Goal: Transaction & Acquisition: Purchase product/service

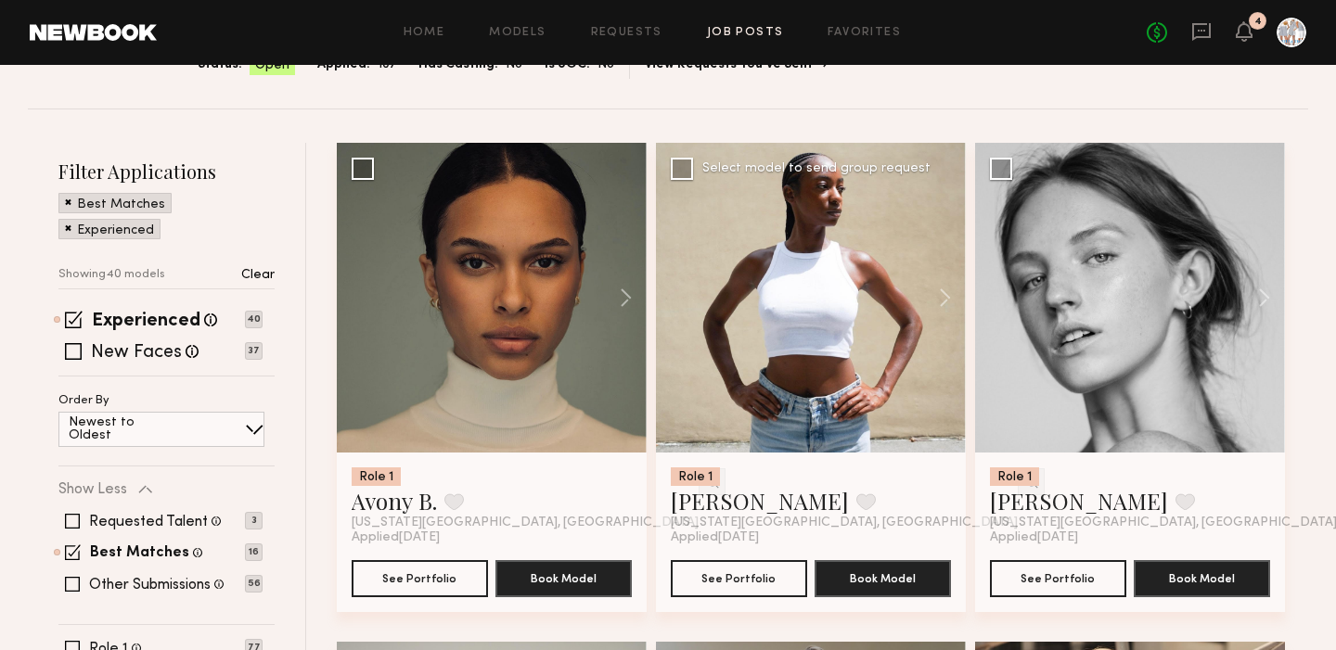
scroll to position [154, 0]
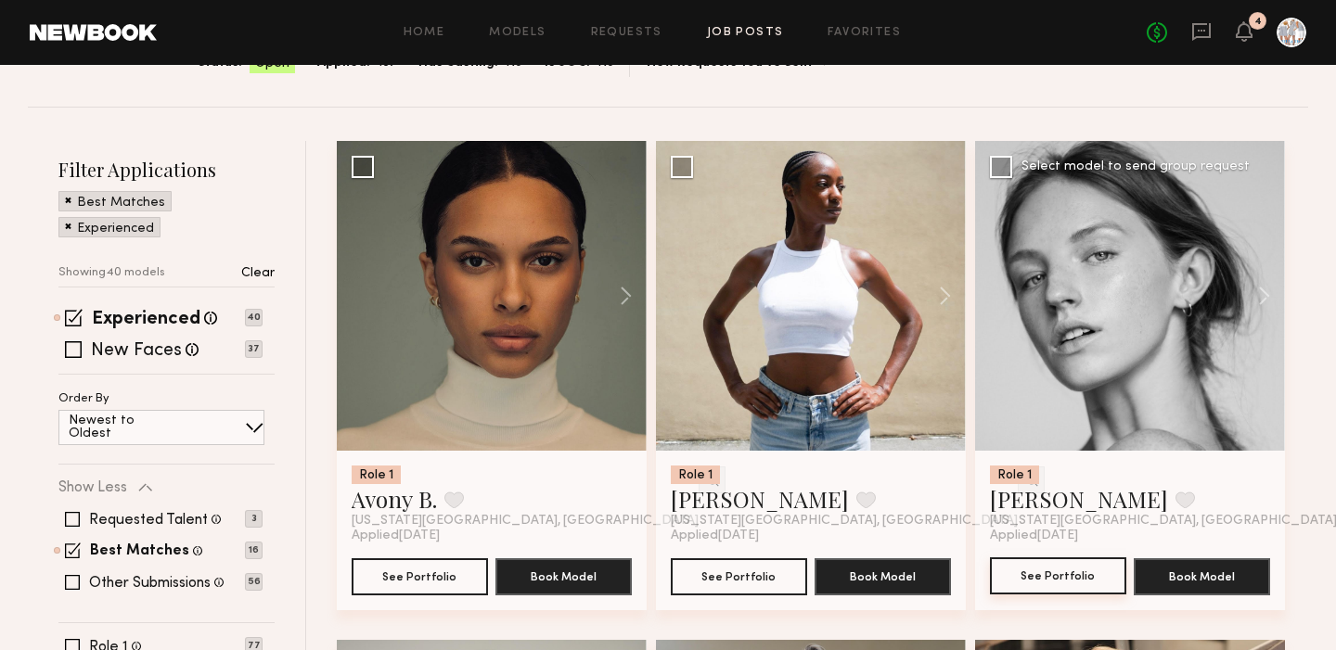
click at [1073, 580] on button "See Portfolio" at bounding box center [1058, 576] width 136 height 37
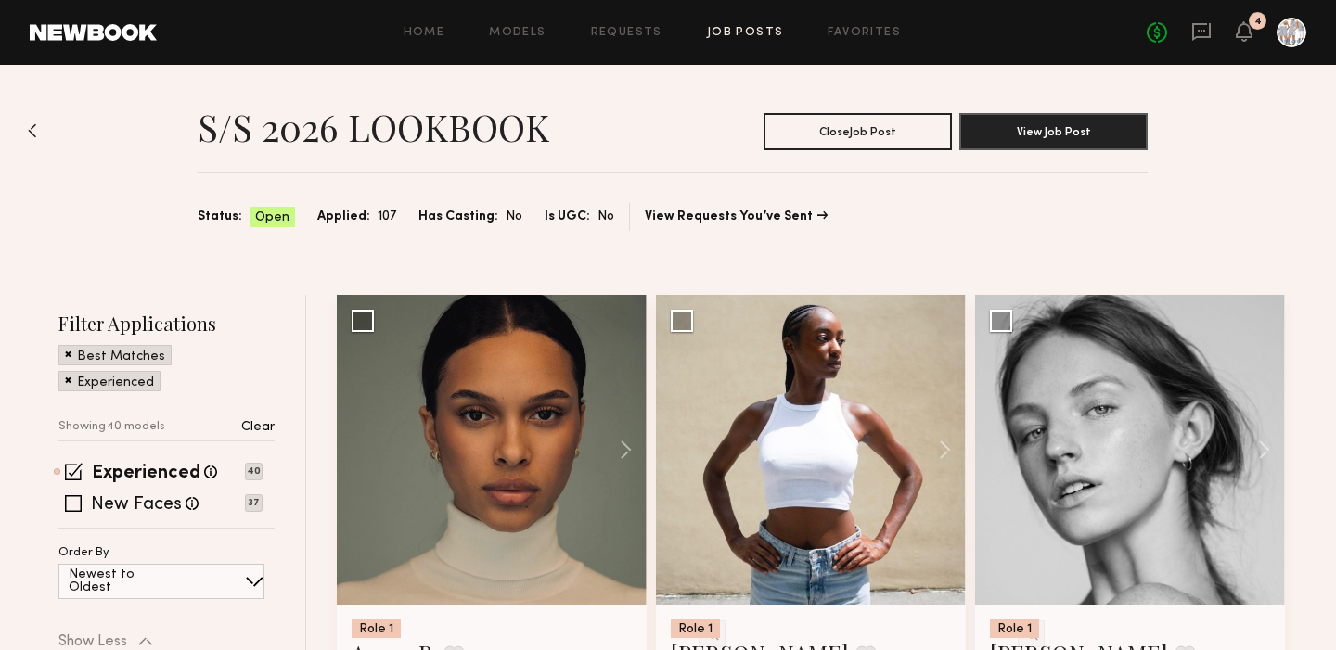
scroll to position [0, 0]
click at [682, 217] on link "View Requests You’ve Sent" at bounding box center [736, 217] width 183 height 13
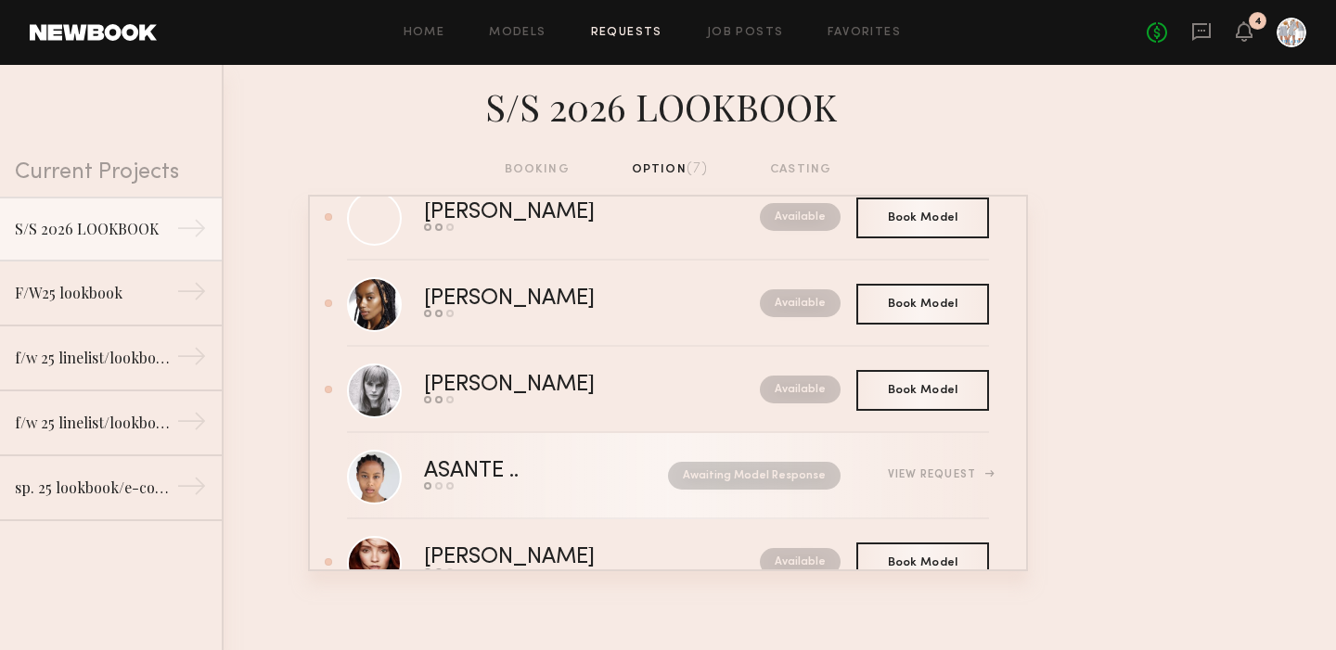
scroll to position [113, 0]
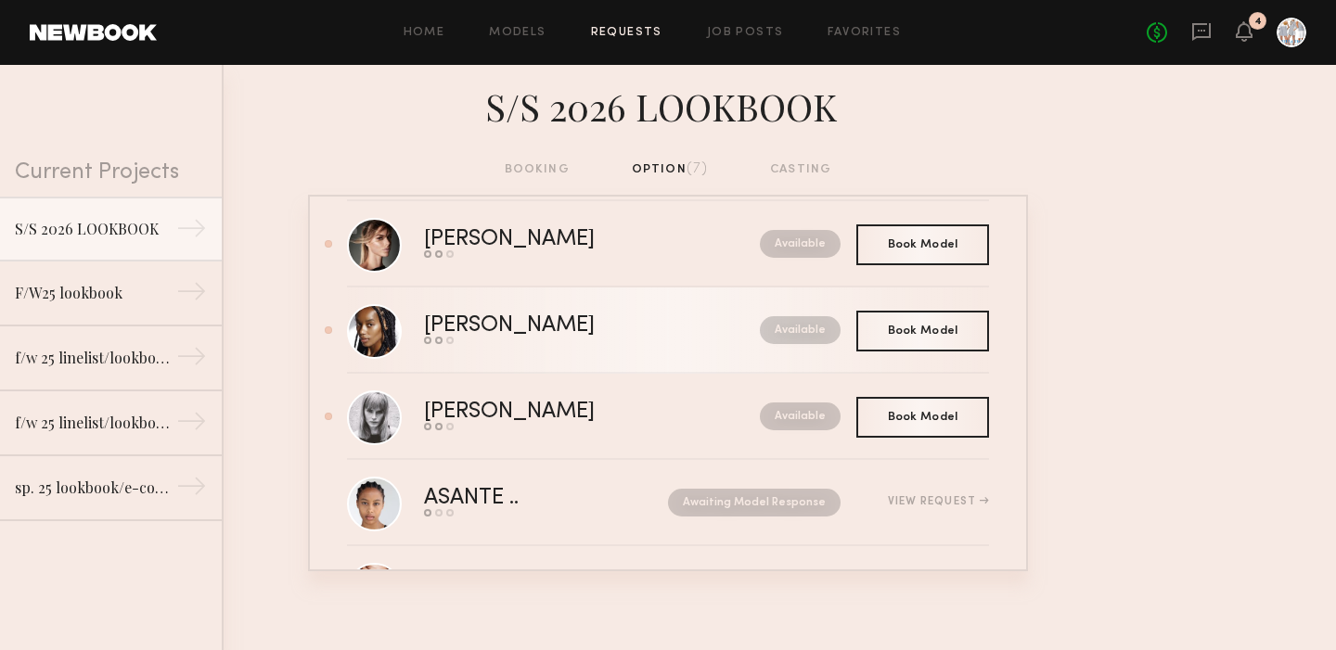
click at [469, 319] on div "Paige G." at bounding box center [550, 325] width 253 height 21
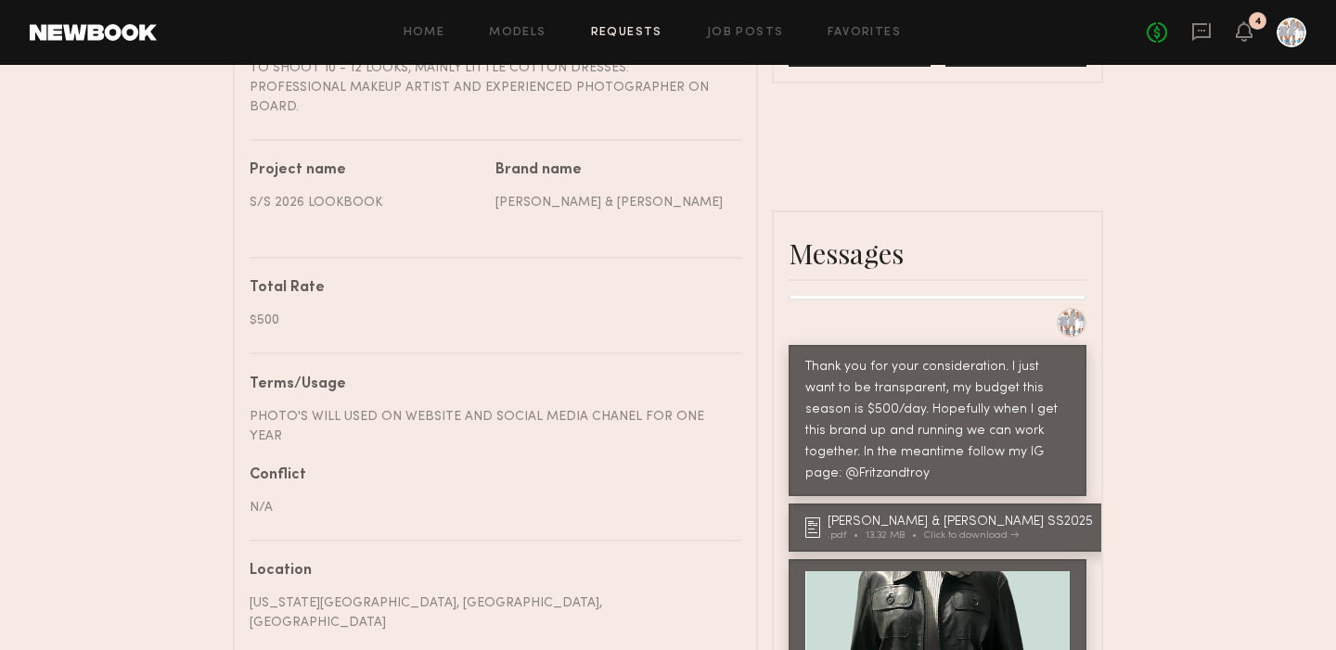
scroll to position [718, 0]
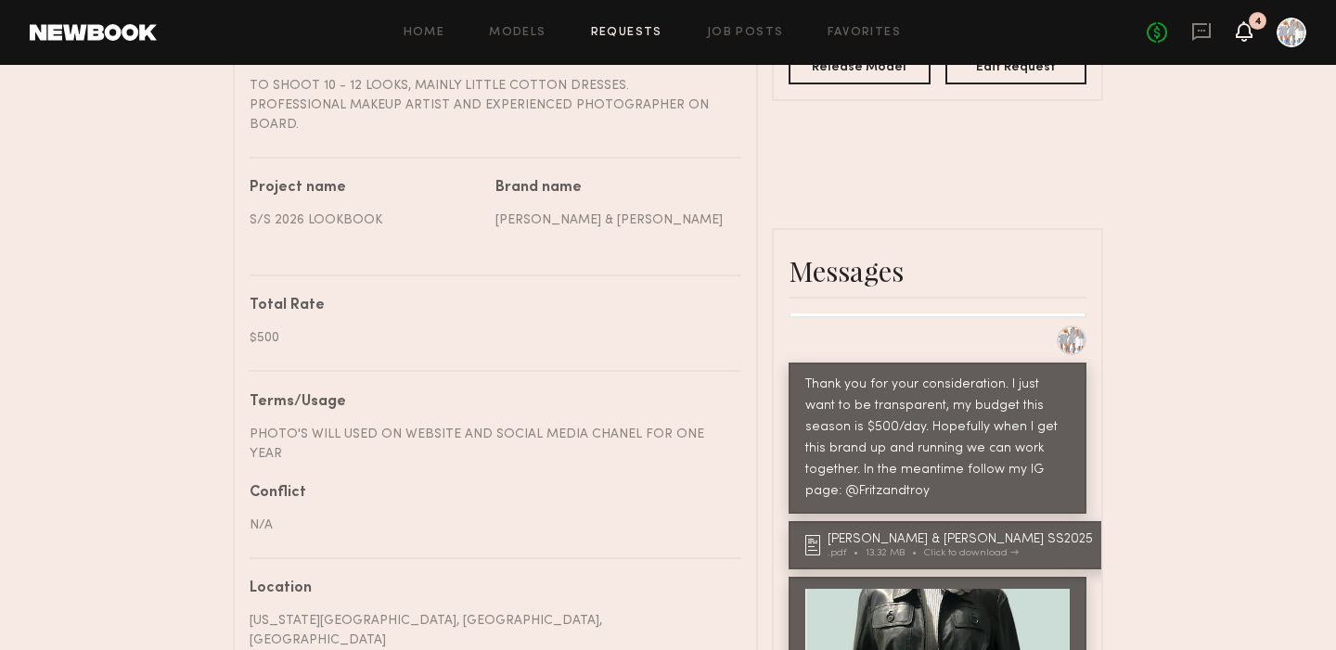
click at [1251, 29] on icon at bounding box center [1244, 31] width 17 height 20
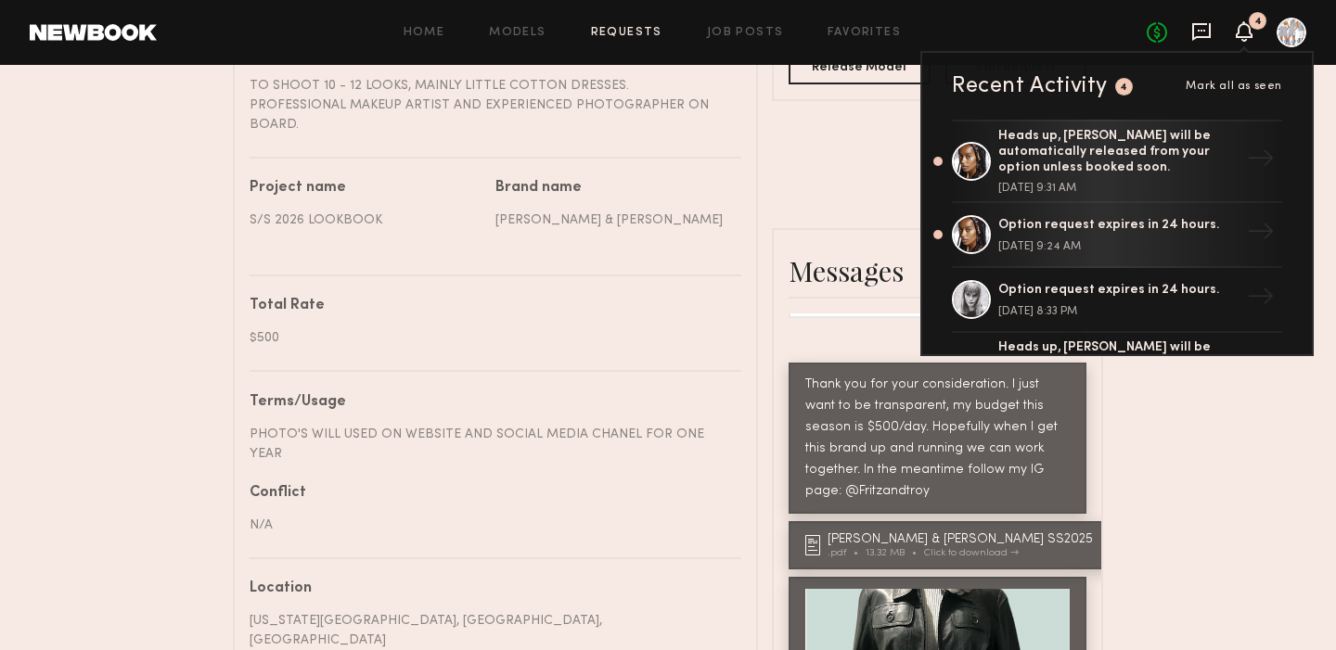
click at [1197, 29] on icon at bounding box center [1201, 31] width 20 height 20
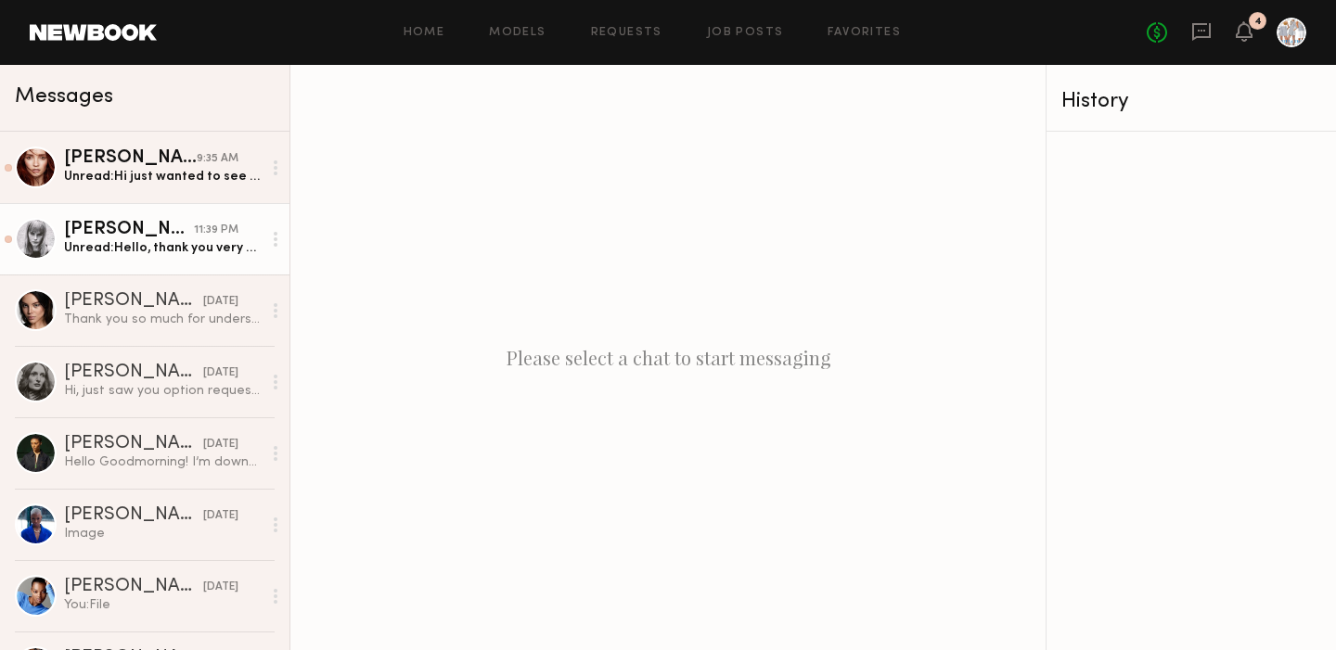
click at [205, 246] on div "Unread: Hello, thank you very much for your job request. I just wanted to check…" at bounding box center [163, 248] width 198 height 18
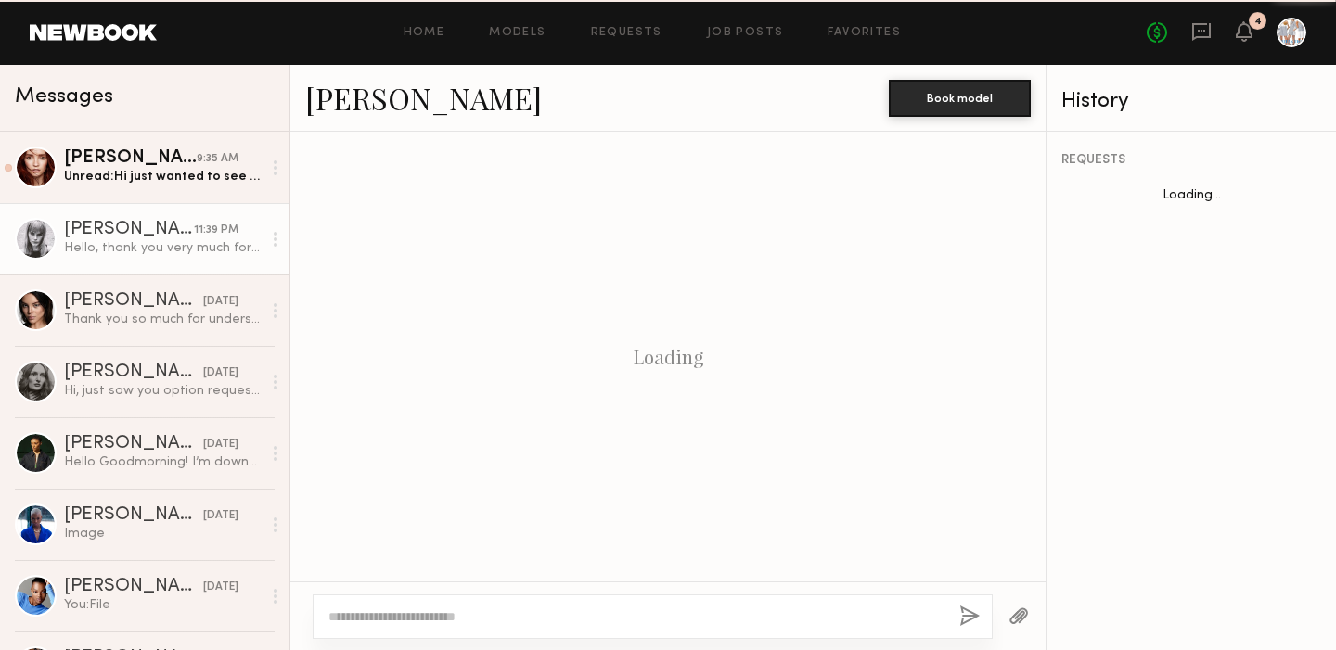
scroll to position [408, 0]
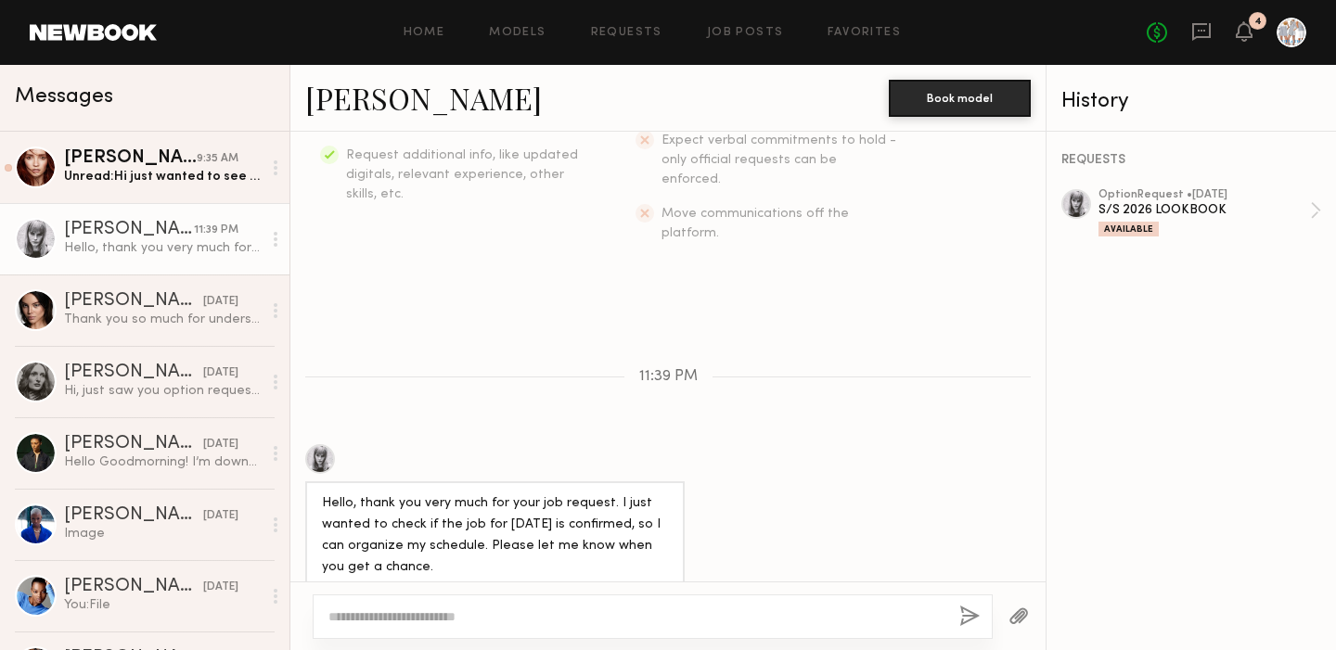
click at [321, 444] on div at bounding box center [320, 459] width 30 height 30
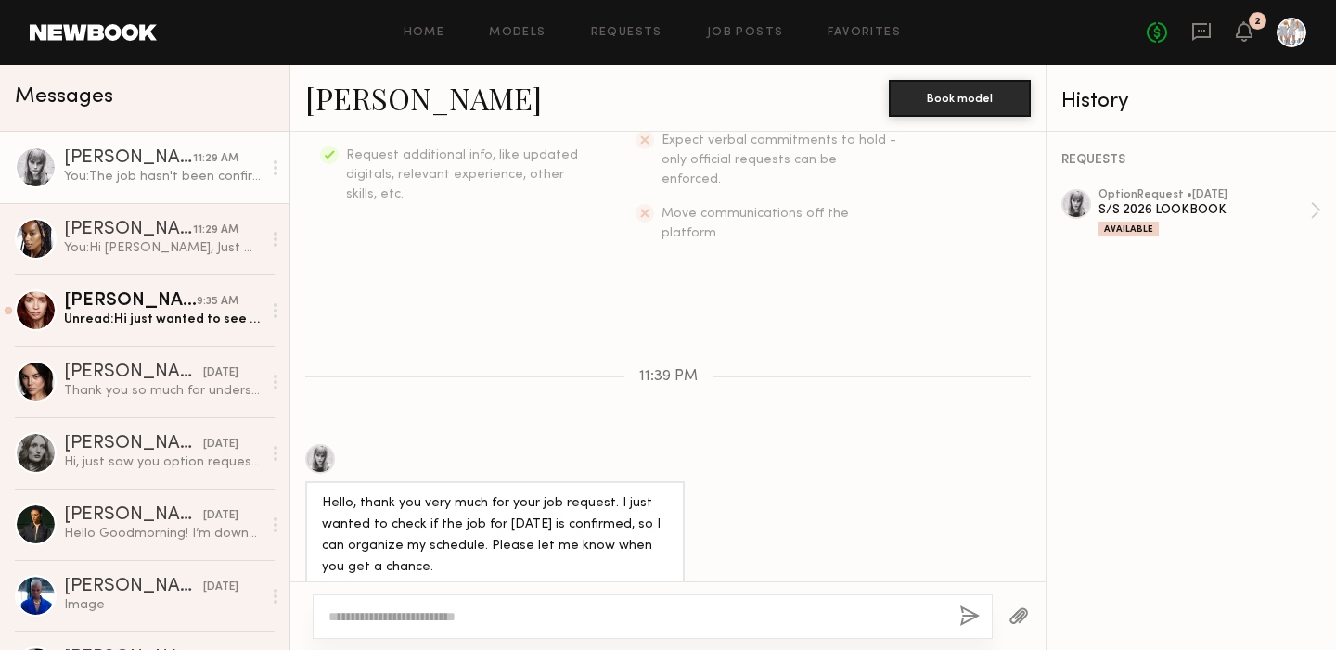
scroll to position [743, 0]
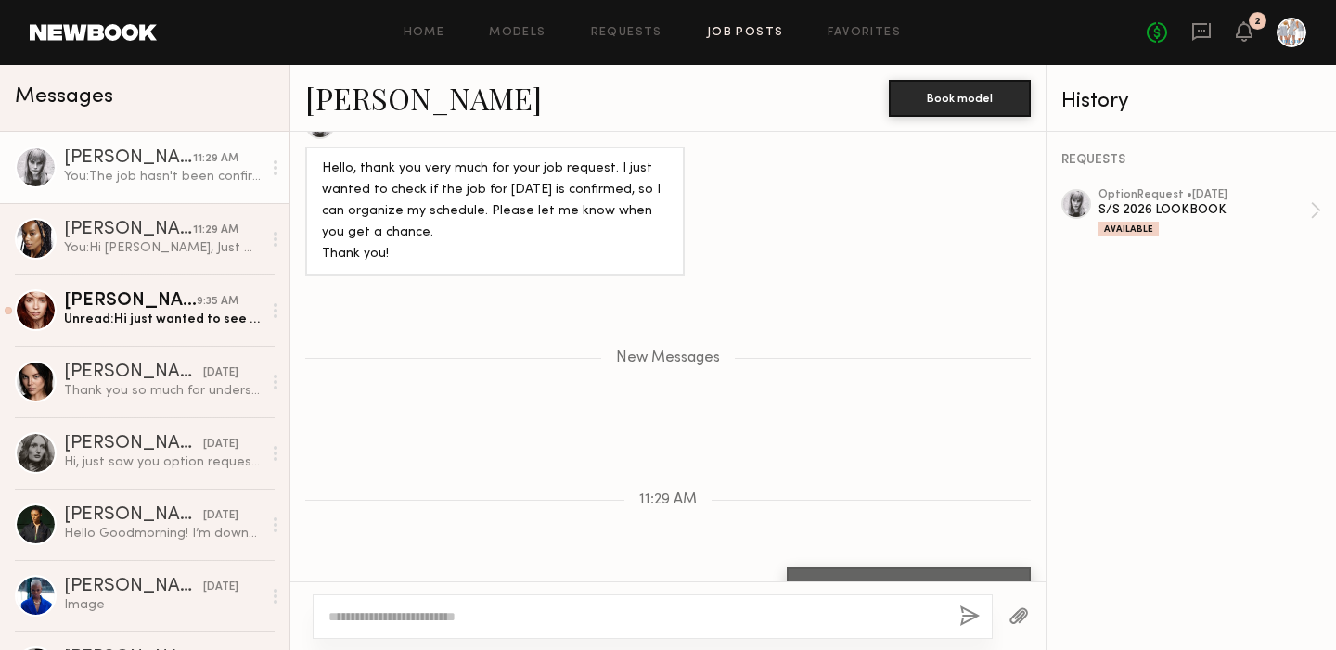
click at [737, 32] on link "Job Posts" at bounding box center [745, 33] width 77 height 12
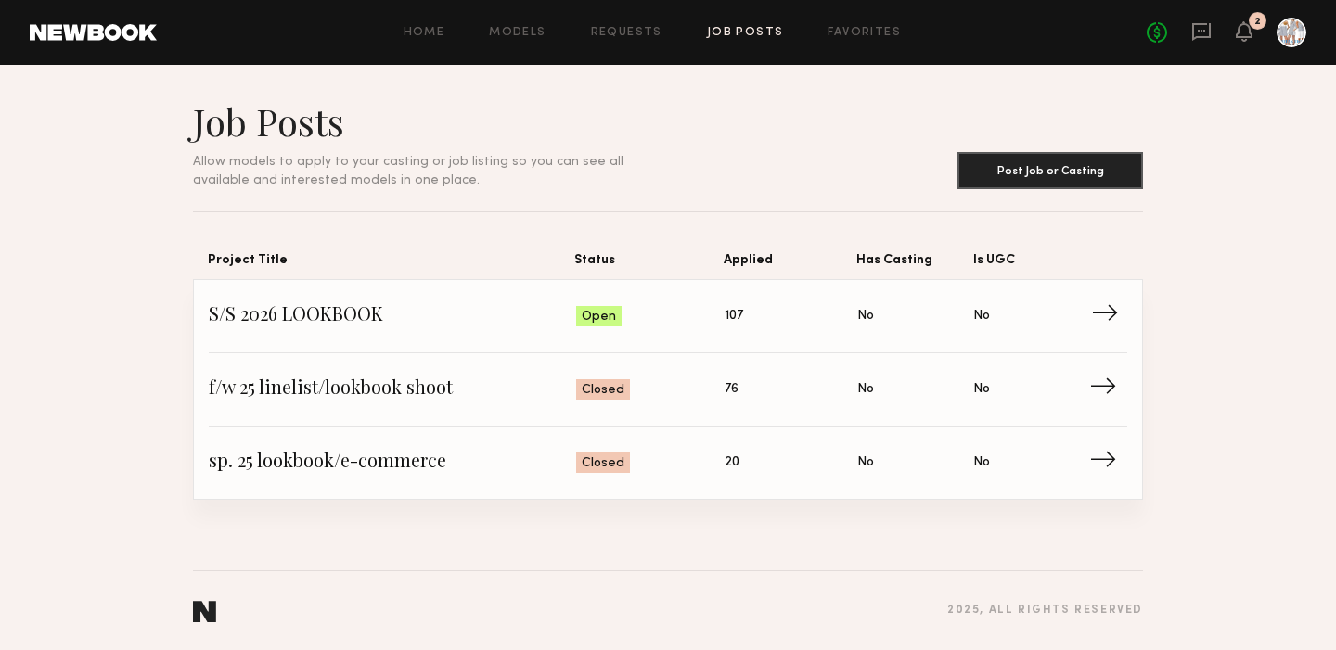
click at [1109, 302] on span "→" at bounding box center [1110, 316] width 38 height 28
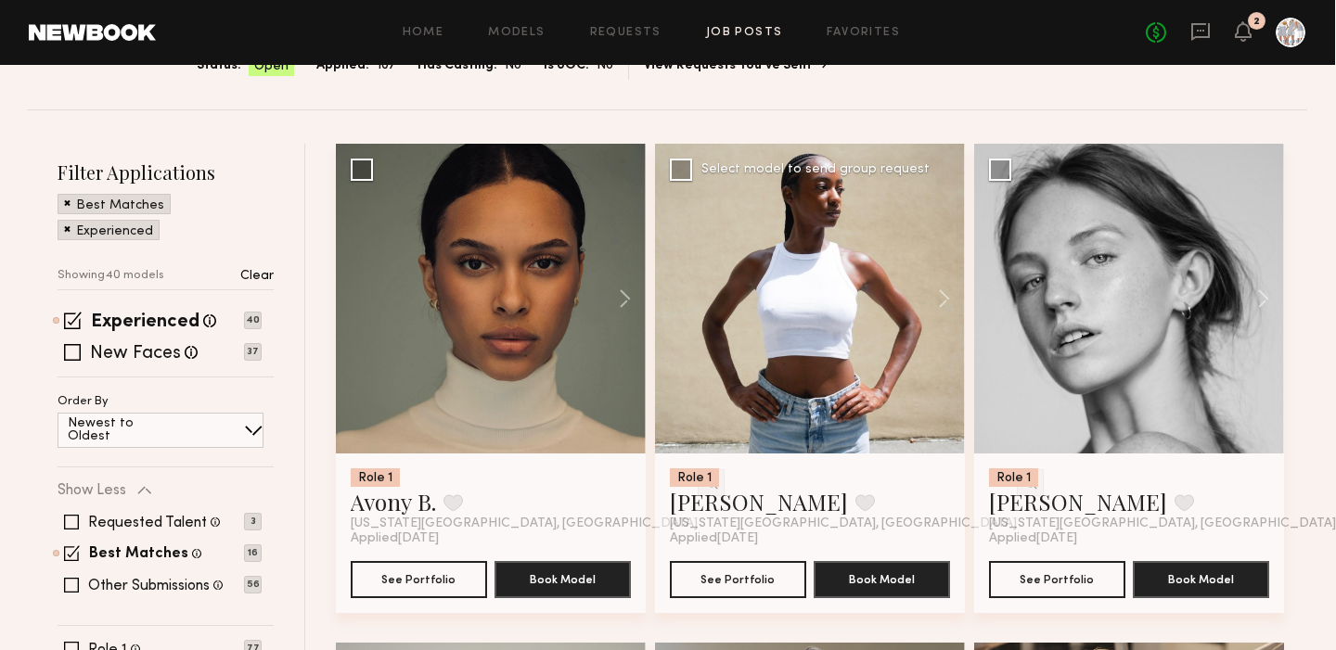
scroll to position [151, 0]
click at [79, 318] on span at bounding box center [74, 321] width 18 height 18
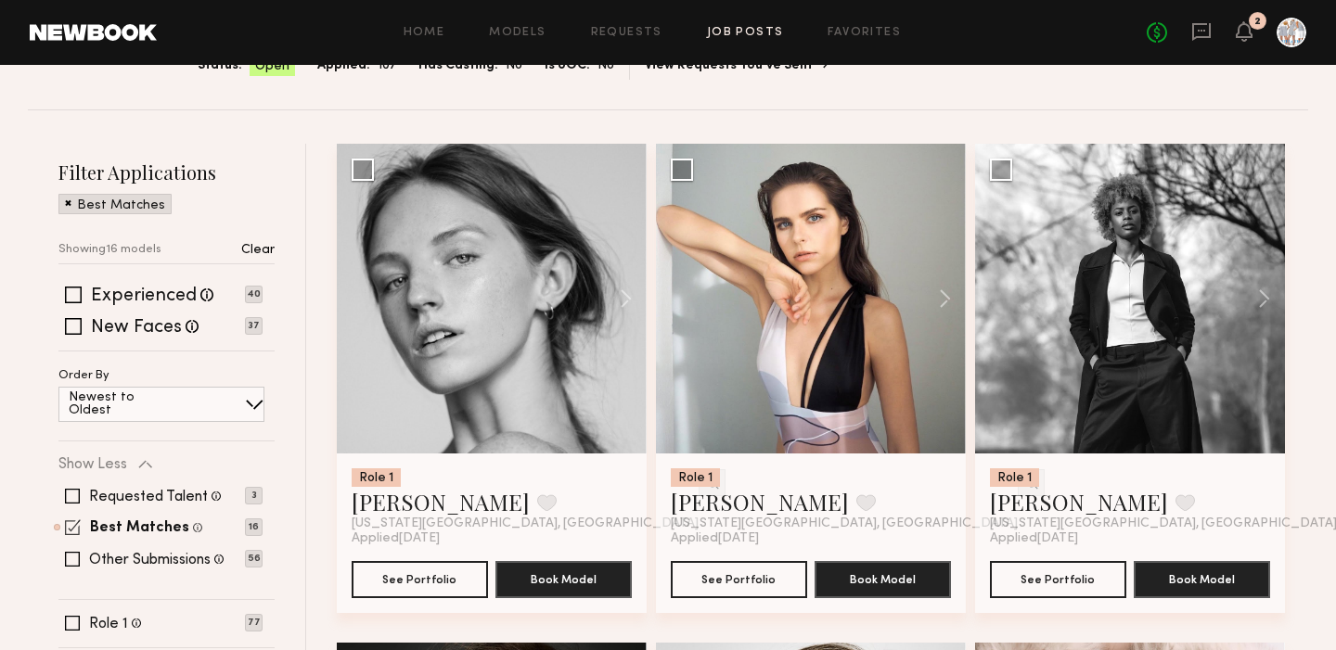
click at [76, 523] on span at bounding box center [73, 528] width 16 height 16
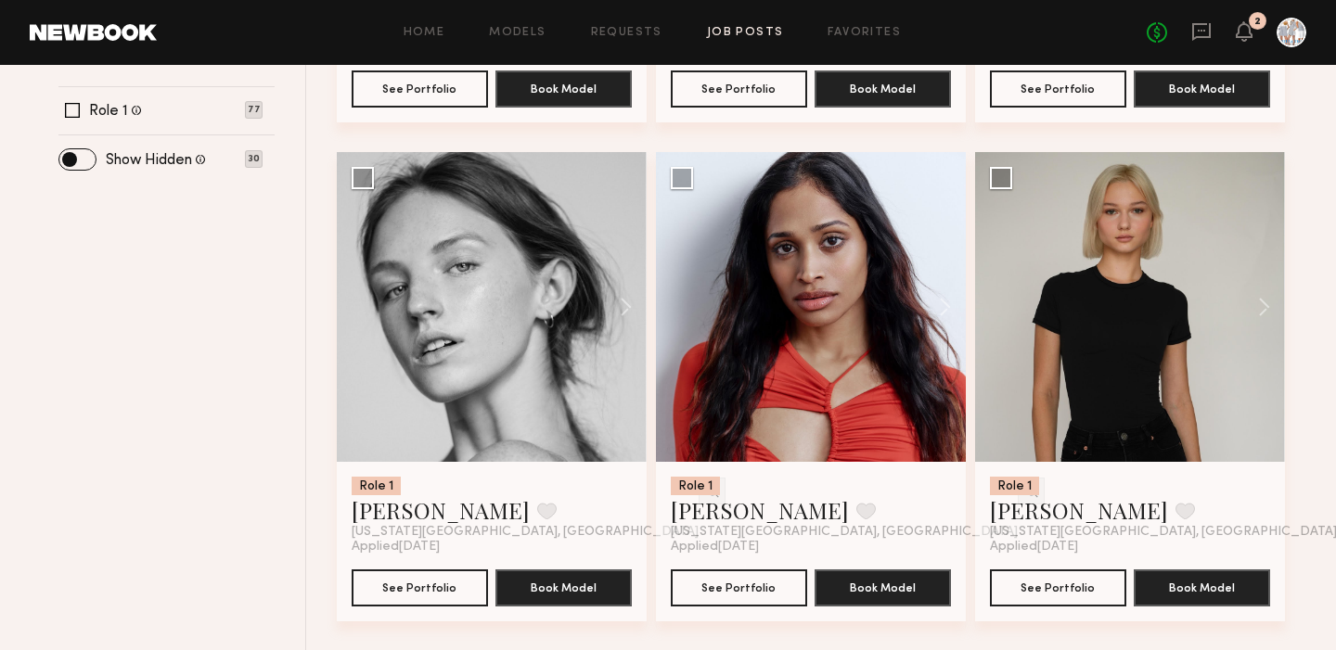
scroll to position [659, 0]
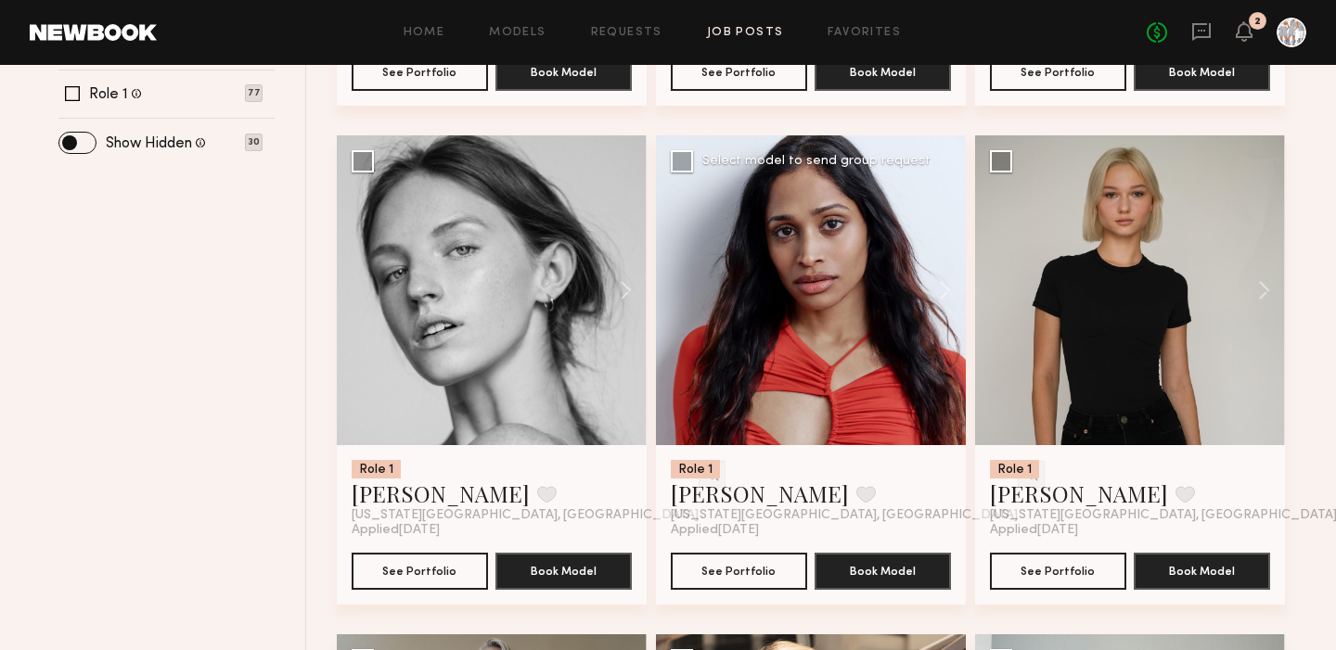
click at [811, 344] on div at bounding box center [811, 290] width 310 height 310
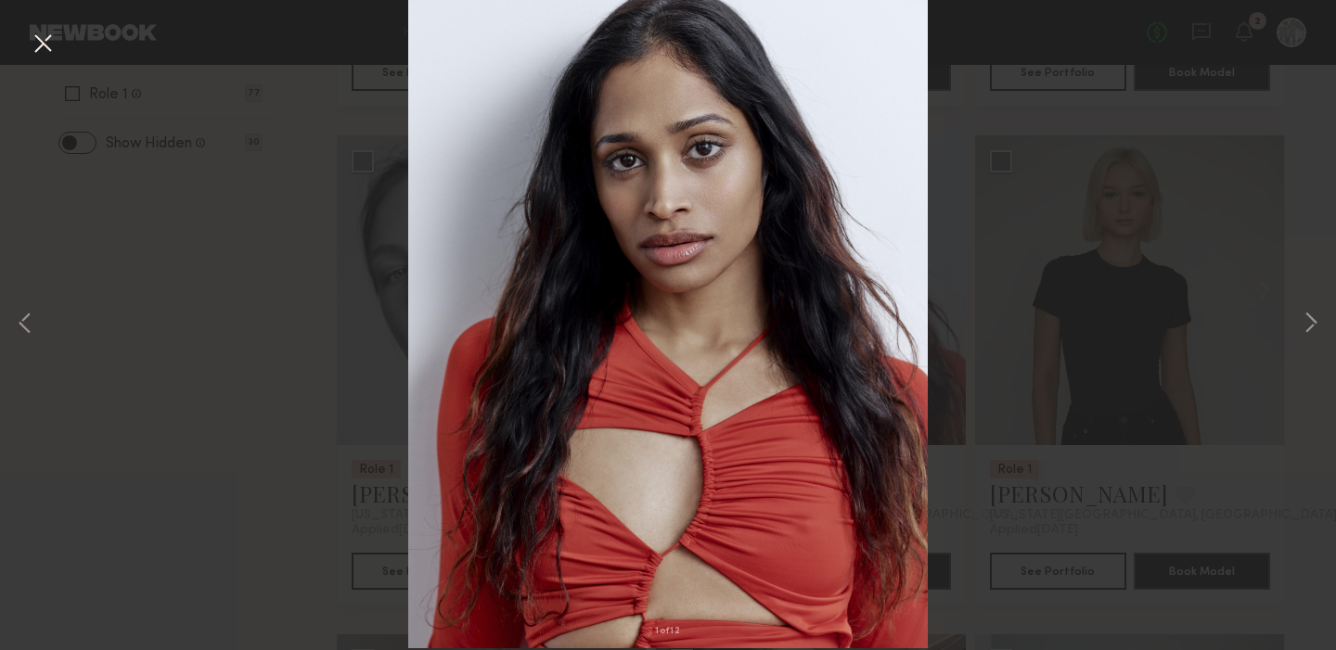
click at [43, 47] on button at bounding box center [43, 44] width 30 height 33
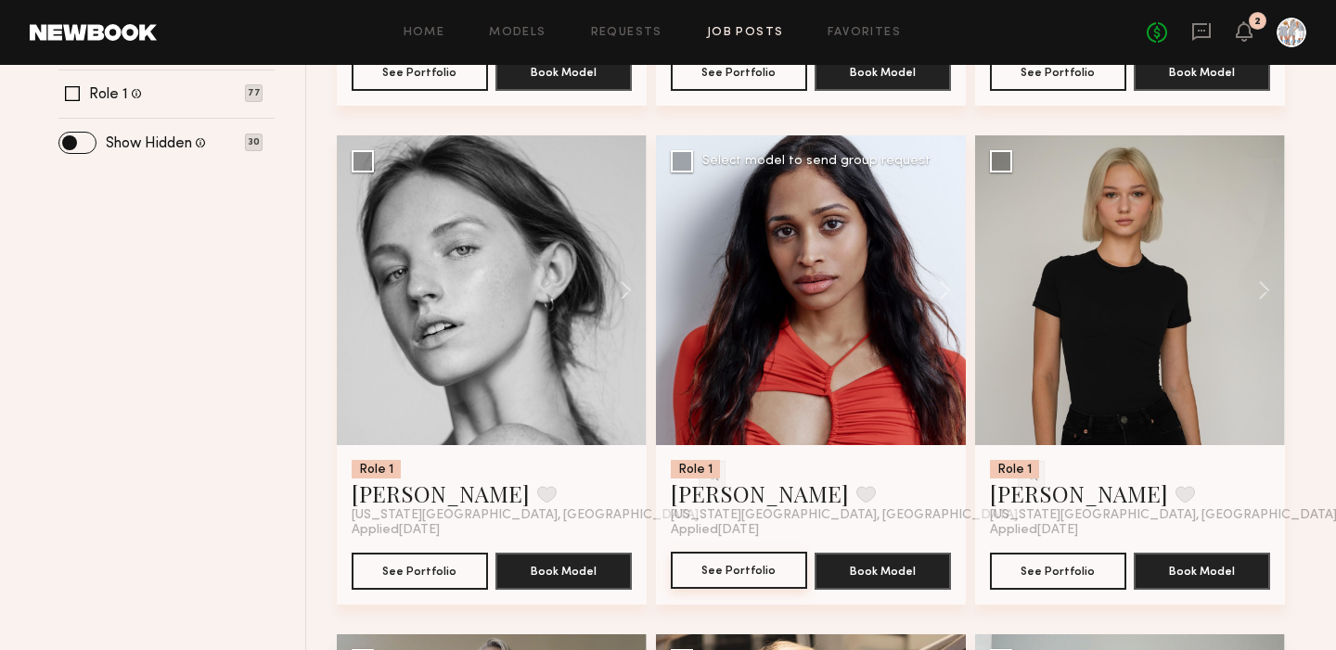
click at [736, 573] on button "See Portfolio" at bounding box center [739, 570] width 136 height 37
click at [1043, 562] on button "See Portfolio" at bounding box center [1058, 570] width 136 height 37
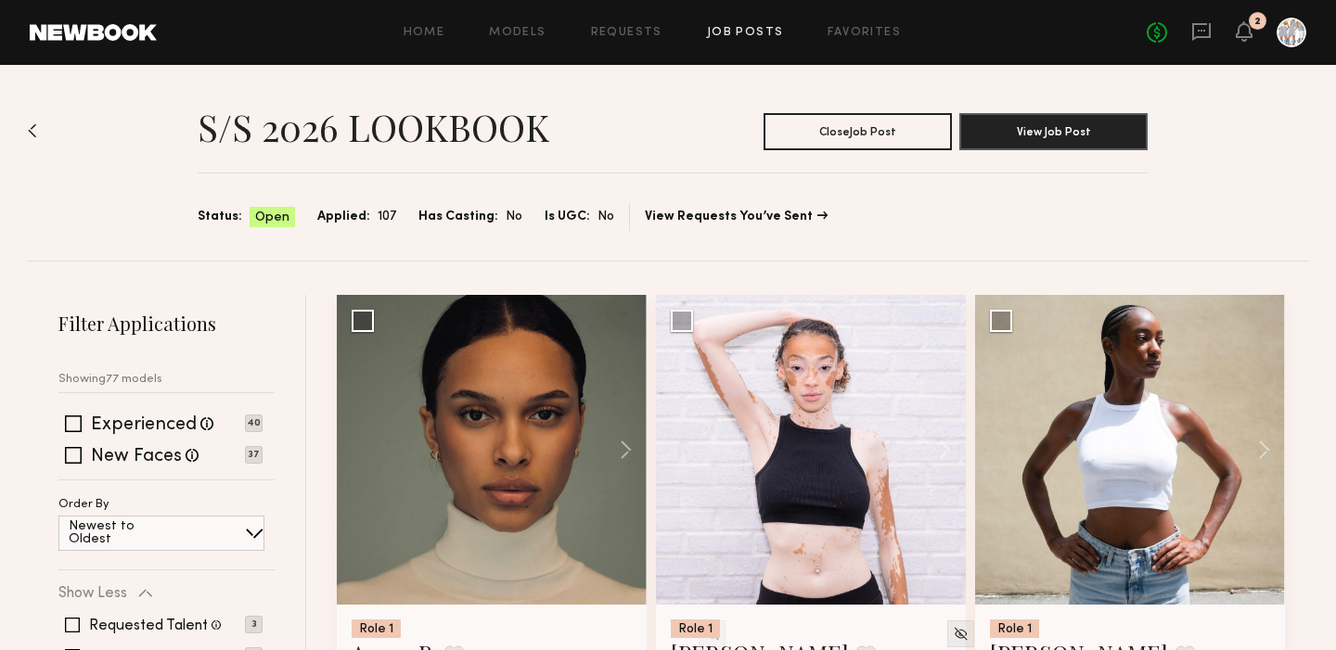
scroll to position [0, 0]
click at [700, 215] on link "View Requests You’ve Sent" at bounding box center [736, 217] width 183 height 13
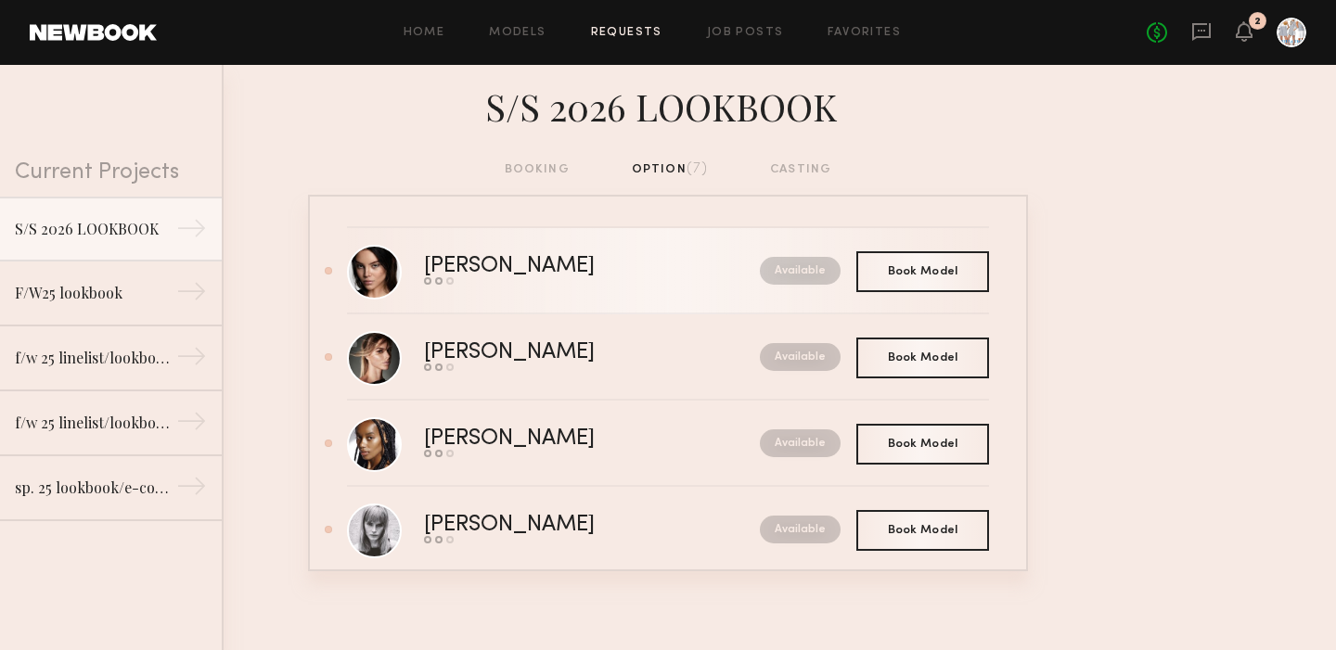
click at [473, 263] on div "Ariana K." at bounding box center [550, 266] width 253 height 21
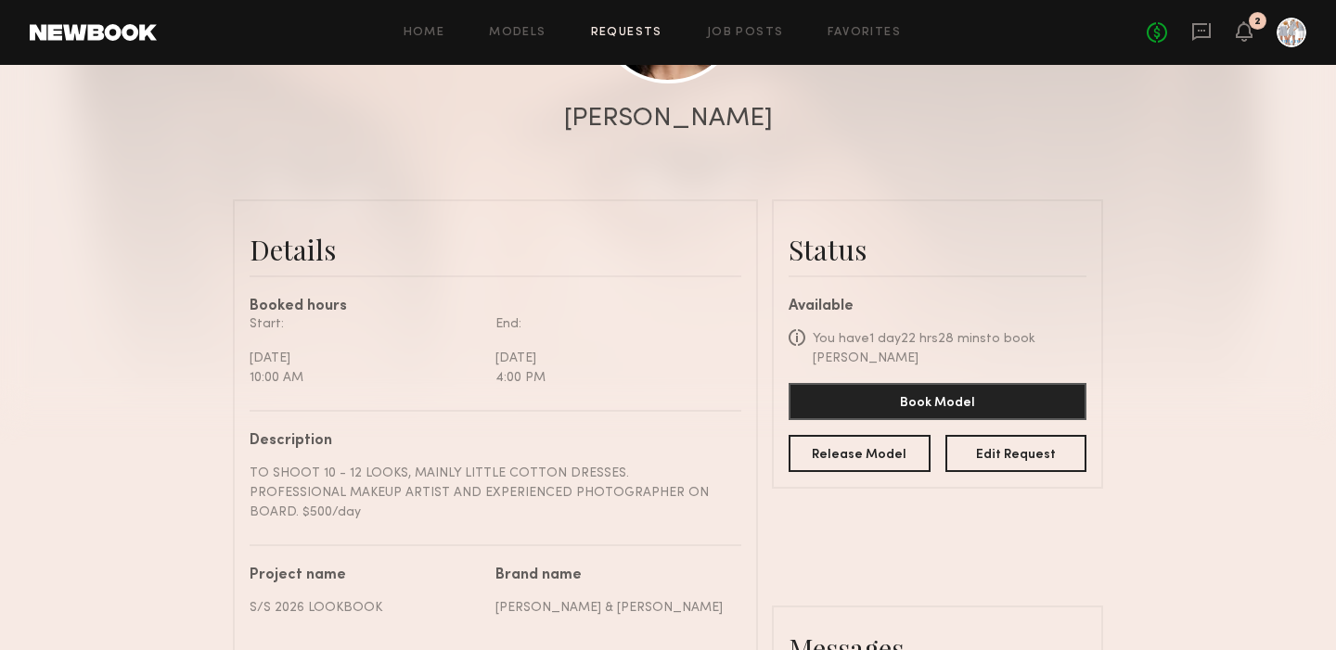
scroll to position [279, 0]
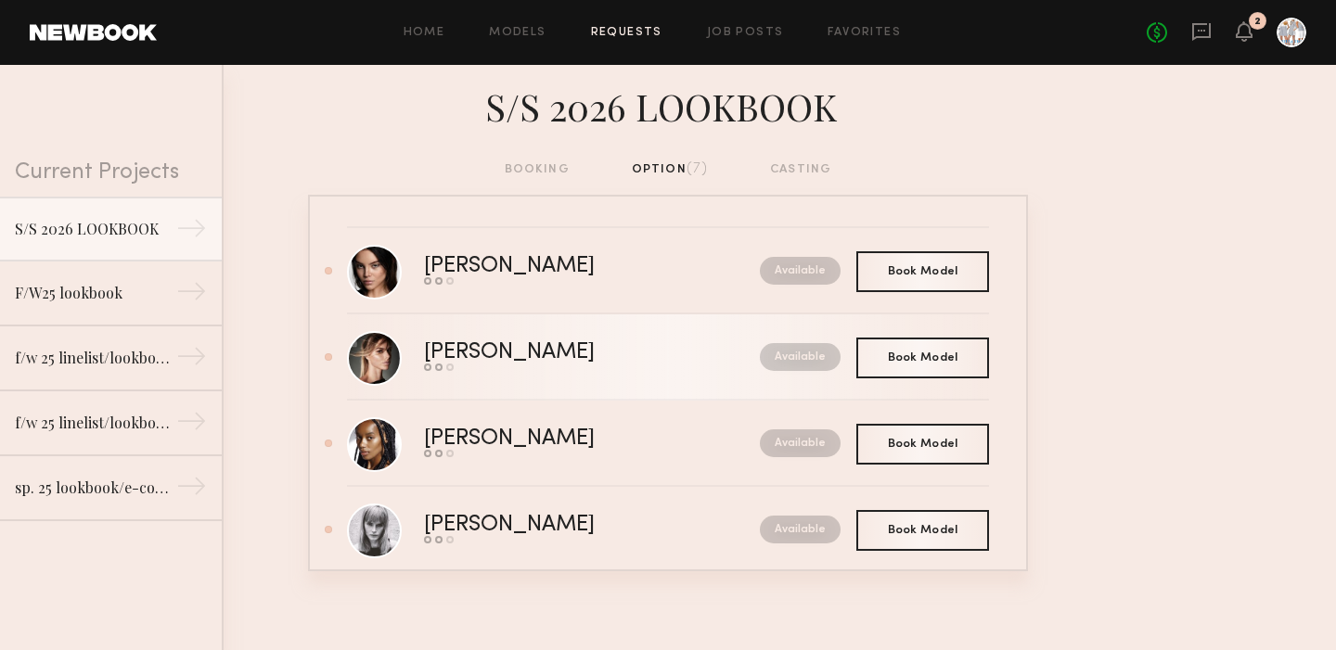
click at [467, 344] on div "Alessandra G." at bounding box center [550, 352] width 253 height 21
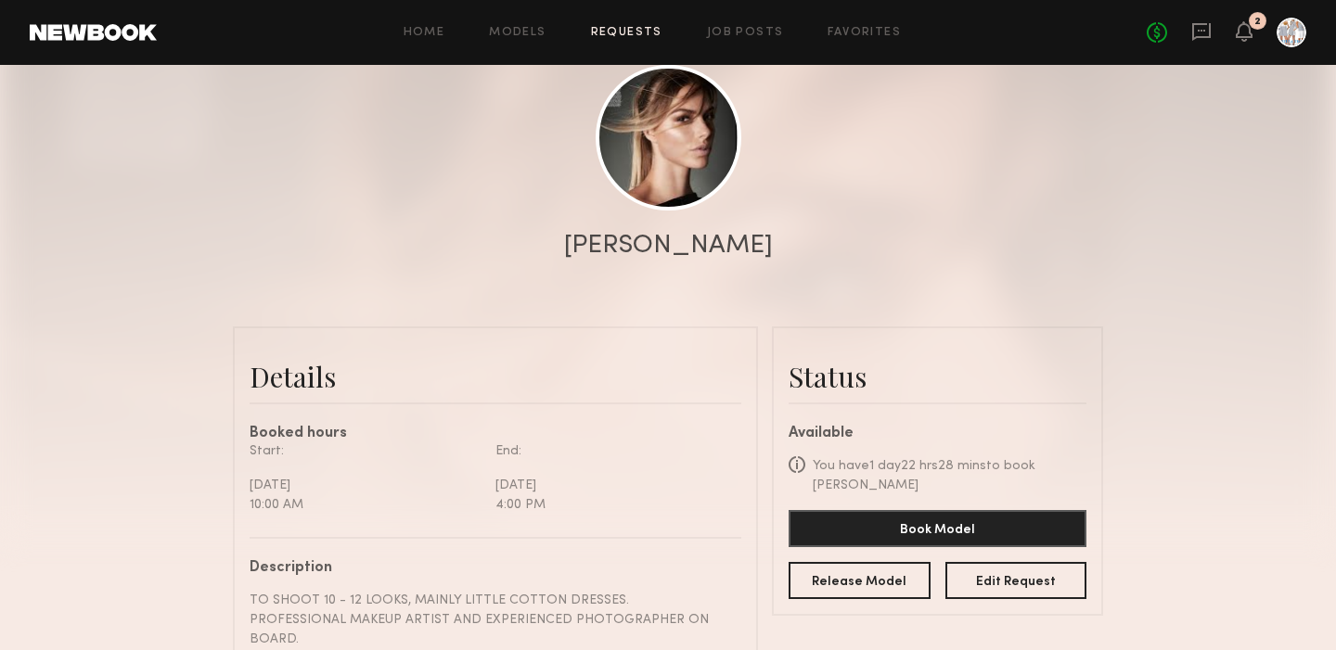
scroll to position [203, 0]
click at [696, 153] on link at bounding box center [669, 137] width 146 height 146
click at [634, 30] on link "Requests" at bounding box center [626, 33] width 71 height 12
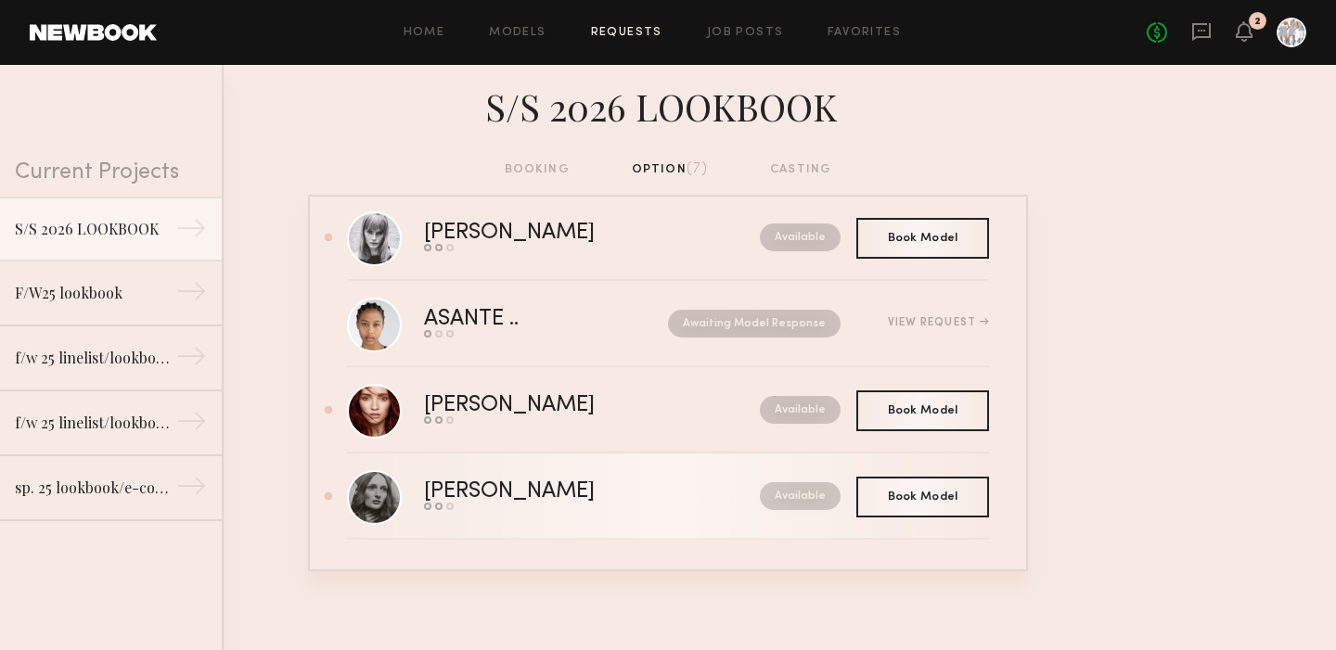
scroll to position [292, 0]
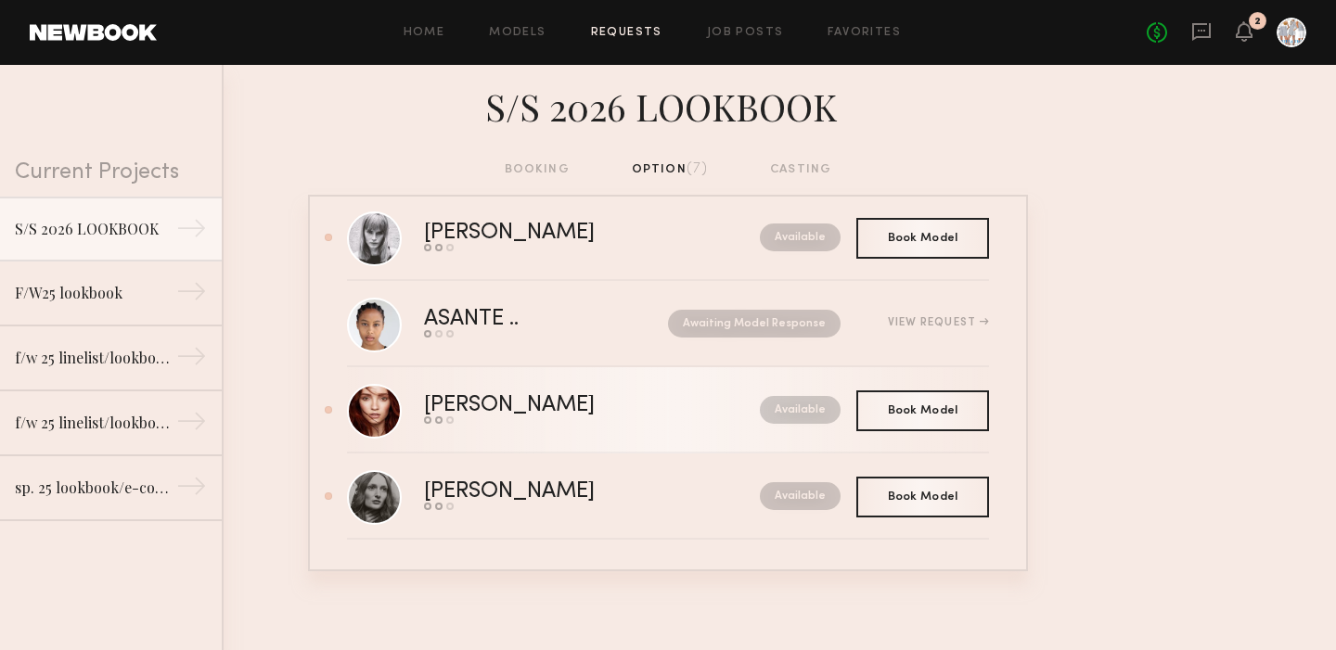
click at [476, 409] on div "Elena S." at bounding box center [550, 405] width 253 height 21
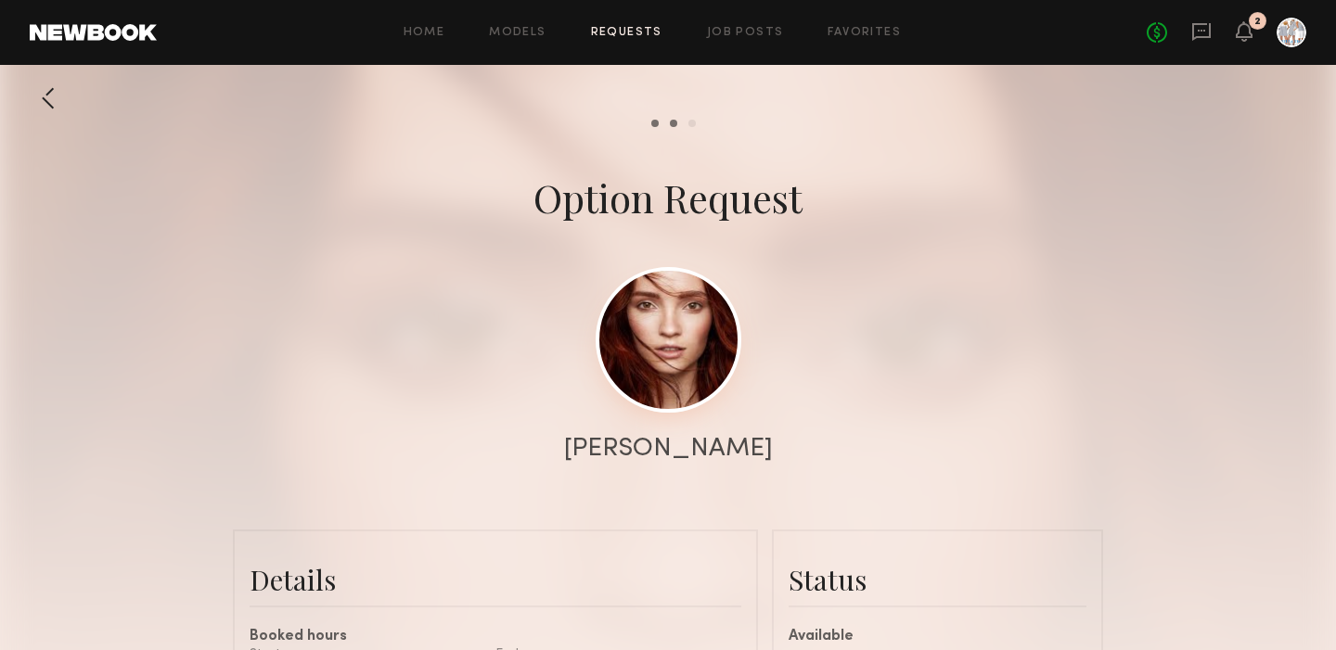
click at [672, 314] on link at bounding box center [669, 340] width 146 height 146
click at [632, 29] on link "Requests" at bounding box center [626, 33] width 71 height 12
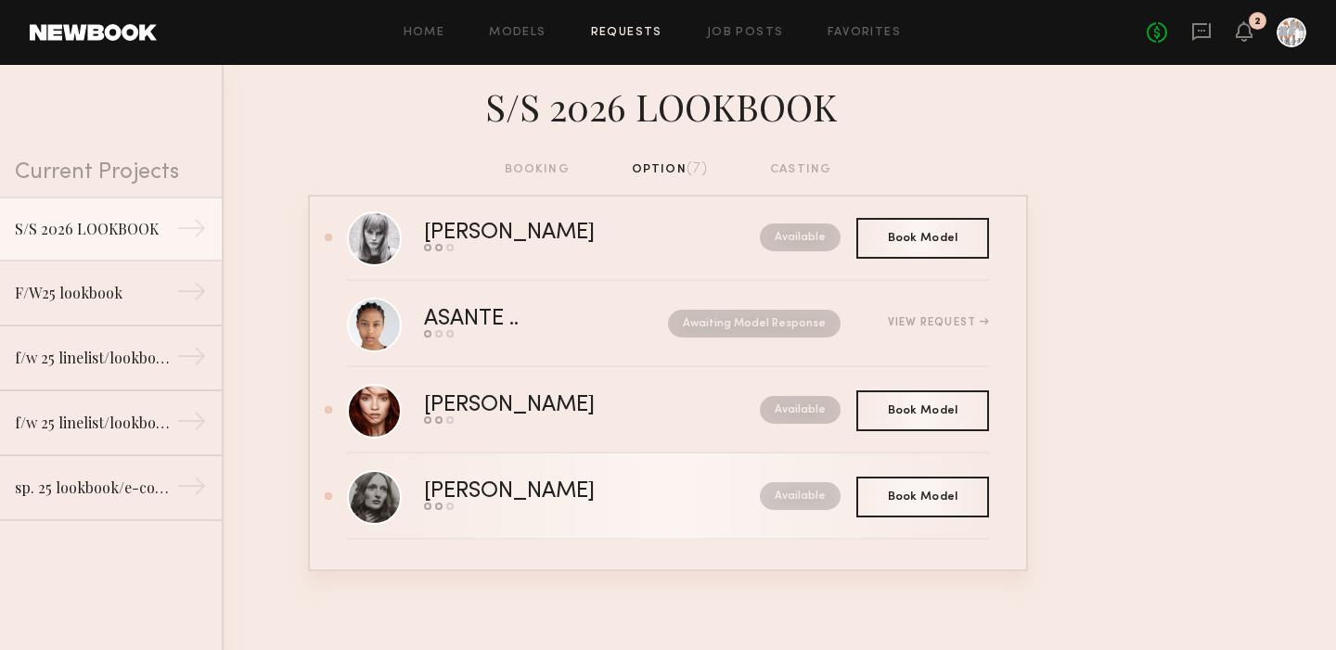
scroll to position [292, 0]
click at [500, 495] on div "Rebecca H." at bounding box center [550, 492] width 253 height 21
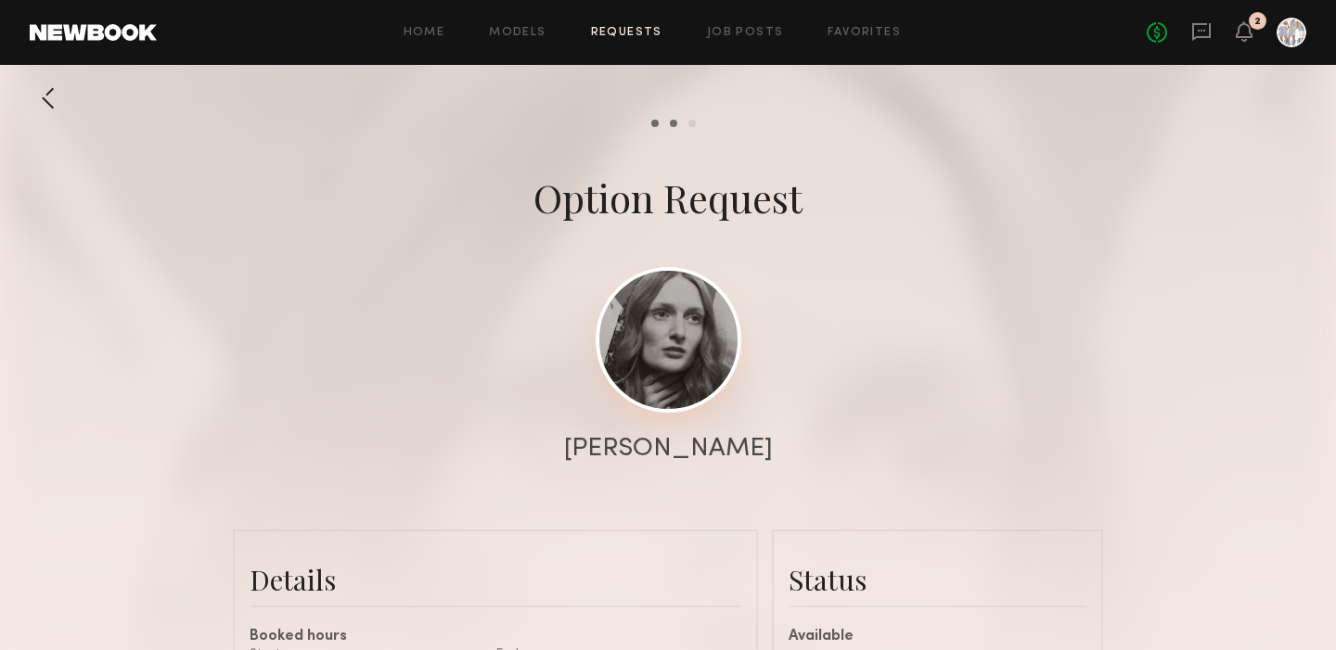
click at [650, 330] on link at bounding box center [669, 340] width 146 height 146
click at [630, 37] on link "Requests" at bounding box center [626, 33] width 71 height 12
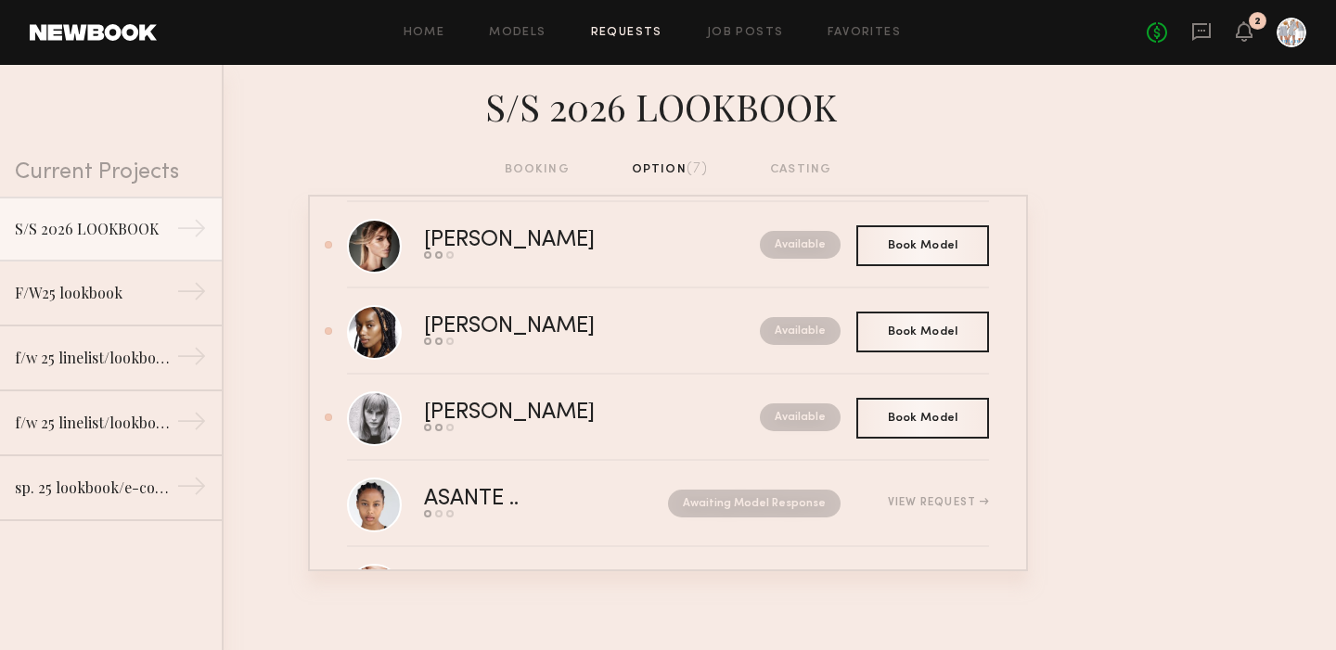
scroll to position [111, 0]
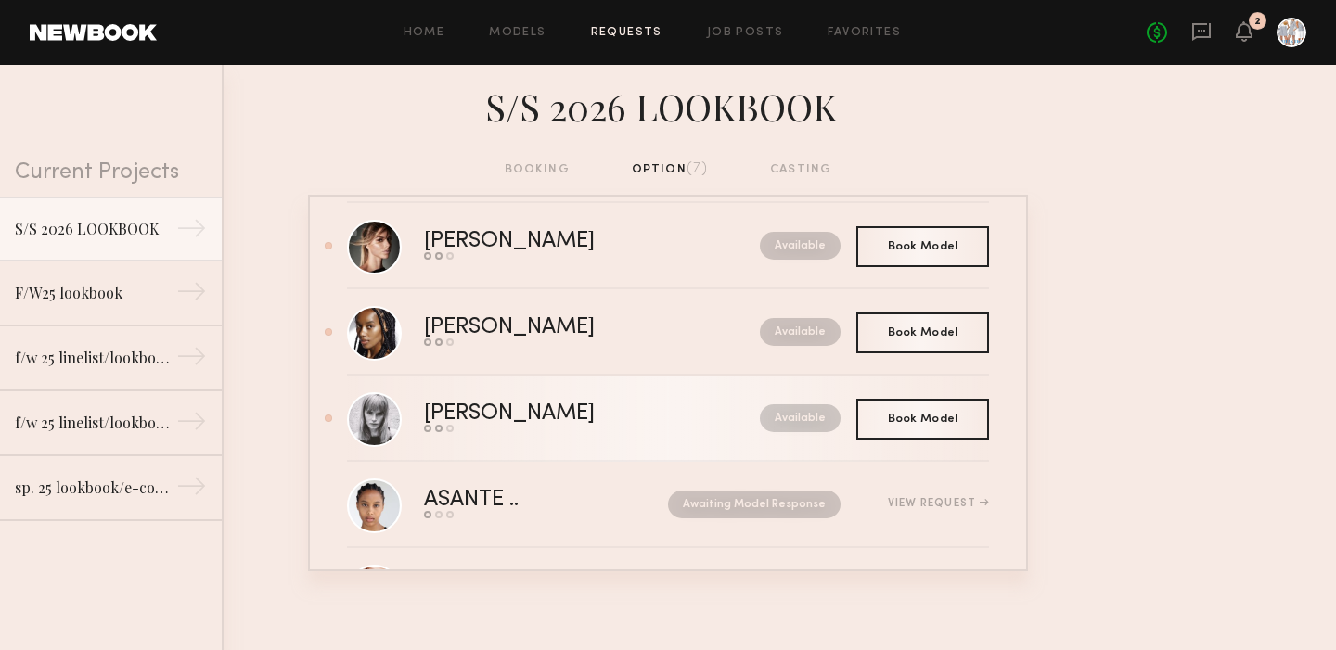
click at [486, 418] on div "Mariana H." at bounding box center [550, 414] width 253 height 21
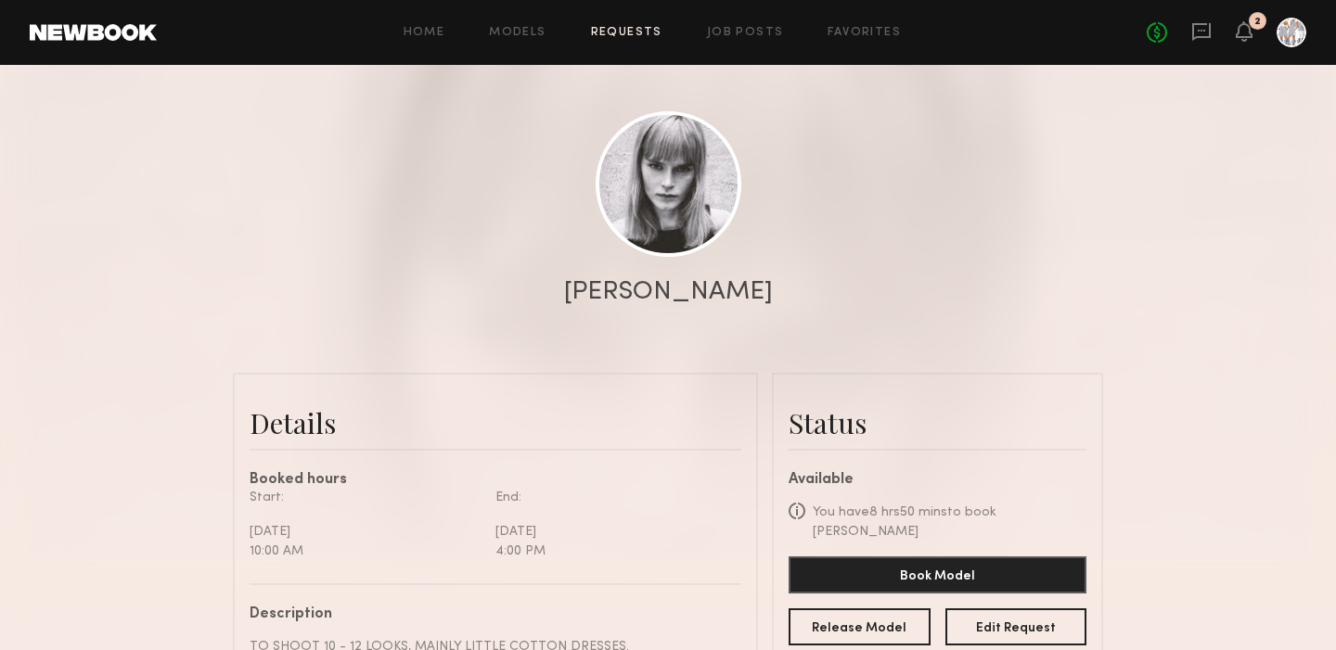
scroll to position [138, 0]
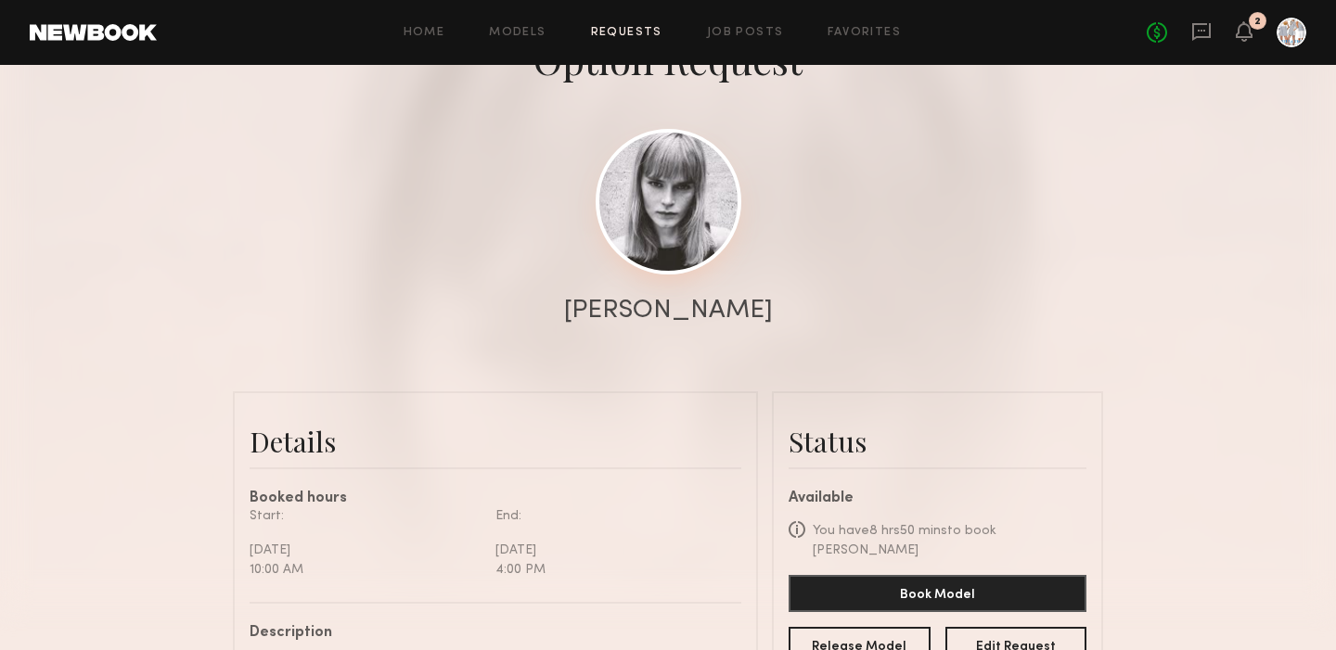
click at [655, 197] on link at bounding box center [669, 202] width 146 height 146
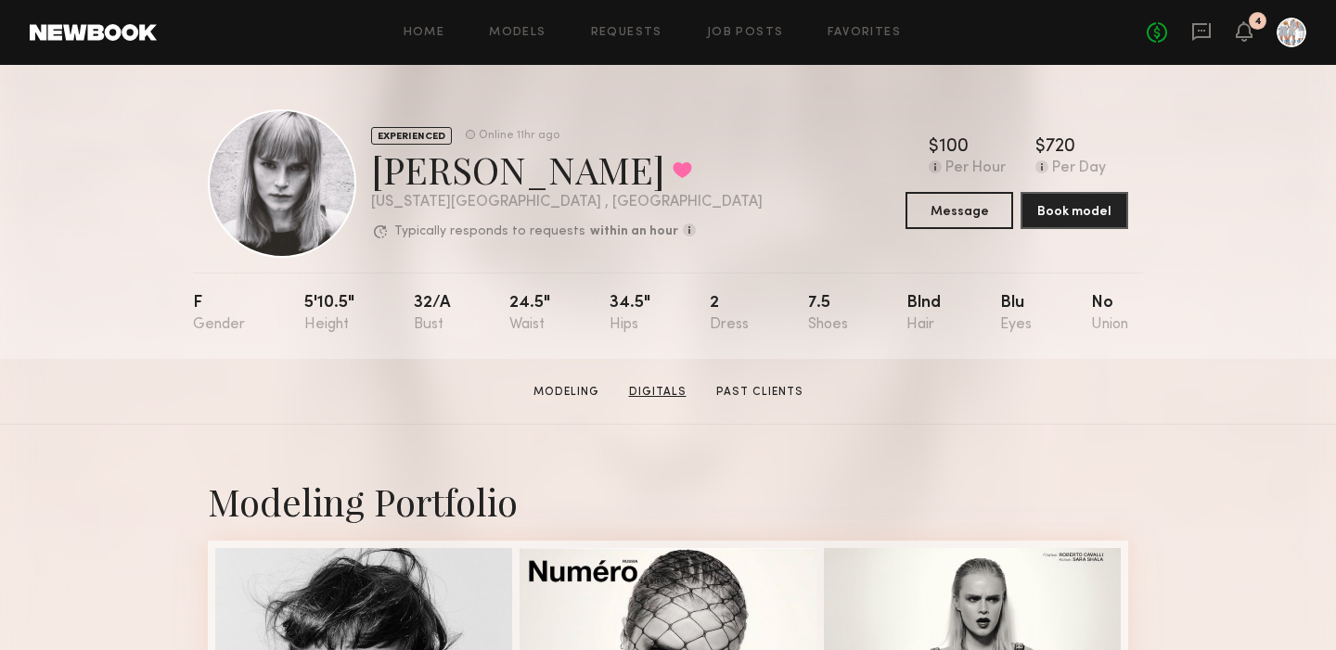
click at [651, 392] on link "Digitals" at bounding box center [658, 392] width 72 height 17
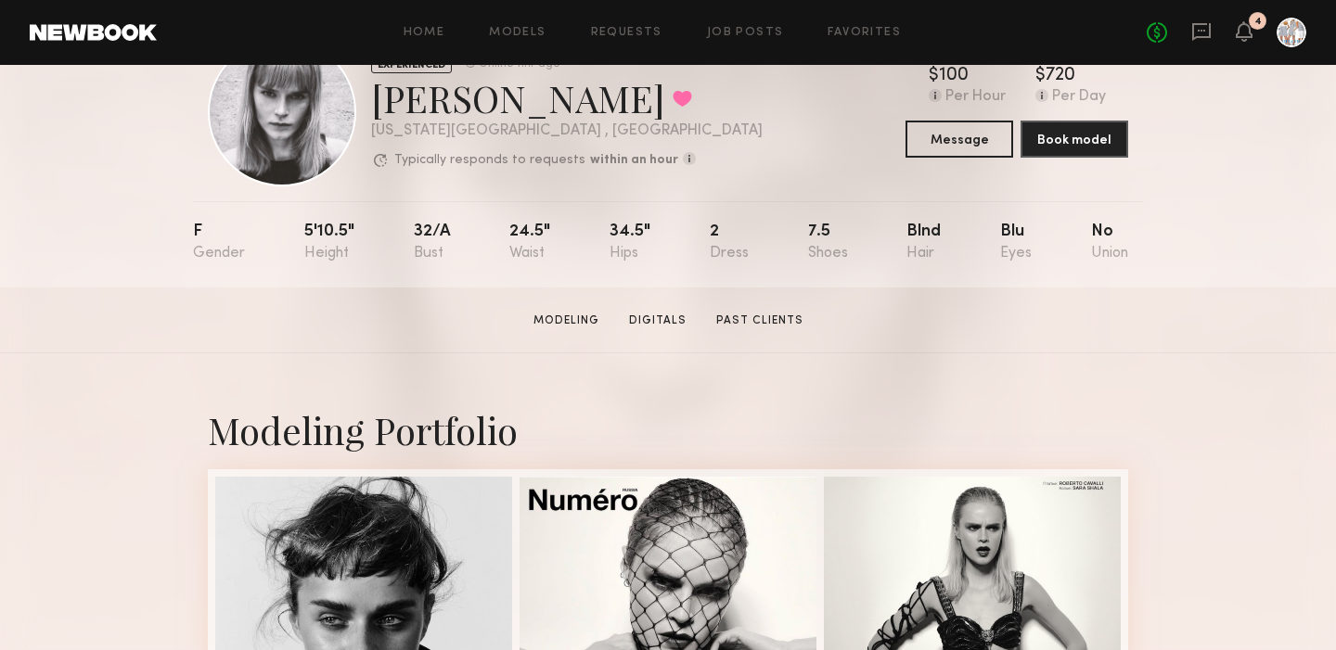
scroll to position [71, 0]
click at [1240, 30] on icon at bounding box center [1244, 30] width 15 height 13
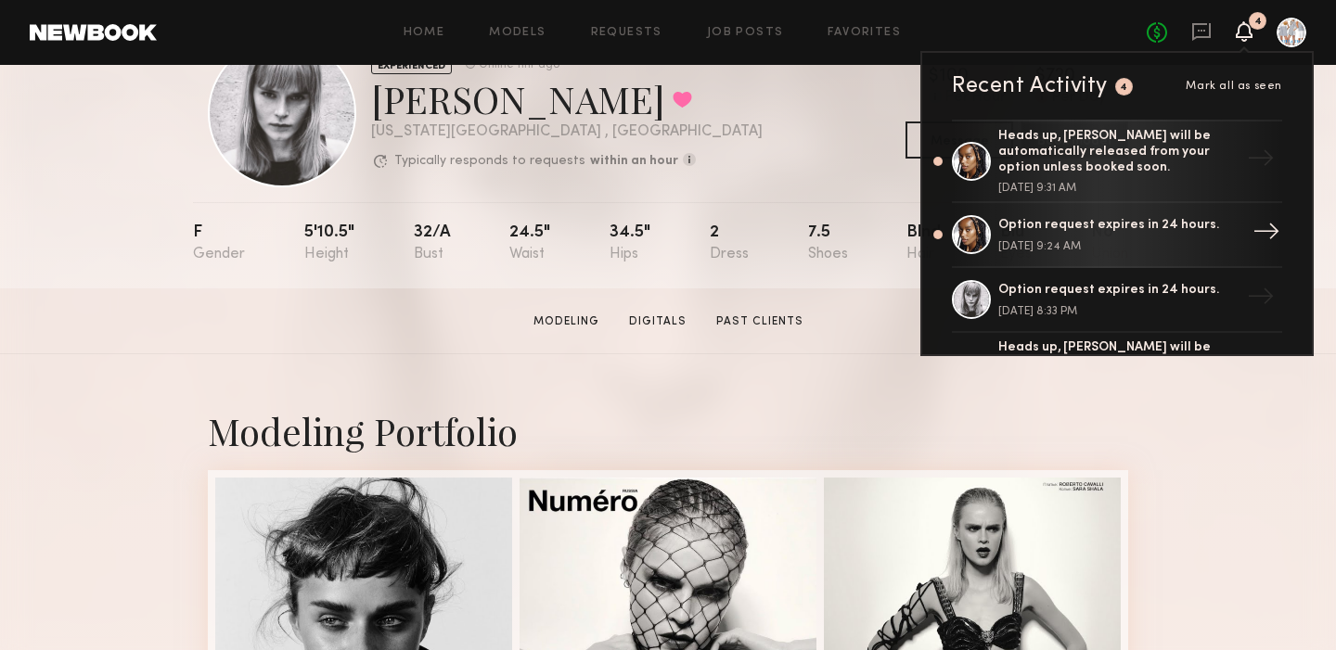
click at [1034, 226] on div "Option request expires in 24 hours." at bounding box center [1118, 226] width 241 height 16
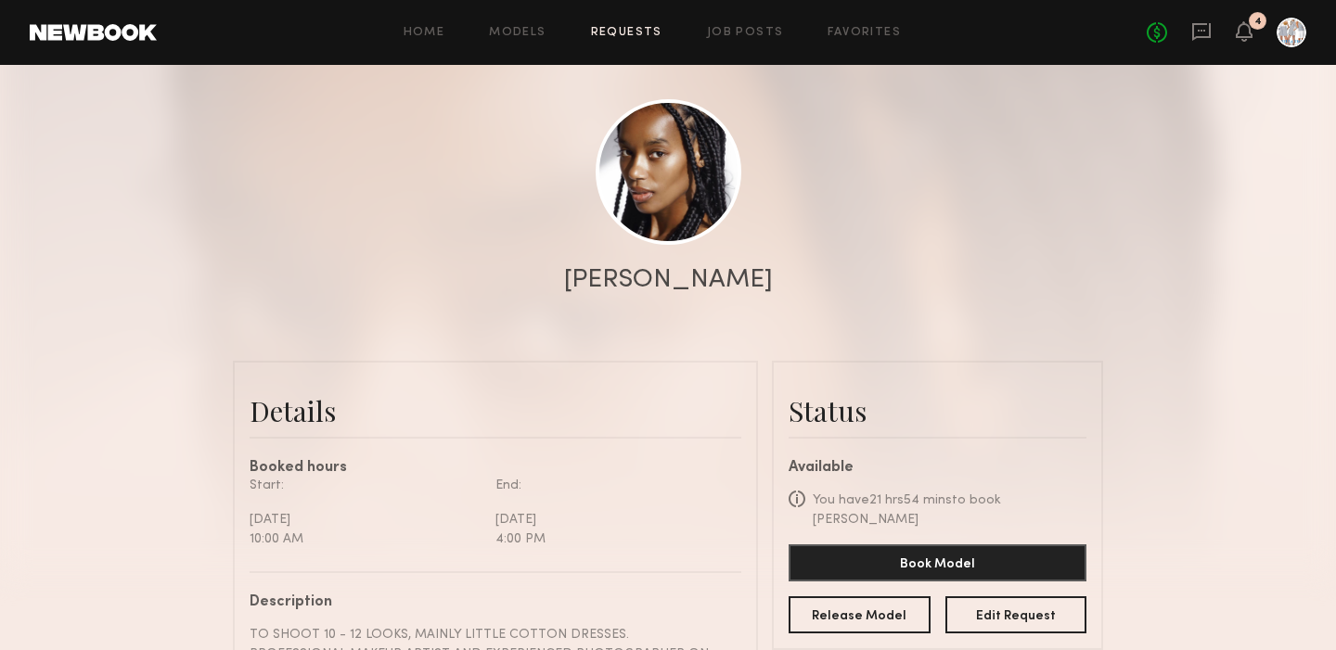
scroll to position [169, 0]
click at [664, 185] on link at bounding box center [669, 171] width 146 height 146
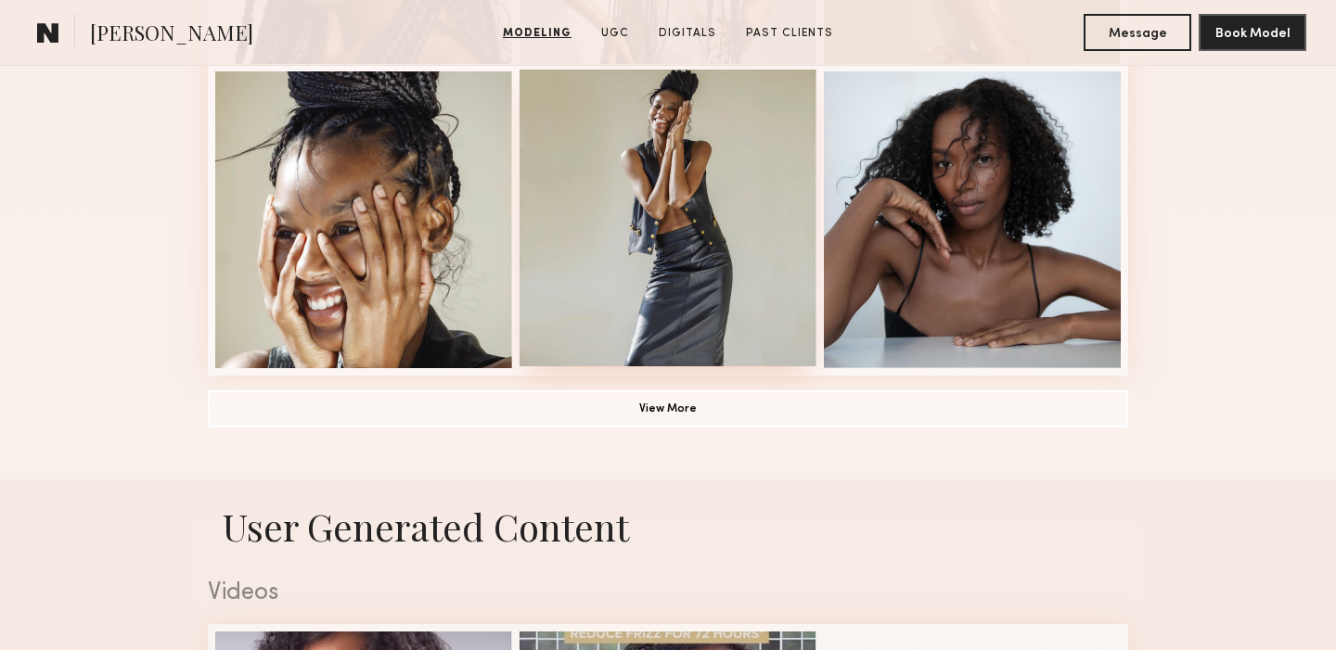
scroll to position [1428, 0]
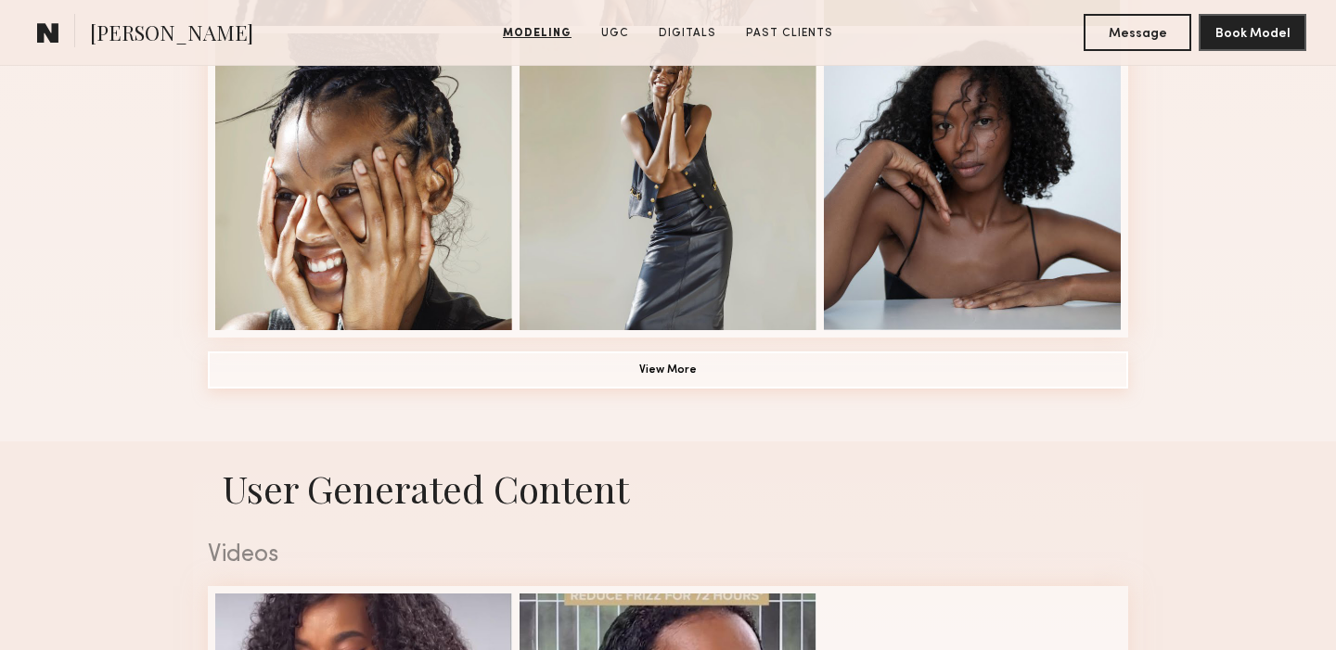
click at [669, 372] on button "View More" at bounding box center [668, 370] width 920 height 37
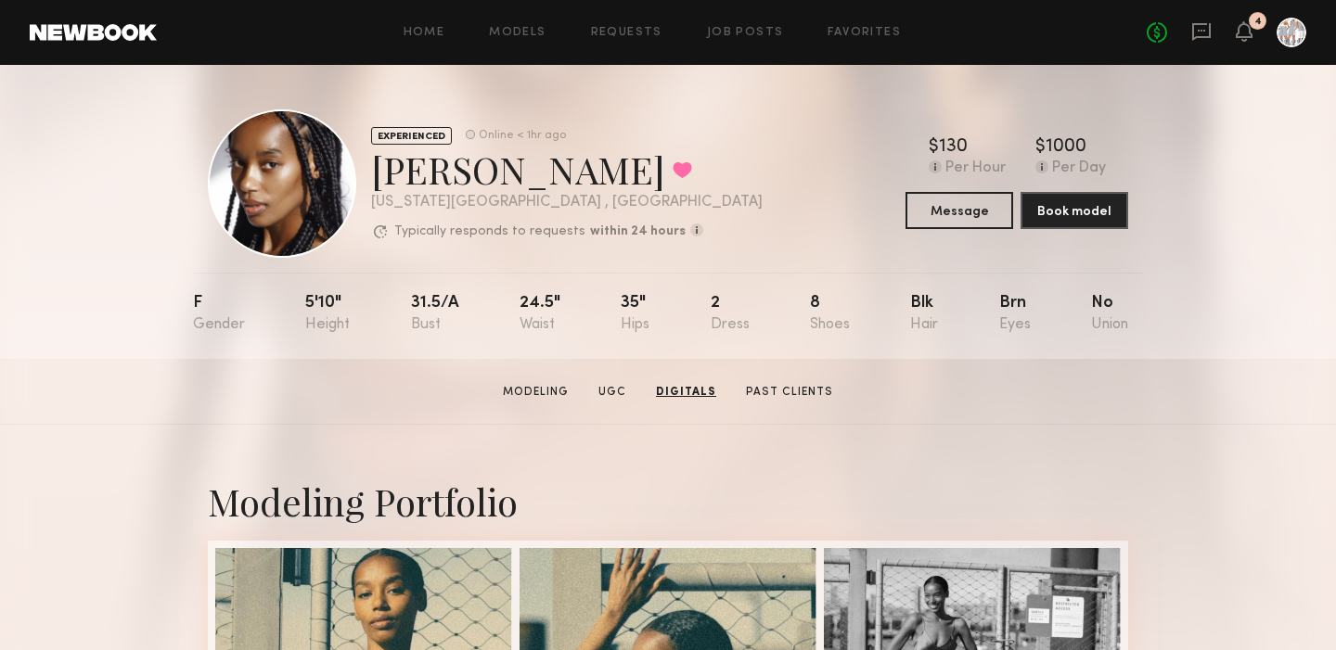
scroll to position [0, 0]
click at [948, 209] on button "Message" at bounding box center [960, 209] width 108 height 37
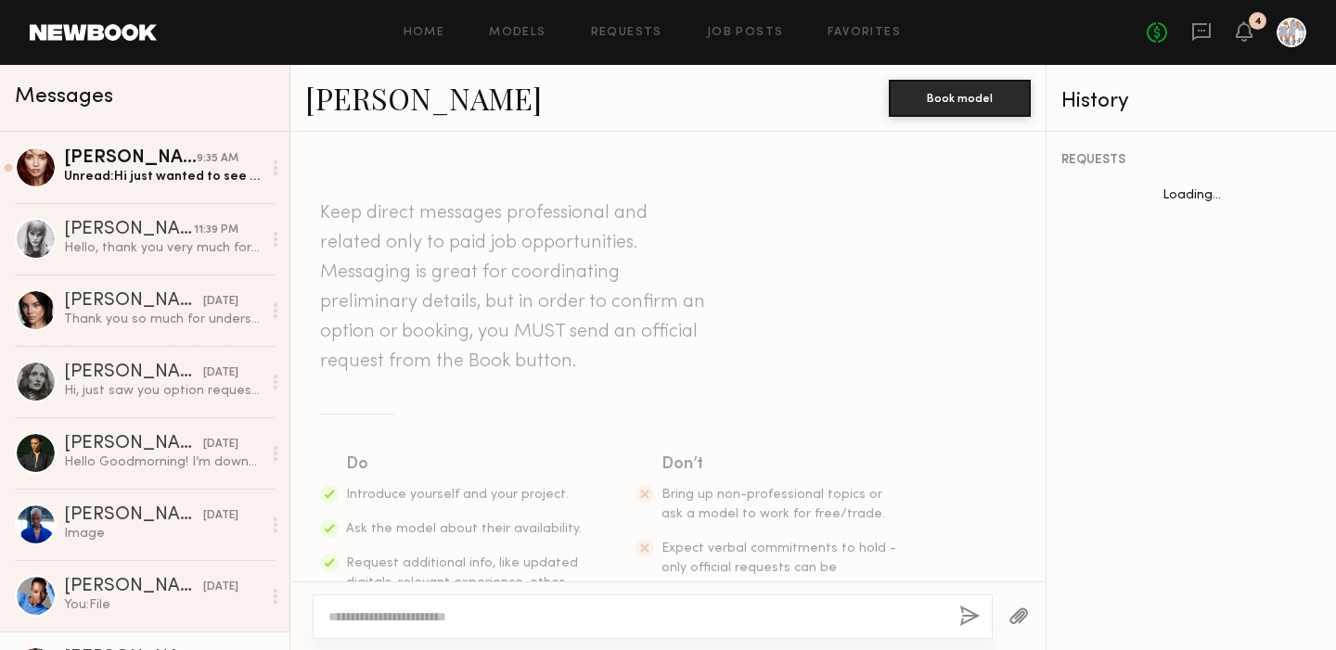
scroll to position [1098, 0]
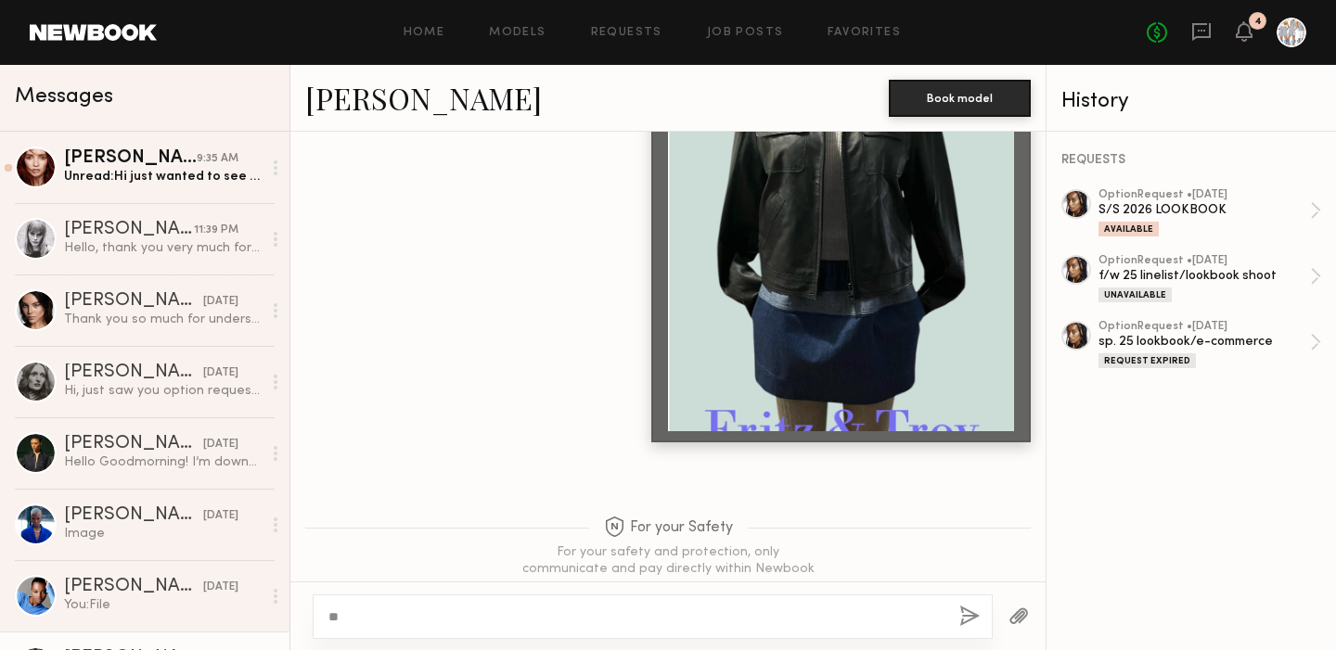
type textarea "*"
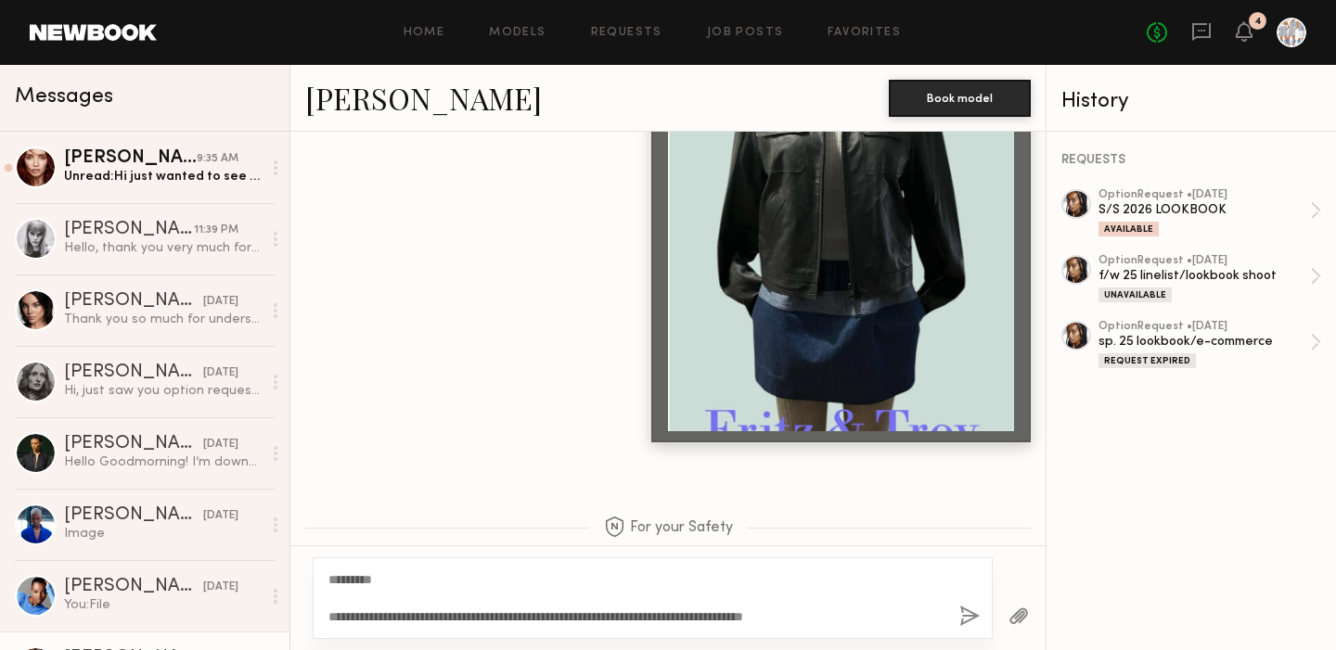
type textarea "**********"
click at [970, 619] on button "button" at bounding box center [969, 617] width 20 height 23
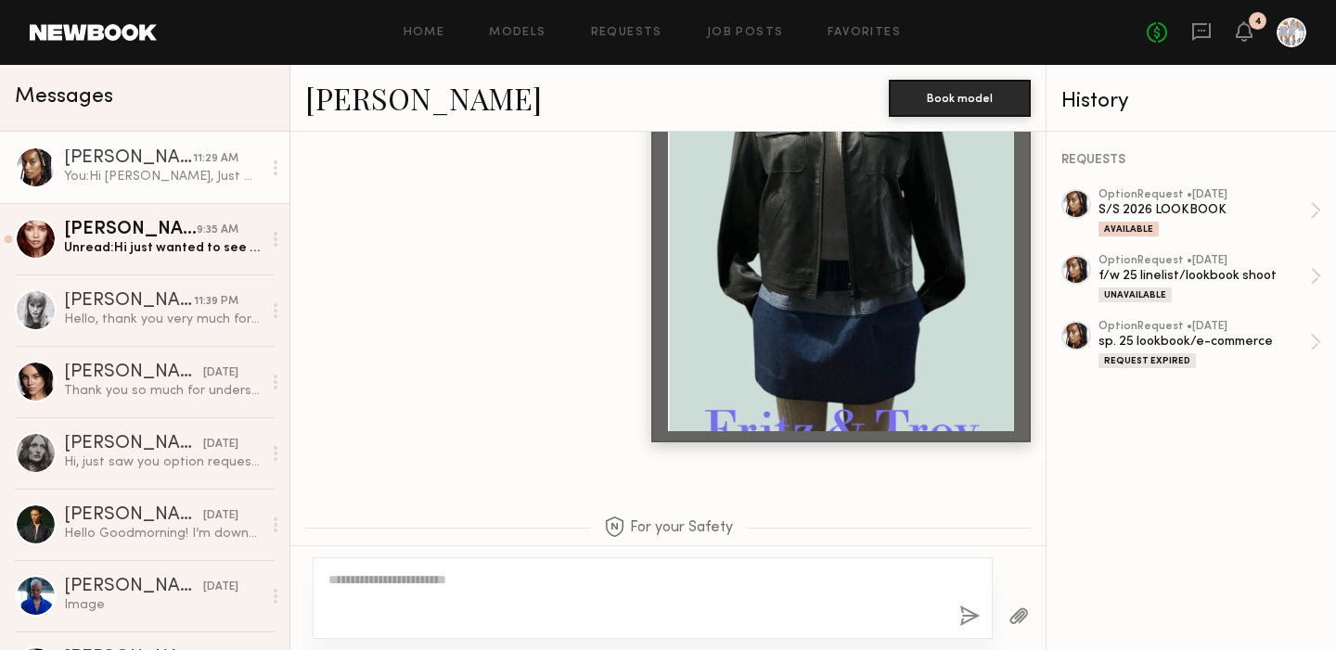
scroll to position [1495, 0]
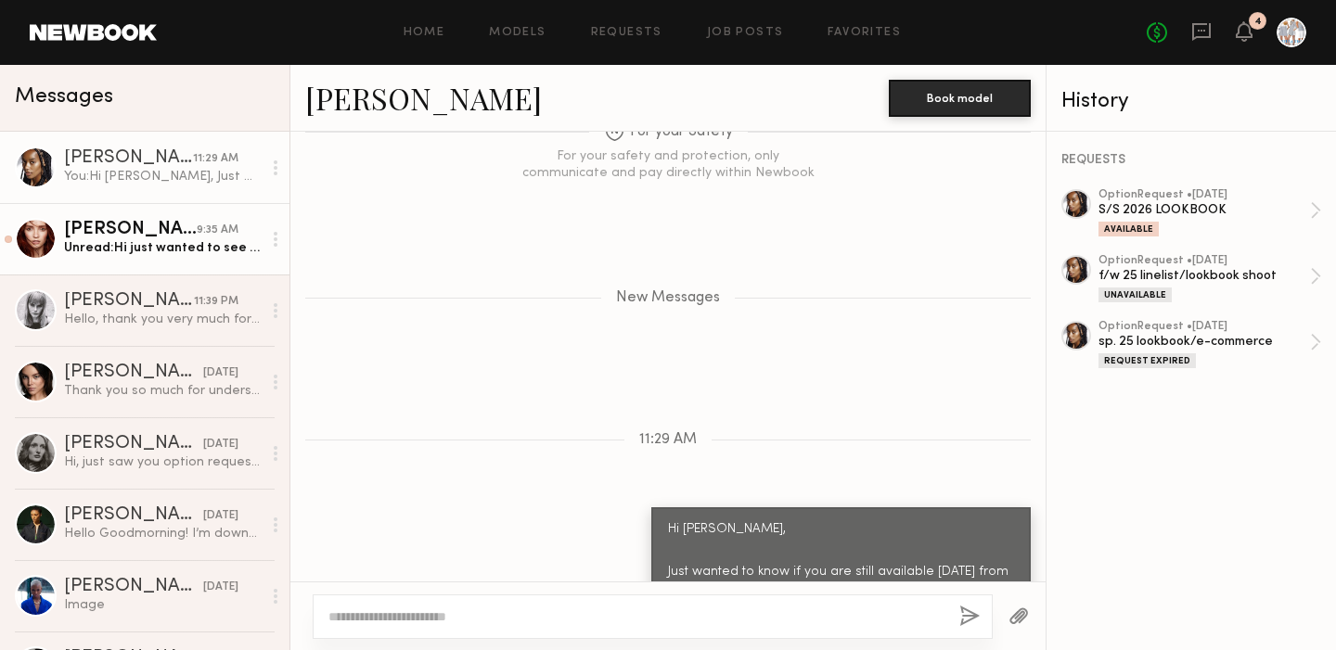
click at [194, 248] on div "Unread: Hi just wanted to see by chance if you have an update about this Saturd…" at bounding box center [163, 248] width 198 height 18
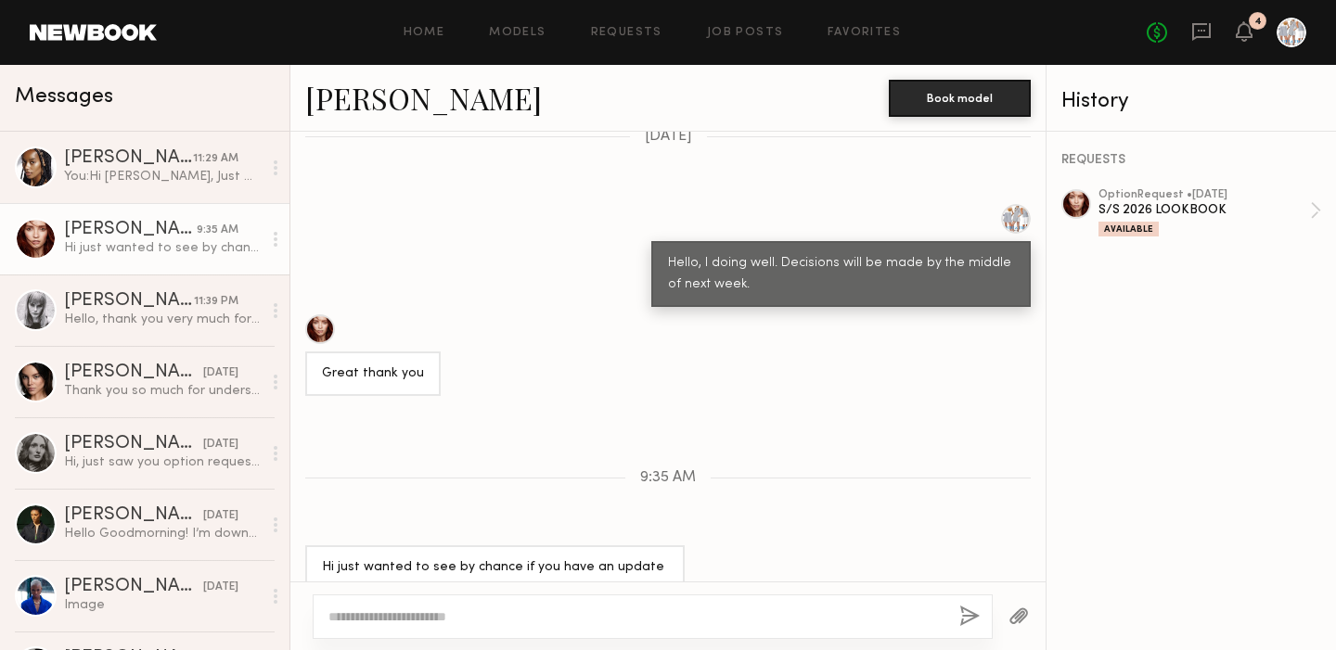
scroll to position [899, 0]
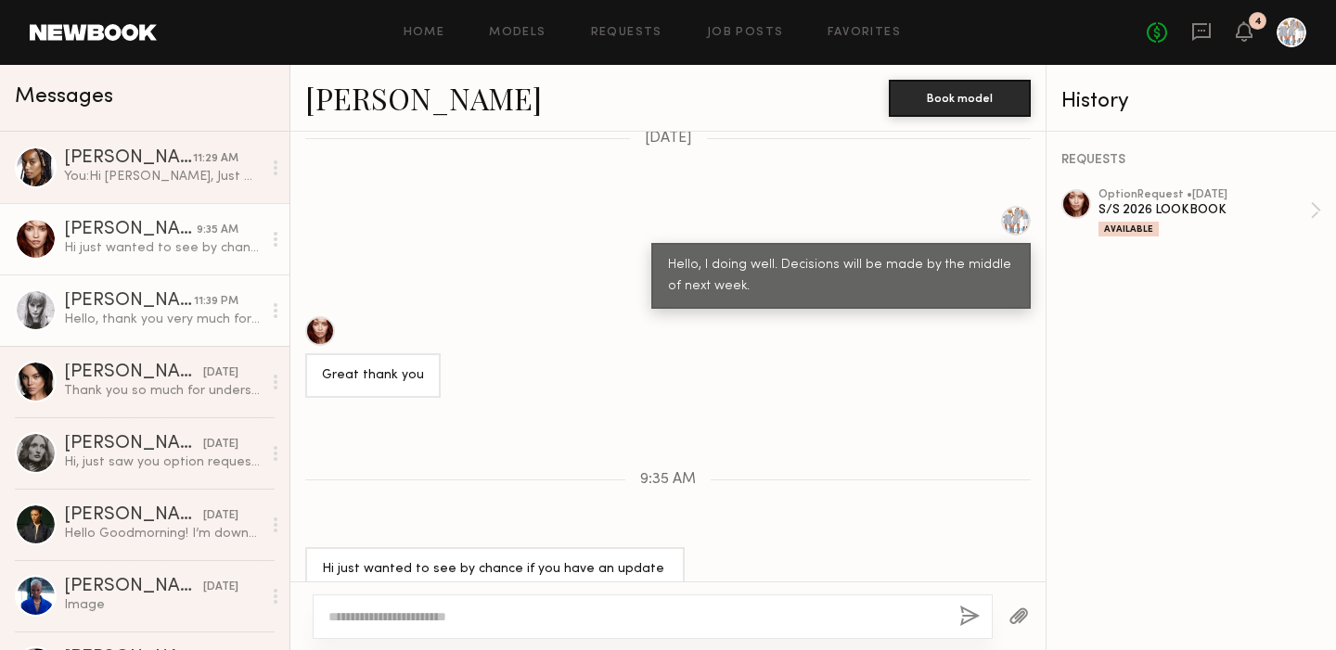
click at [108, 298] on div "Mariana H." at bounding box center [129, 301] width 130 height 19
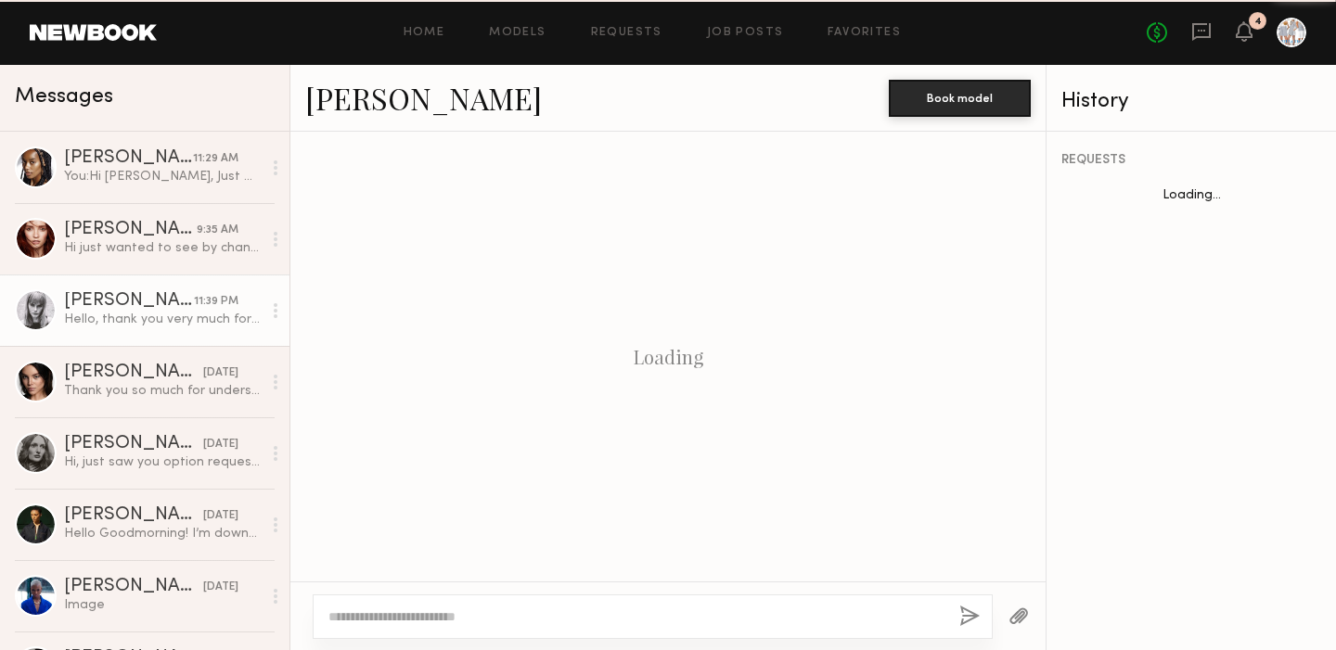
scroll to position [408, 0]
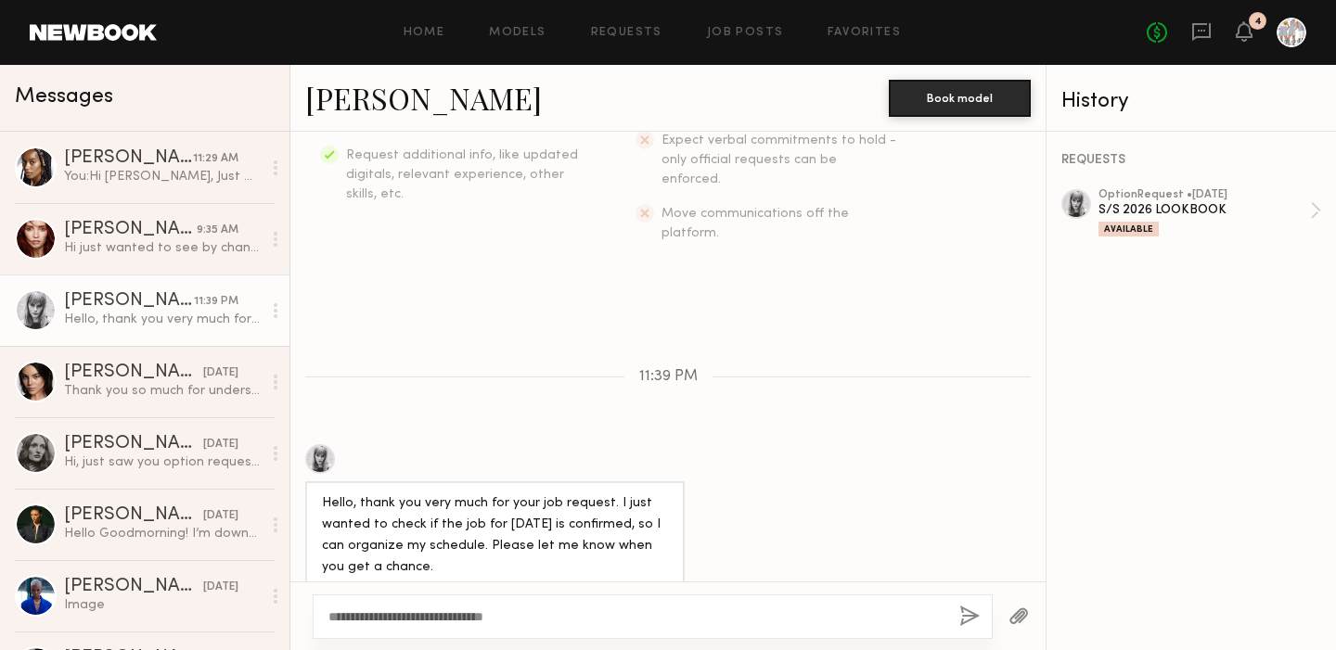
type textarea "**********"
click at [967, 618] on button "button" at bounding box center [969, 617] width 20 height 23
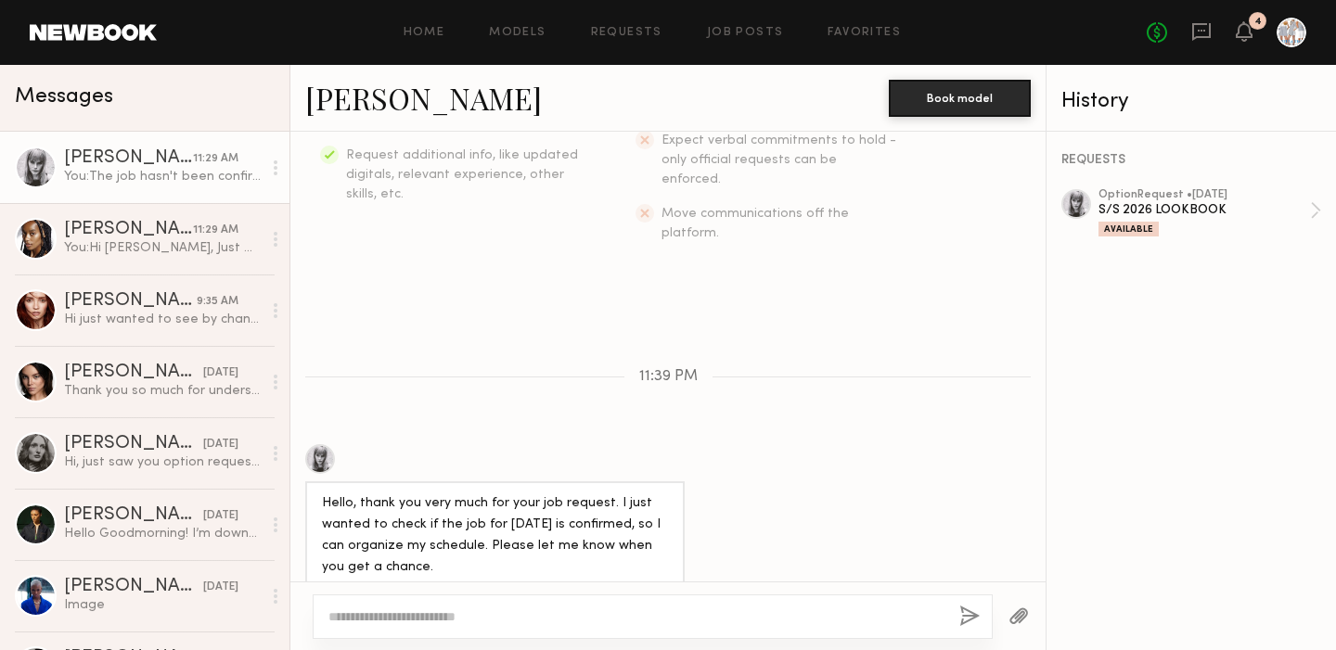
scroll to position [743, 0]
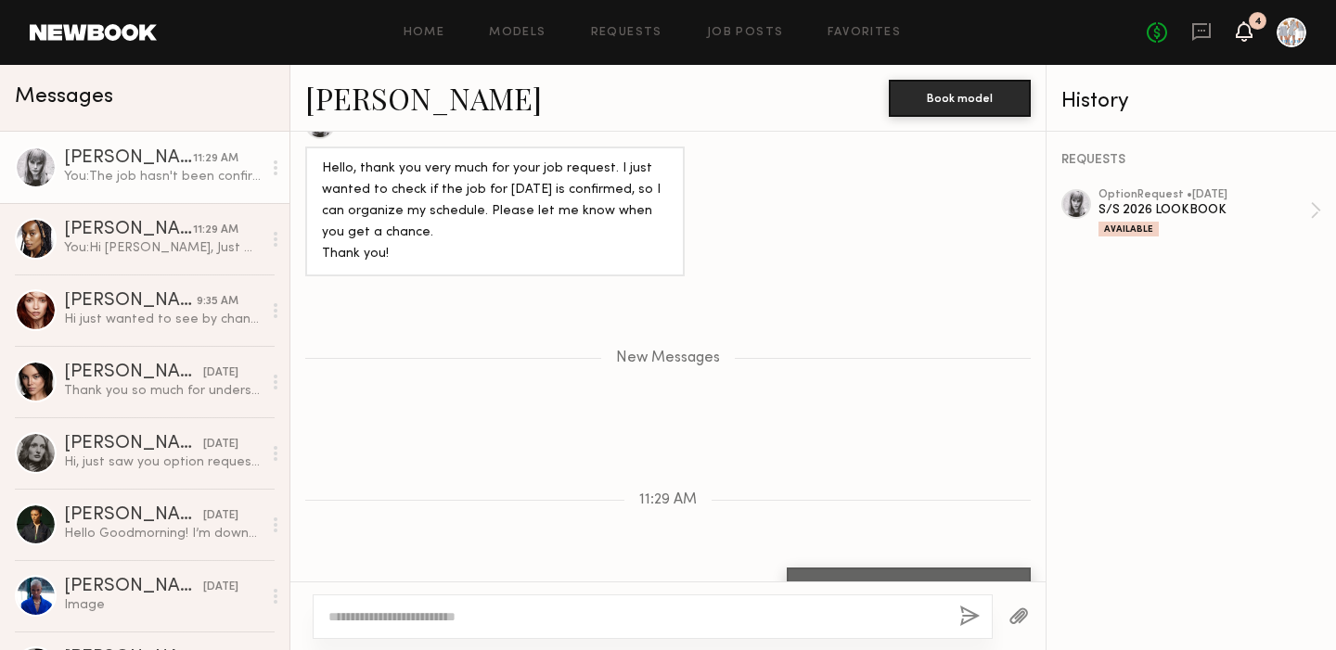
click at [1244, 26] on icon at bounding box center [1244, 30] width 15 height 13
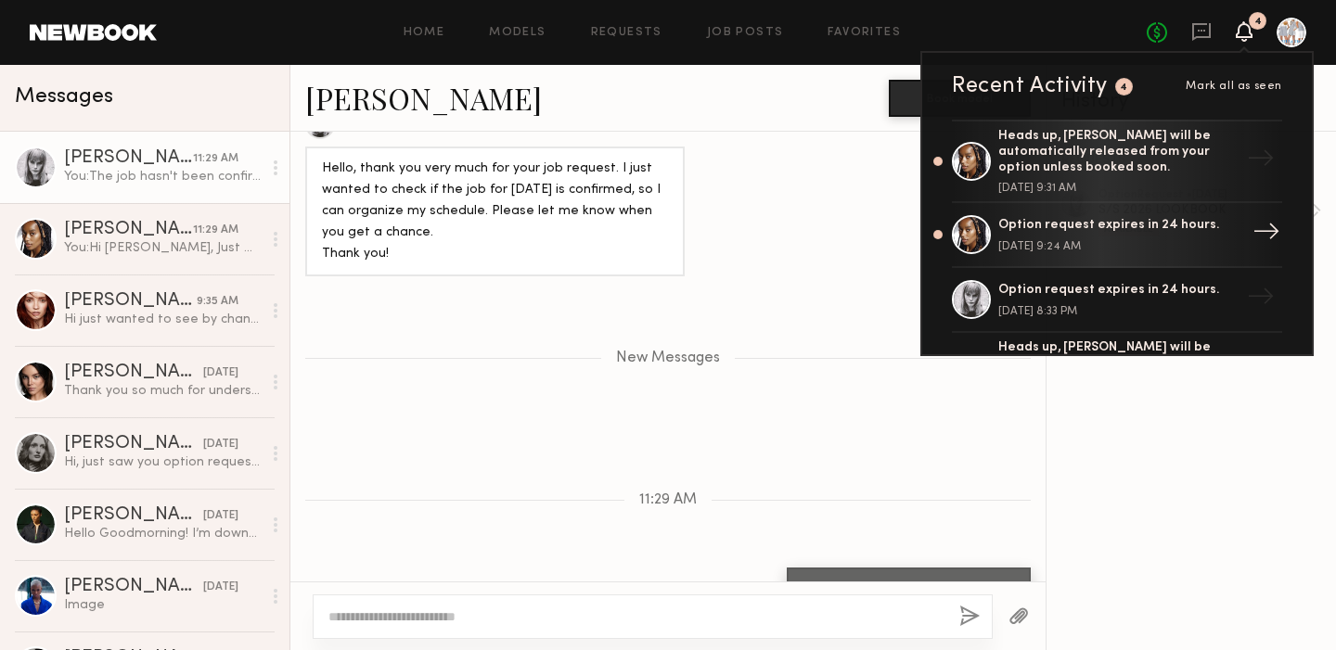
click at [1048, 225] on div "Option request expires in 24 hours." at bounding box center [1118, 226] width 241 height 16
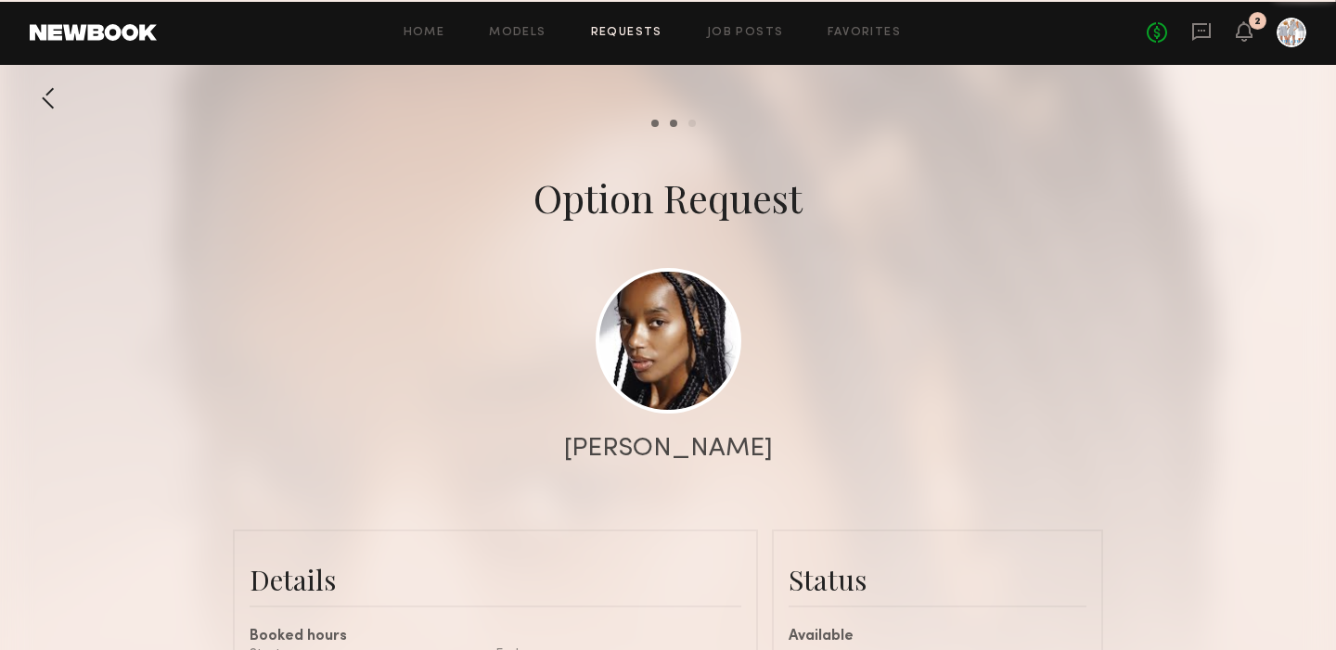
scroll to position [1550, 0]
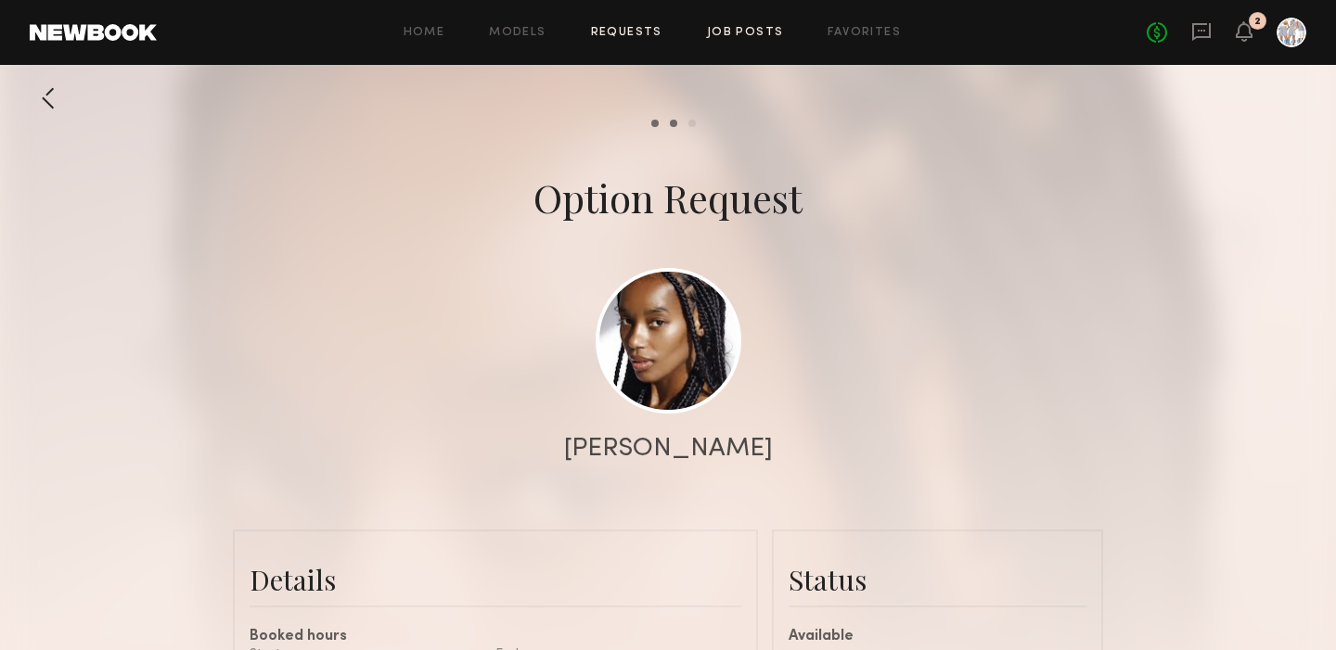
click at [725, 31] on link "Job Posts" at bounding box center [745, 33] width 77 height 12
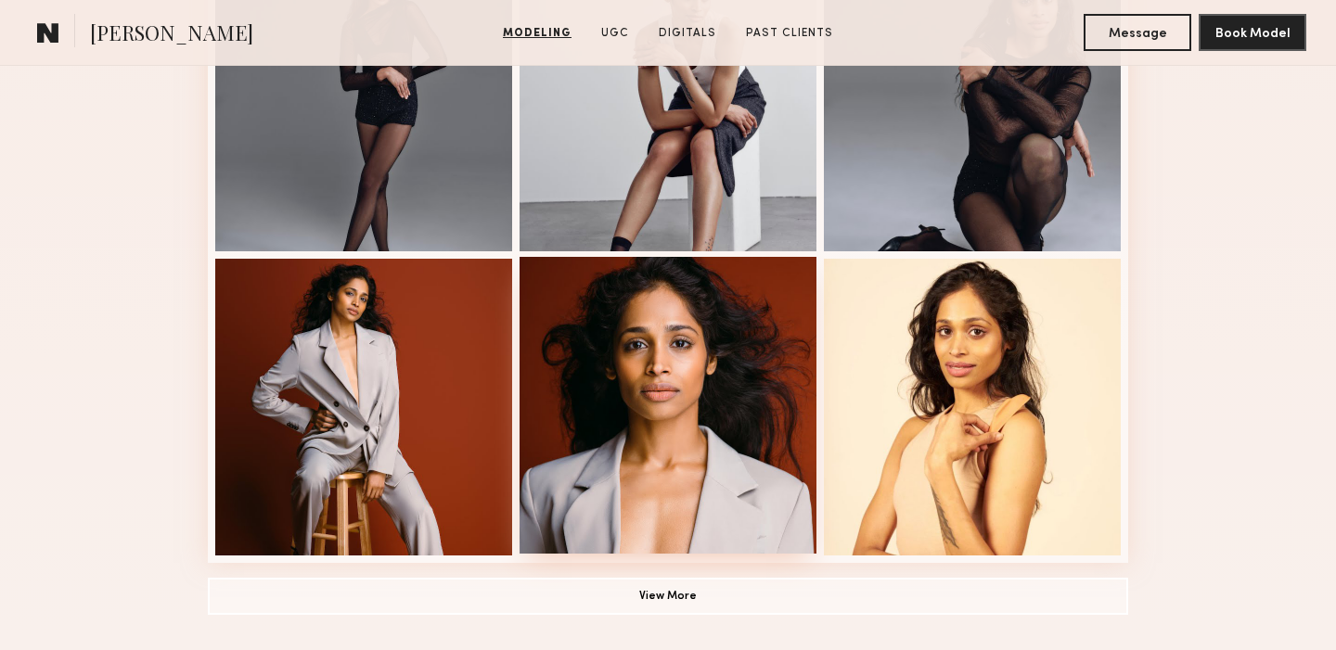
scroll to position [1205, 0]
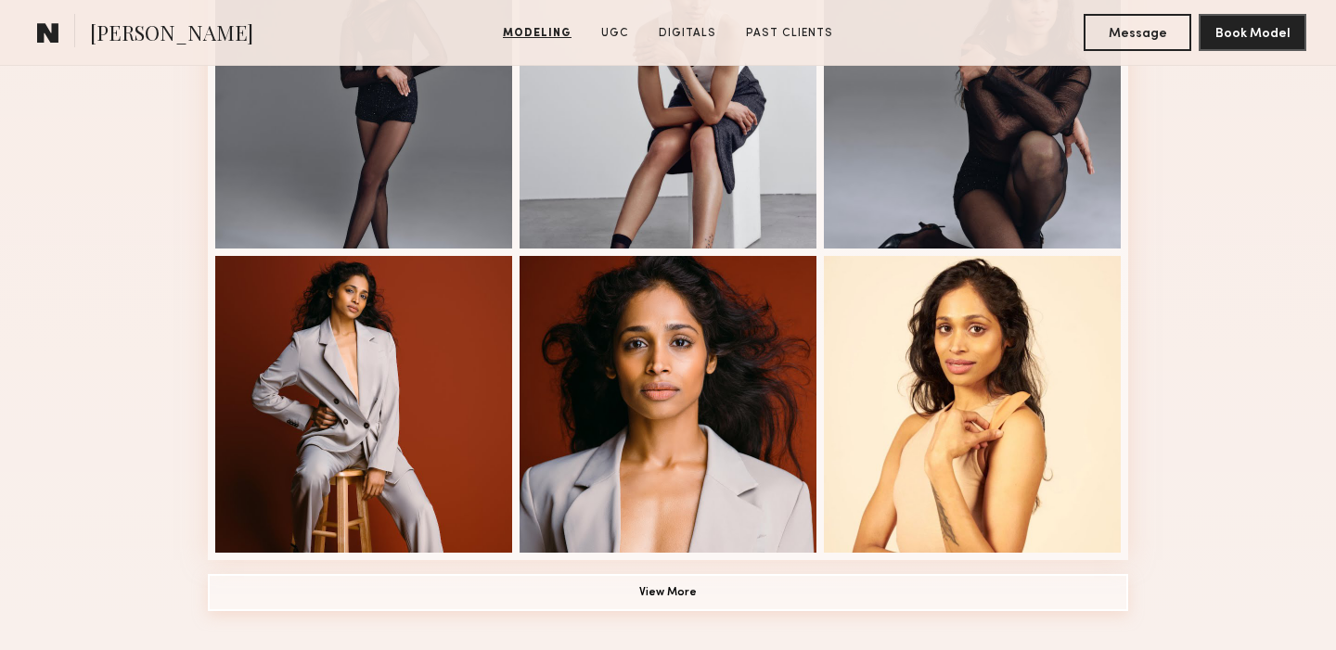
click at [669, 585] on button "View More" at bounding box center [668, 592] width 920 height 37
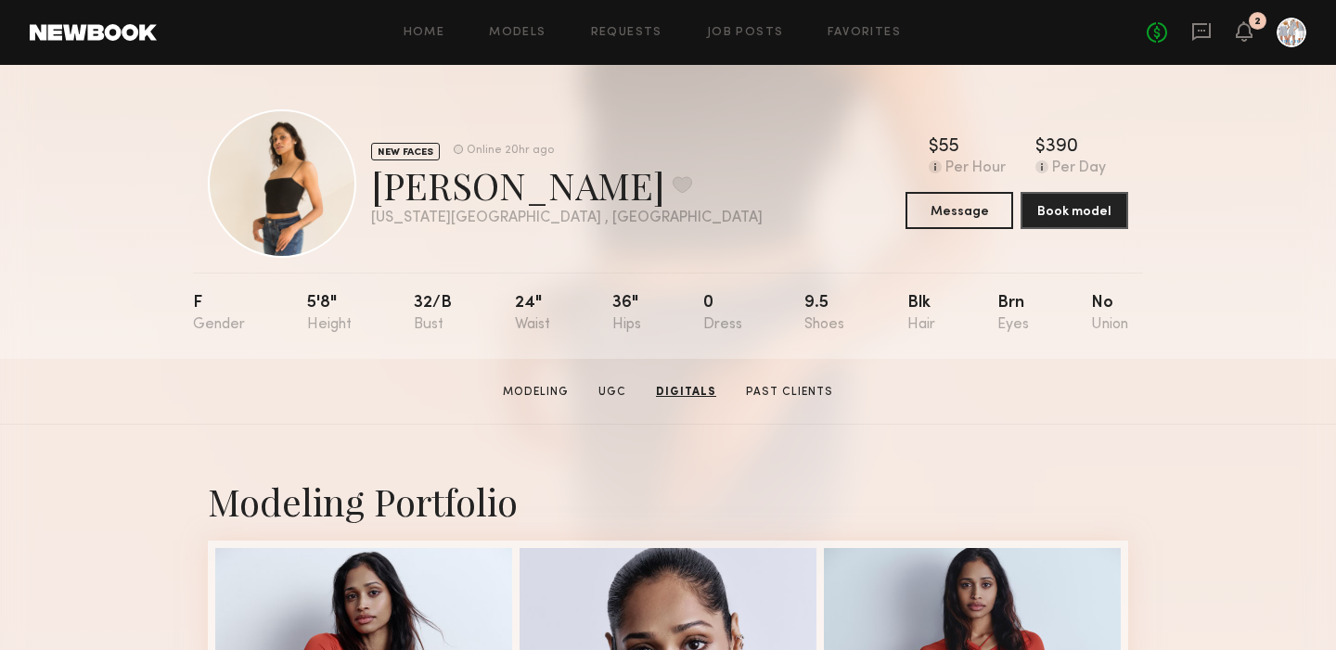
scroll to position [0, 0]
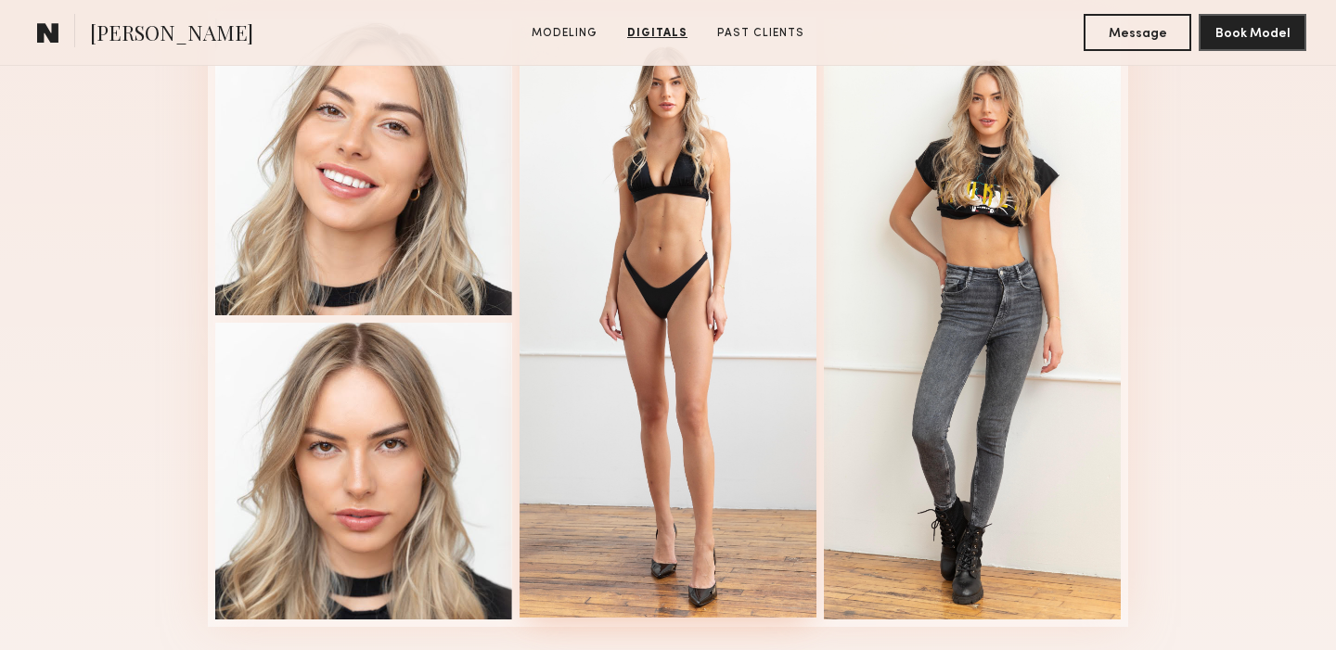
scroll to position [1974, 0]
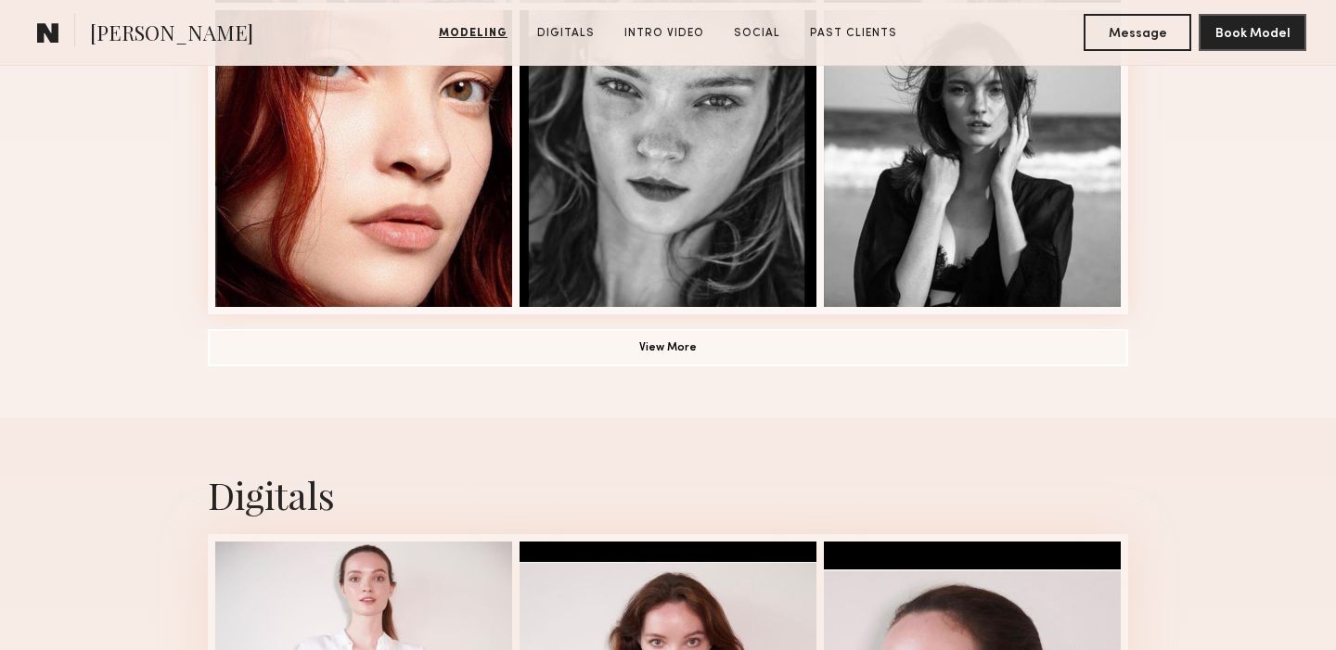
scroll to position [1452, 0]
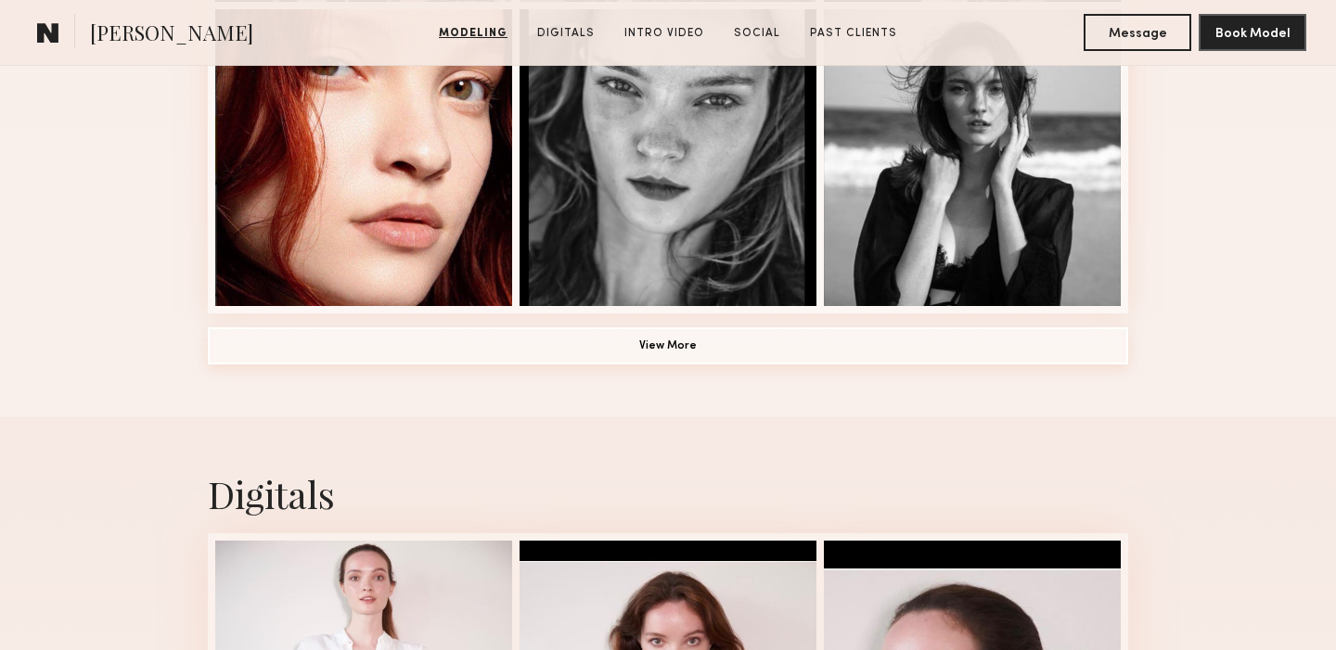
click at [670, 340] on button "View More" at bounding box center [668, 346] width 920 height 37
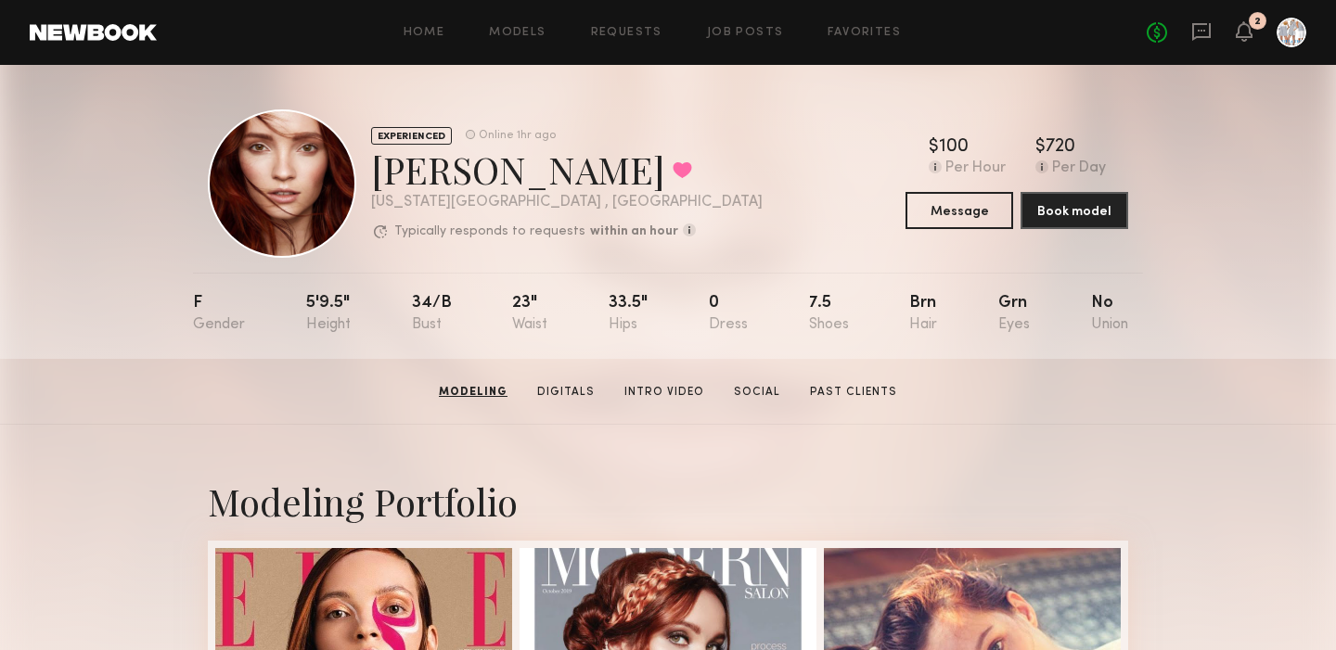
scroll to position [0, 0]
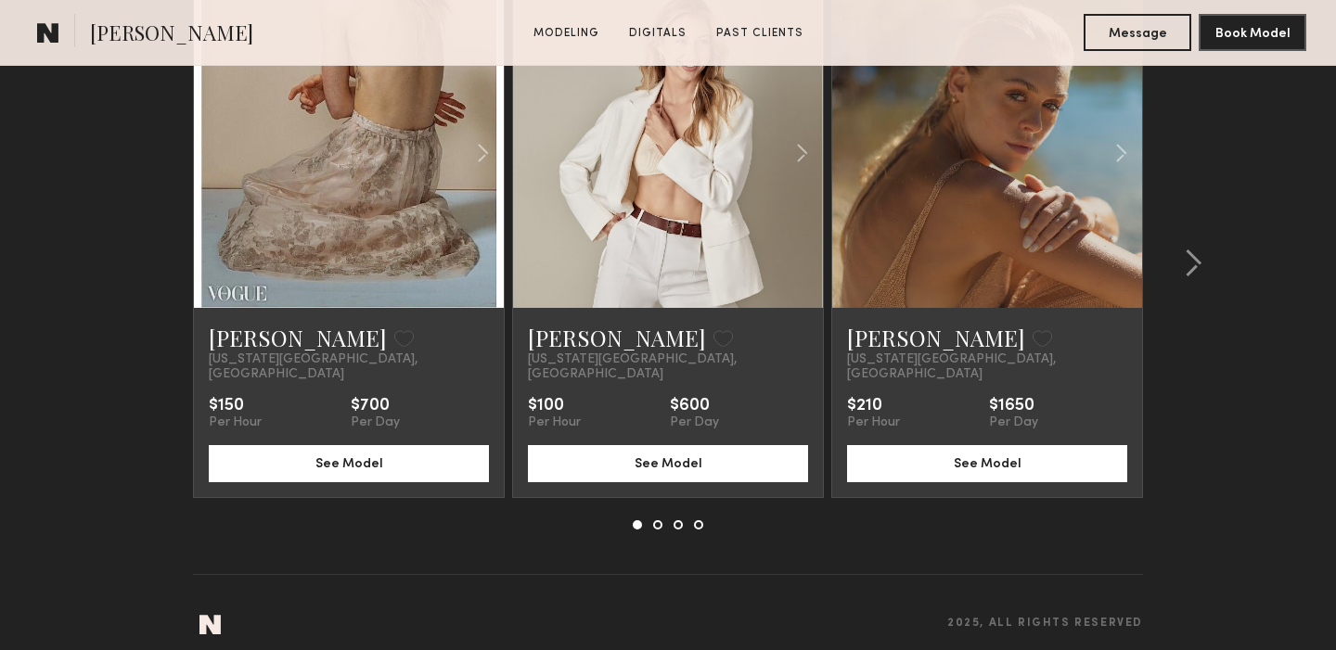
scroll to position [2979, 0]
click at [659, 521] on button at bounding box center [657, 525] width 9 height 9
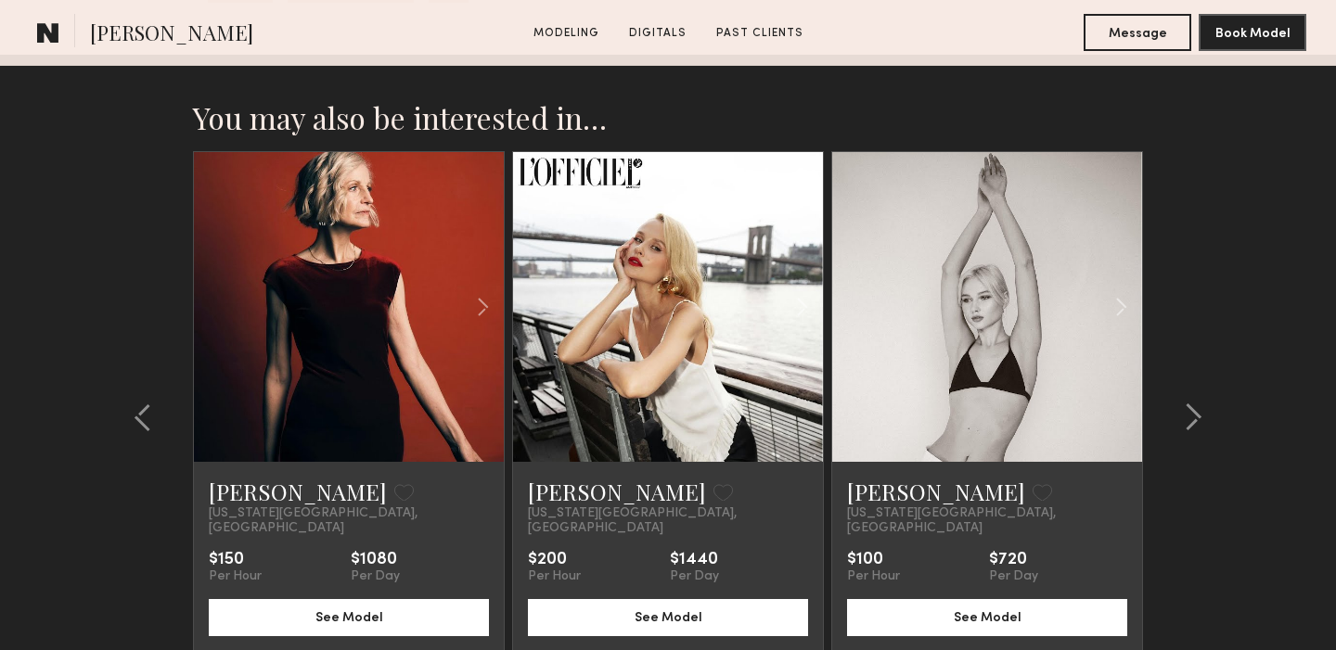
scroll to position [2826, 0]
click at [676, 328] on link at bounding box center [668, 307] width 106 height 310
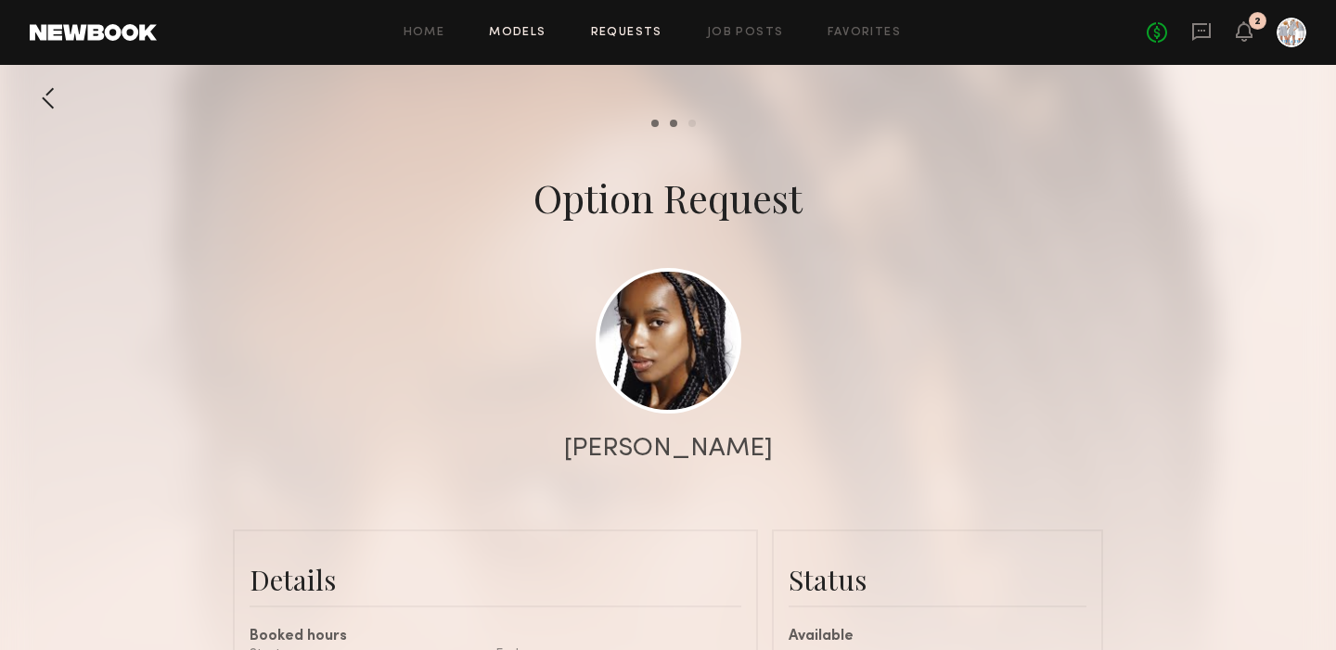
click at [512, 32] on link "Models" at bounding box center [517, 33] width 57 height 12
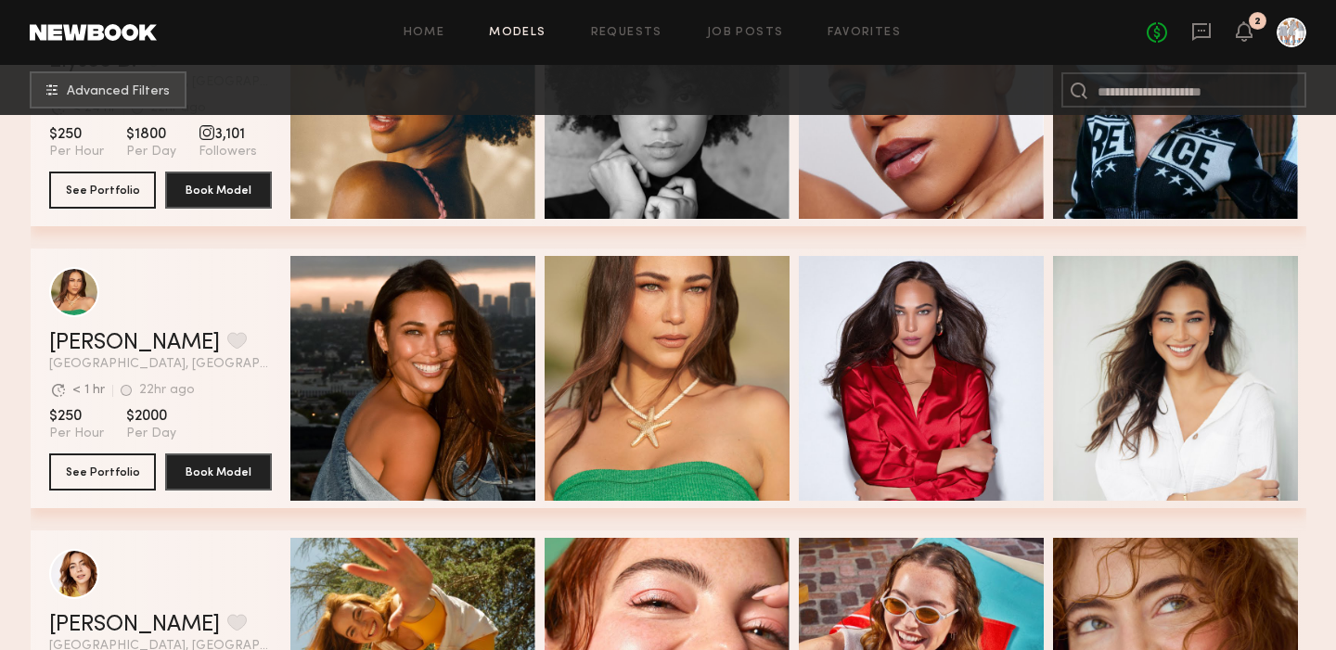
scroll to position [2717, 0]
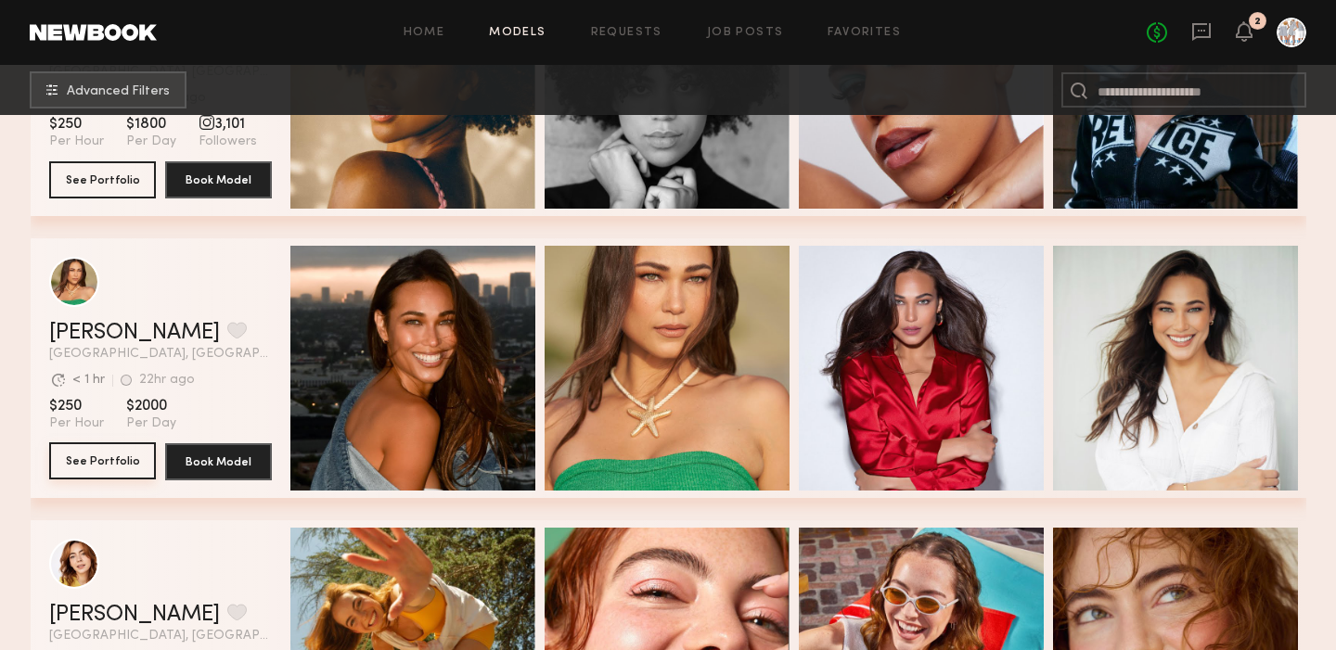
click at [102, 463] on button "See Portfolio" at bounding box center [102, 461] width 107 height 37
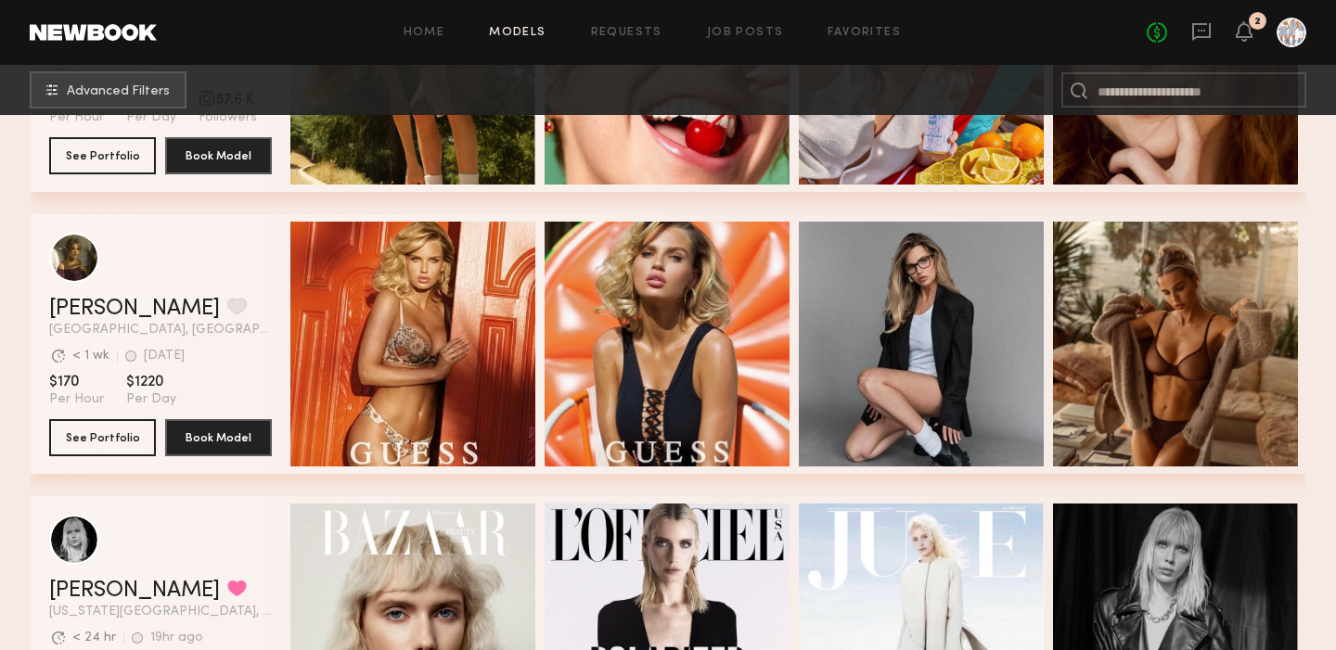
scroll to position [3306, 0]
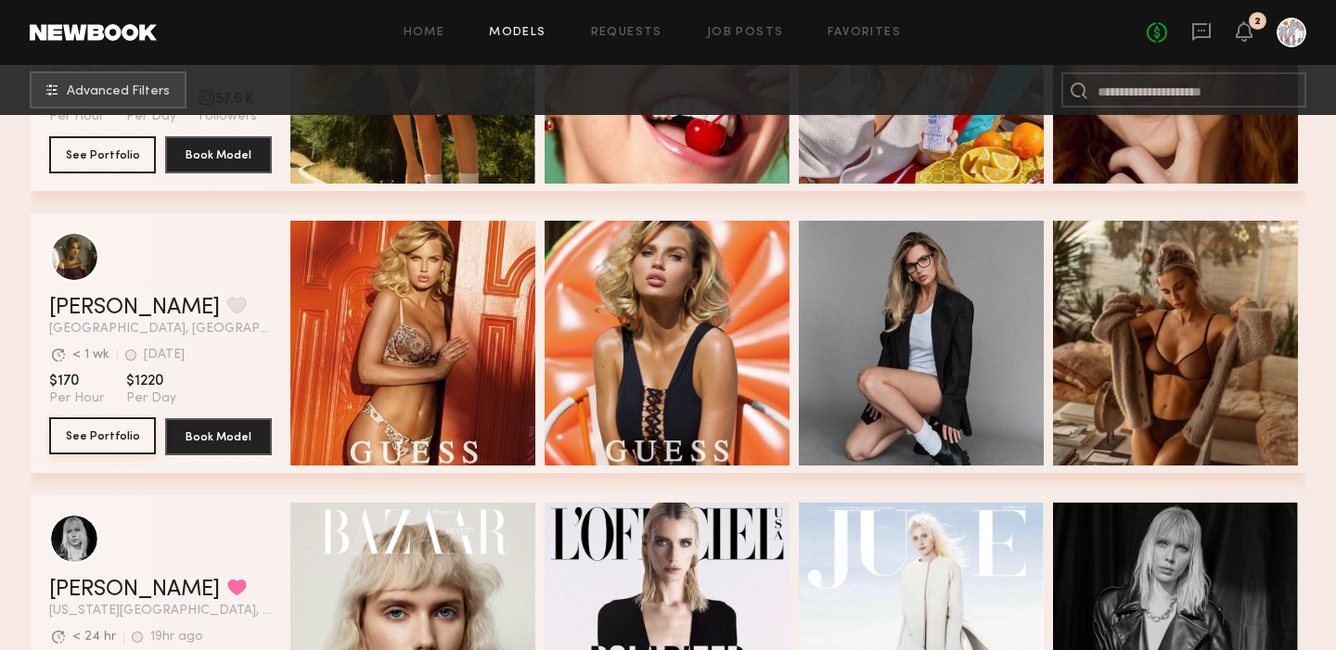
click at [83, 434] on button "See Portfolio" at bounding box center [102, 435] width 107 height 37
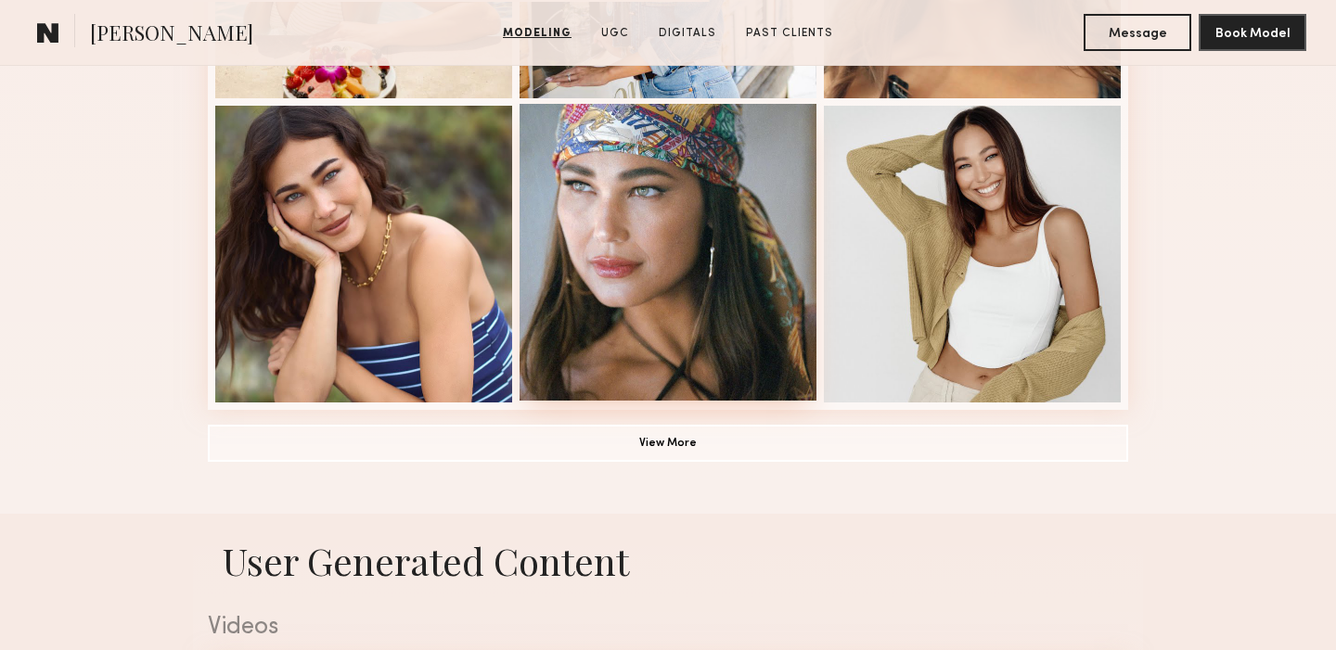
scroll to position [1361, 0]
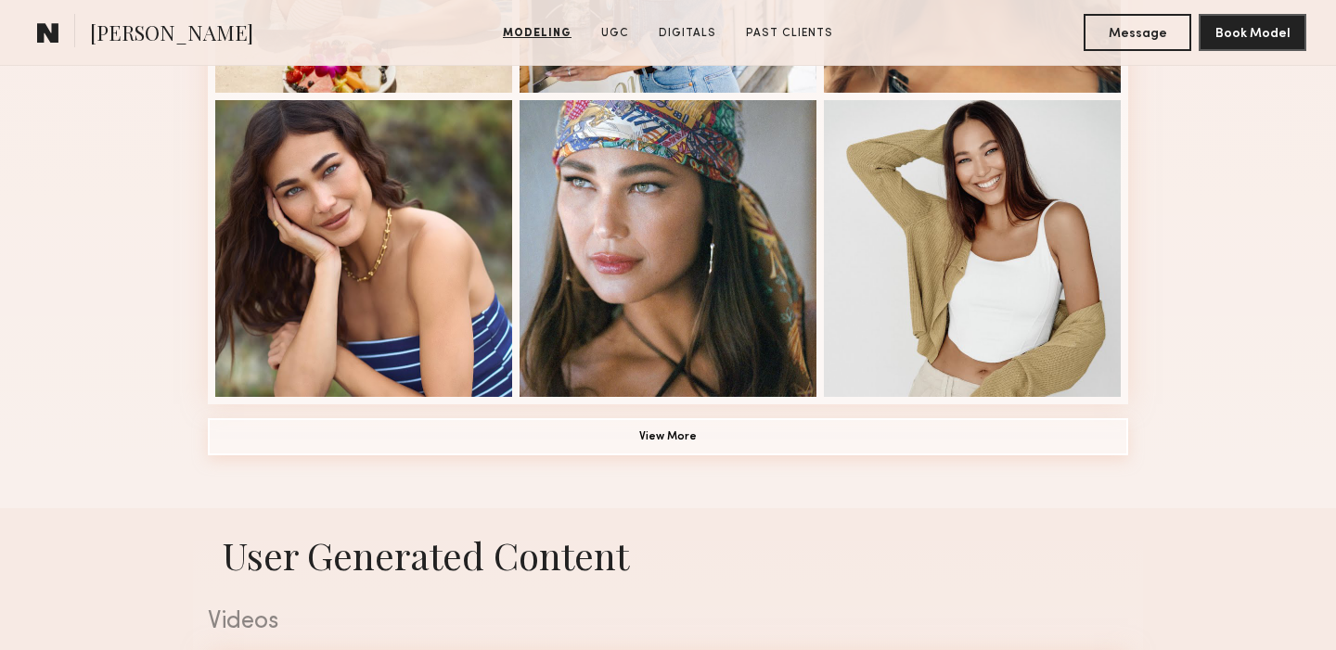
click at [674, 437] on button "View More" at bounding box center [668, 436] width 920 height 37
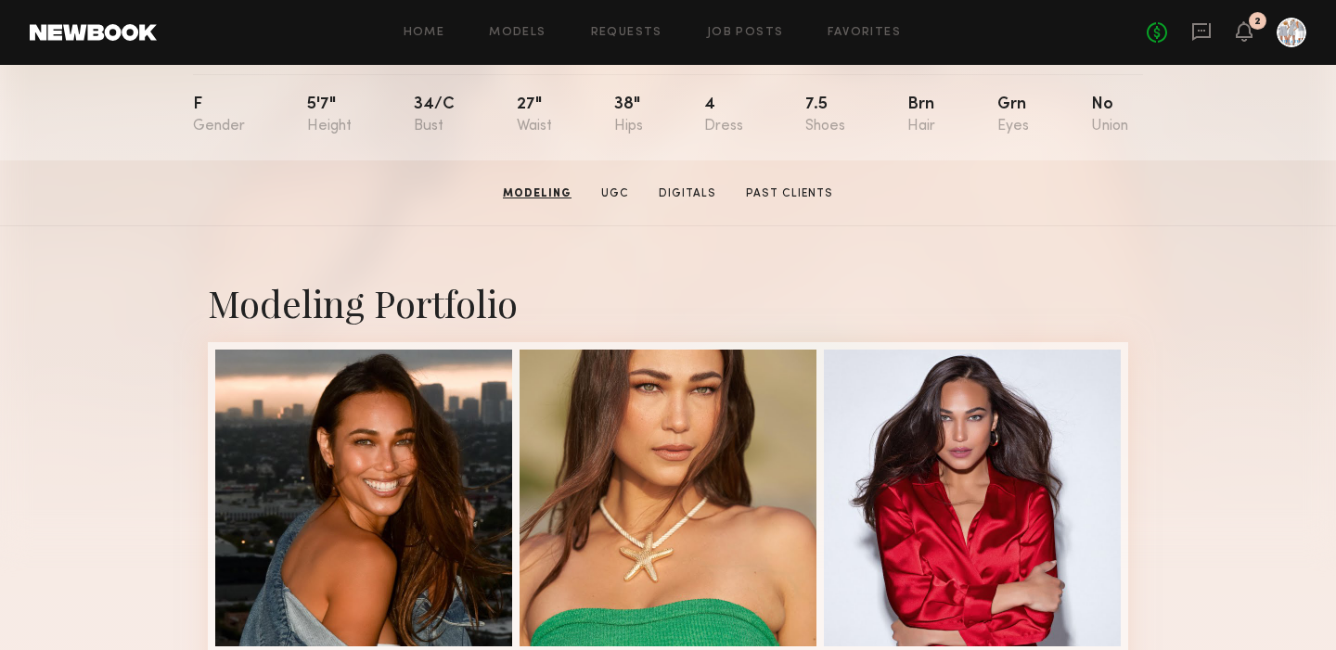
scroll to position [198, 0]
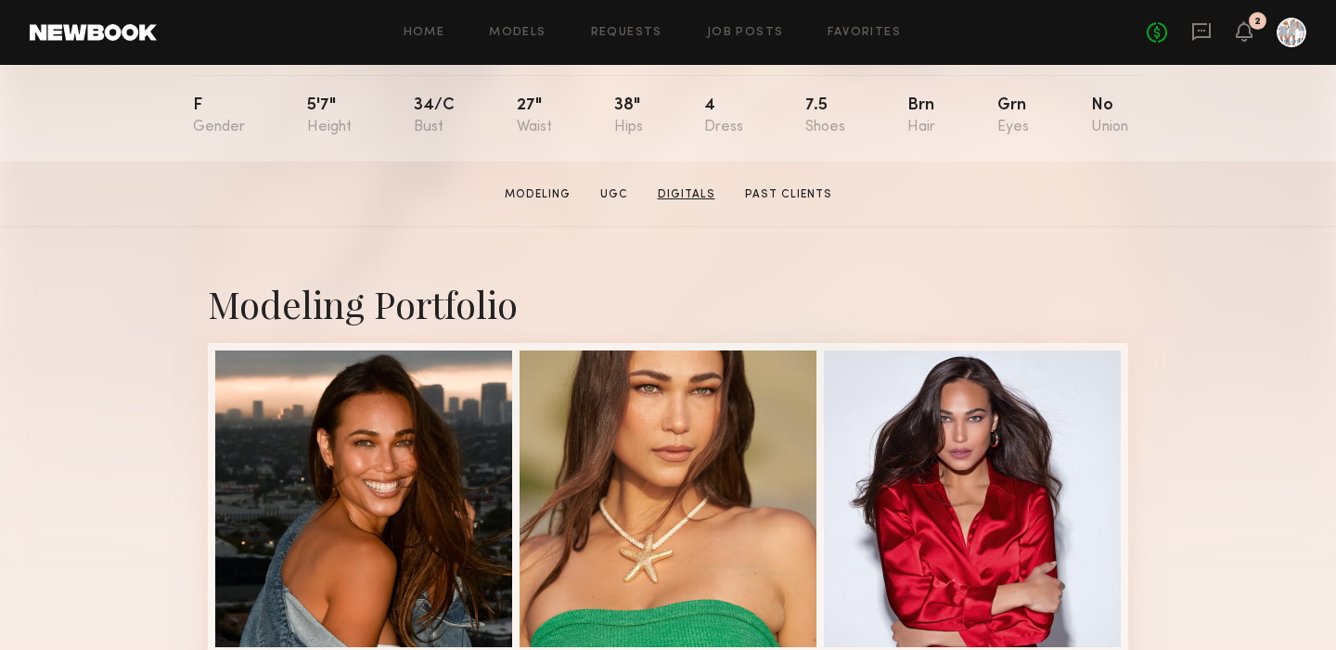
click at [687, 197] on link "Digitals" at bounding box center [686, 194] width 72 height 17
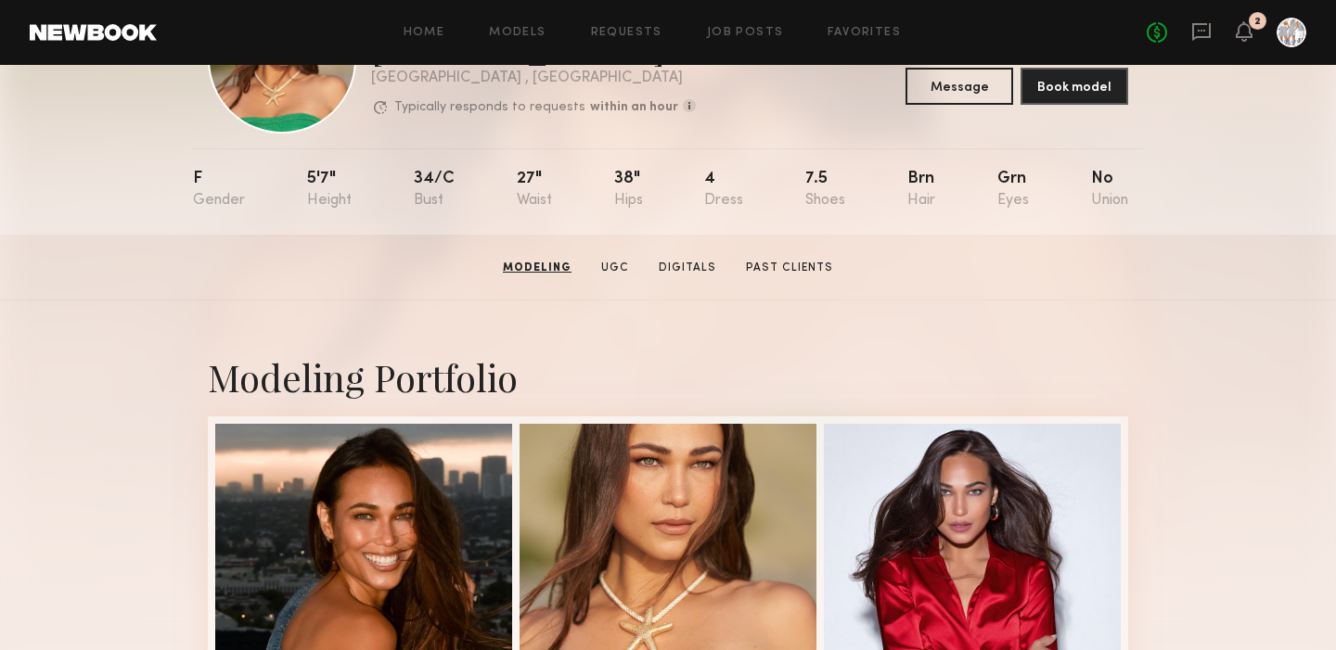
scroll to position [117, 0]
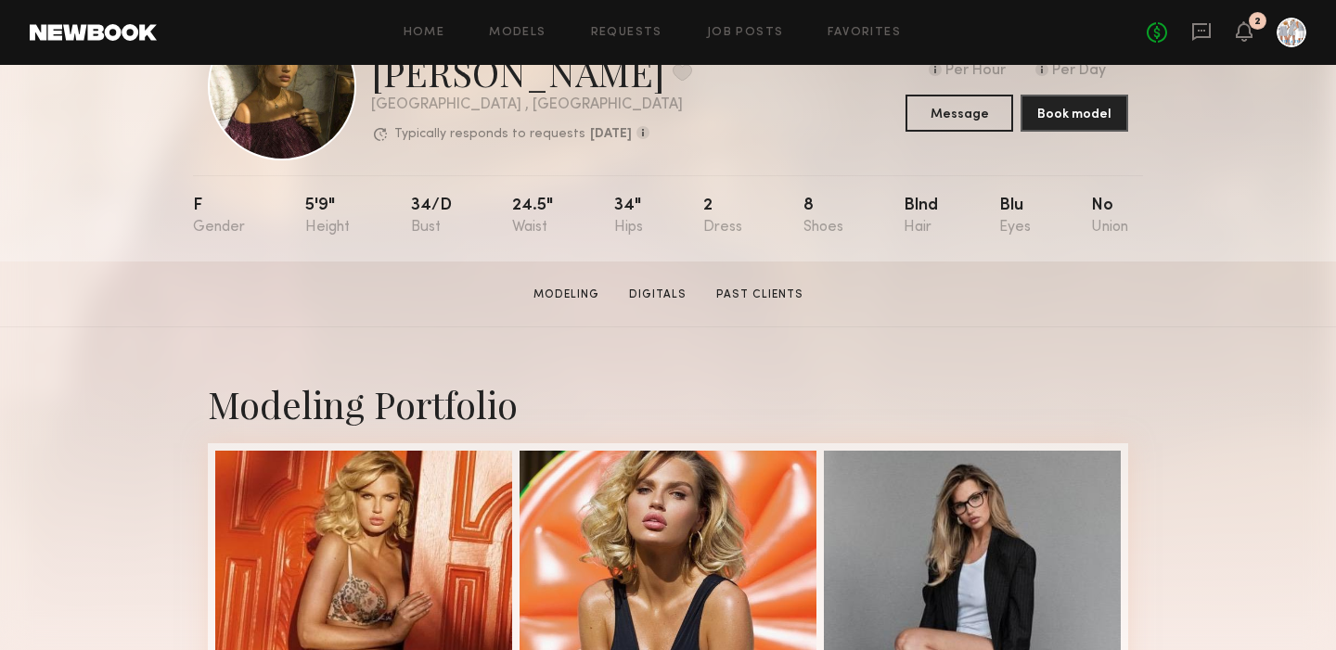
scroll to position [71, 1]
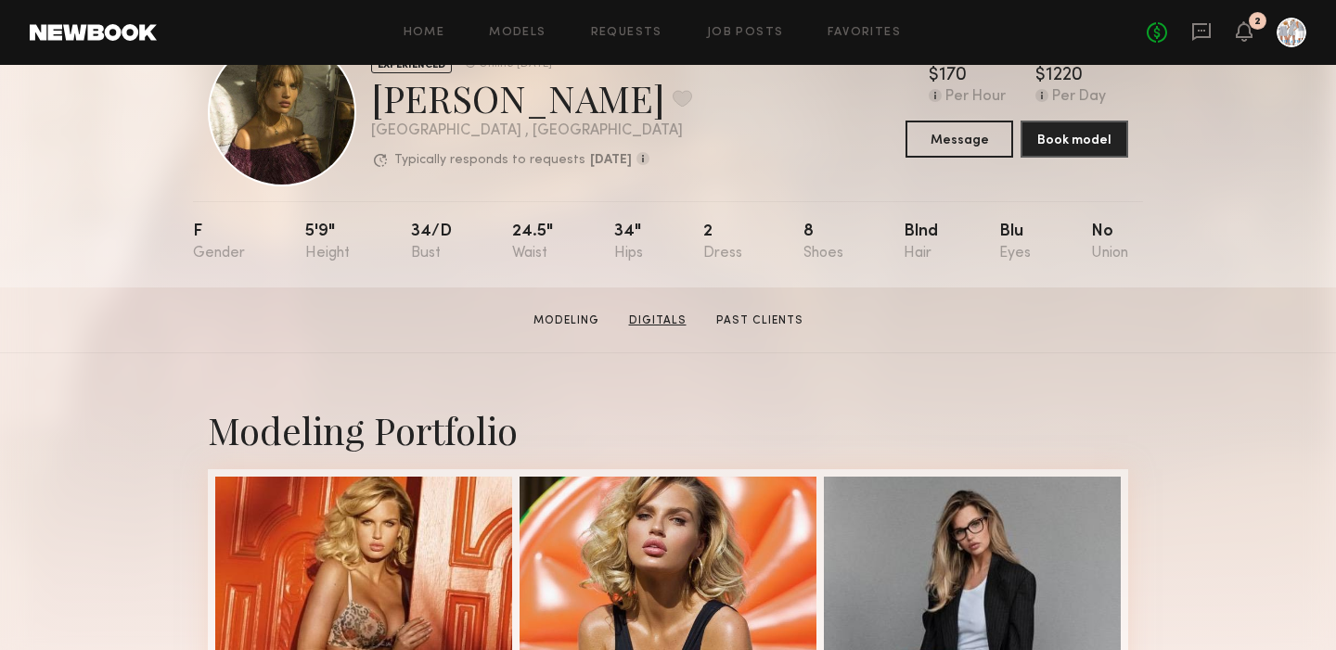
click at [649, 322] on link "Digitals" at bounding box center [658, 321] width 72 height 17
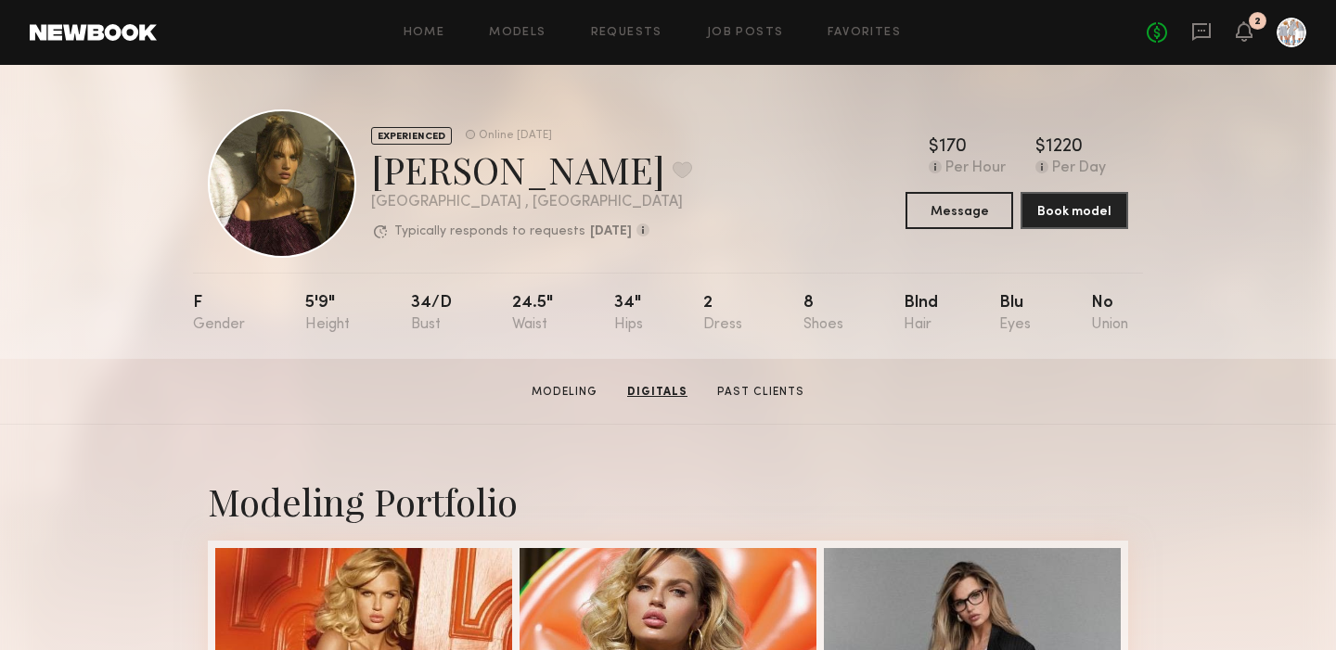
scroll to position [0, 0]
click at [1244, 32] on icon at bounding box center [1244, 30] width 15 height 13
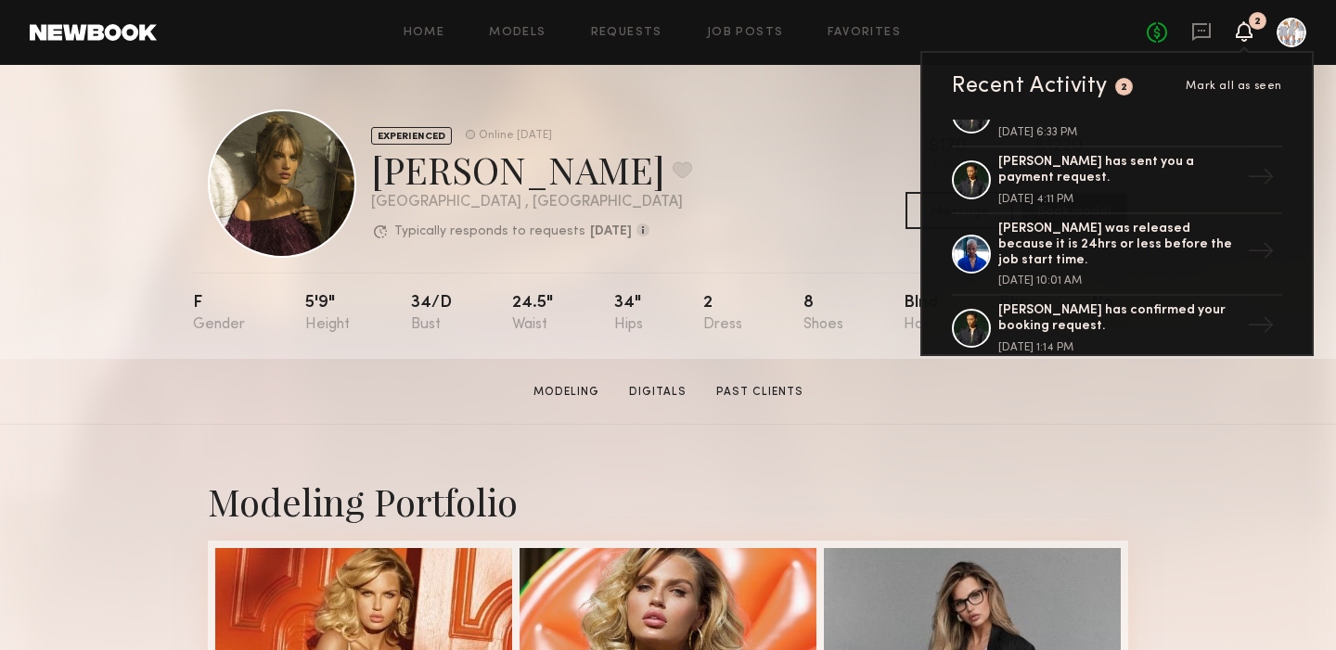
scroll to position [1347, 0]
click at [511, 33] on link "Models" at bounding box center [517, 33] width 57 height 12
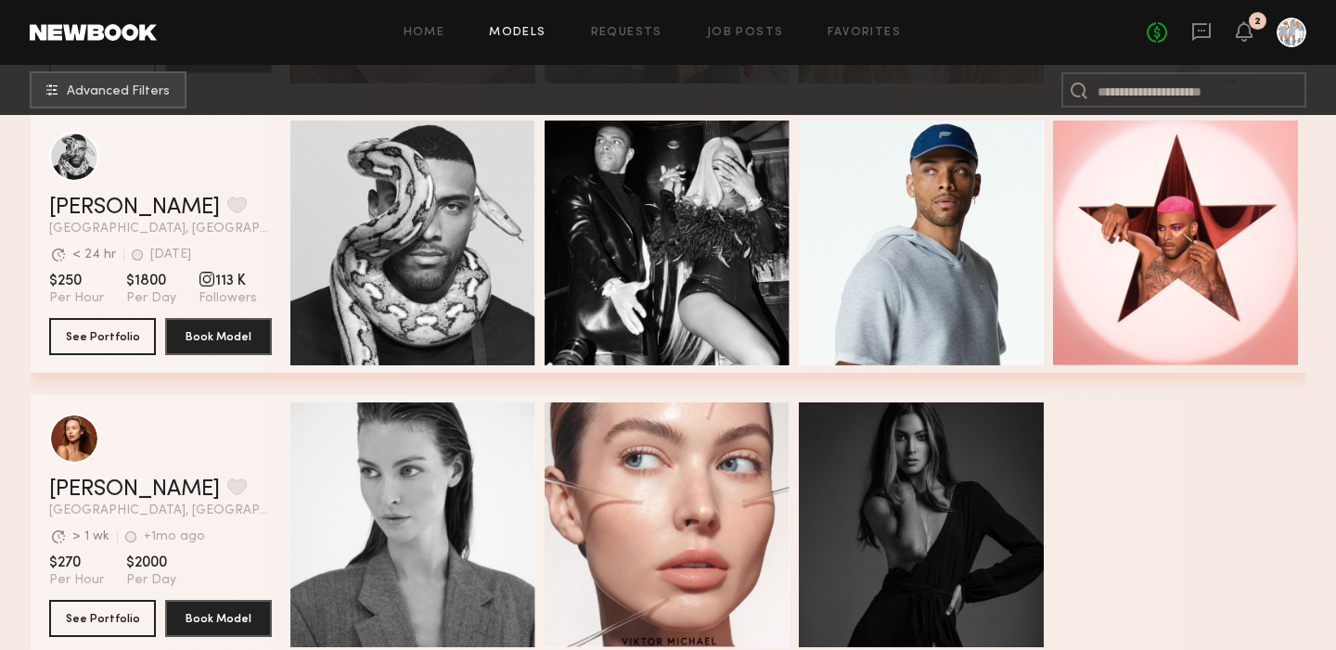
scroll to position [588, 0]
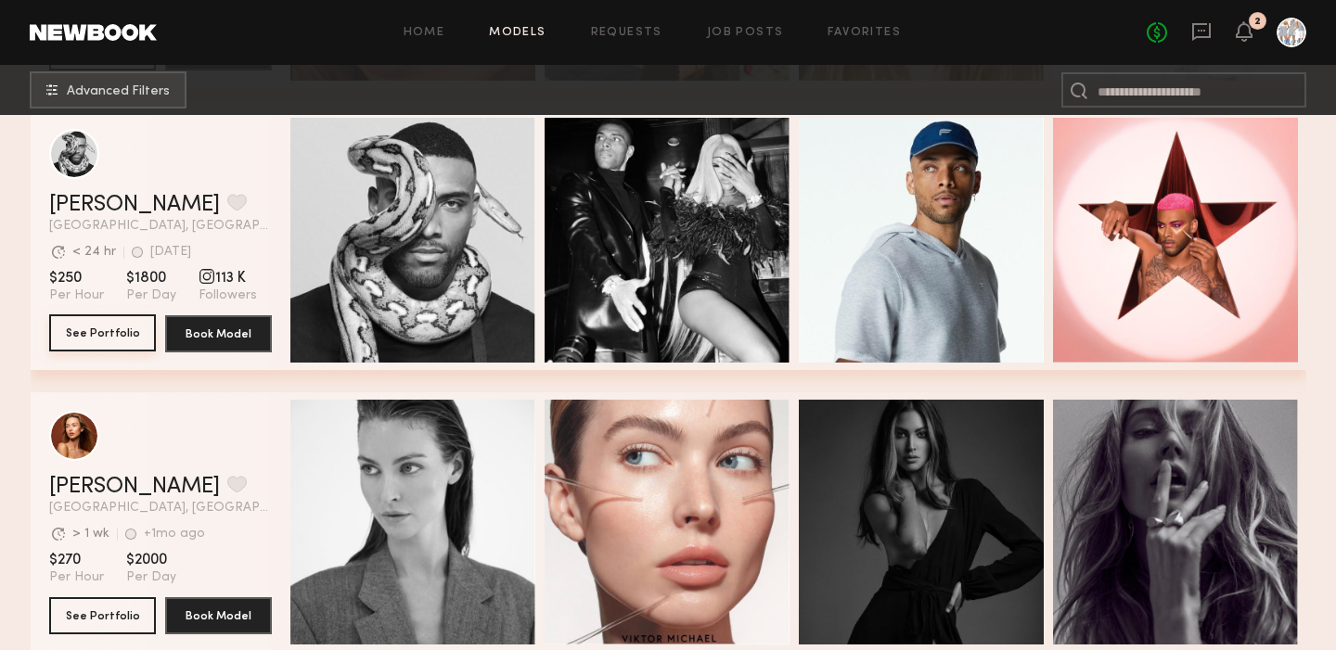
click at [94, 328] on button "See Portfolio" at bounding box center [102, 333] width 107 height 37
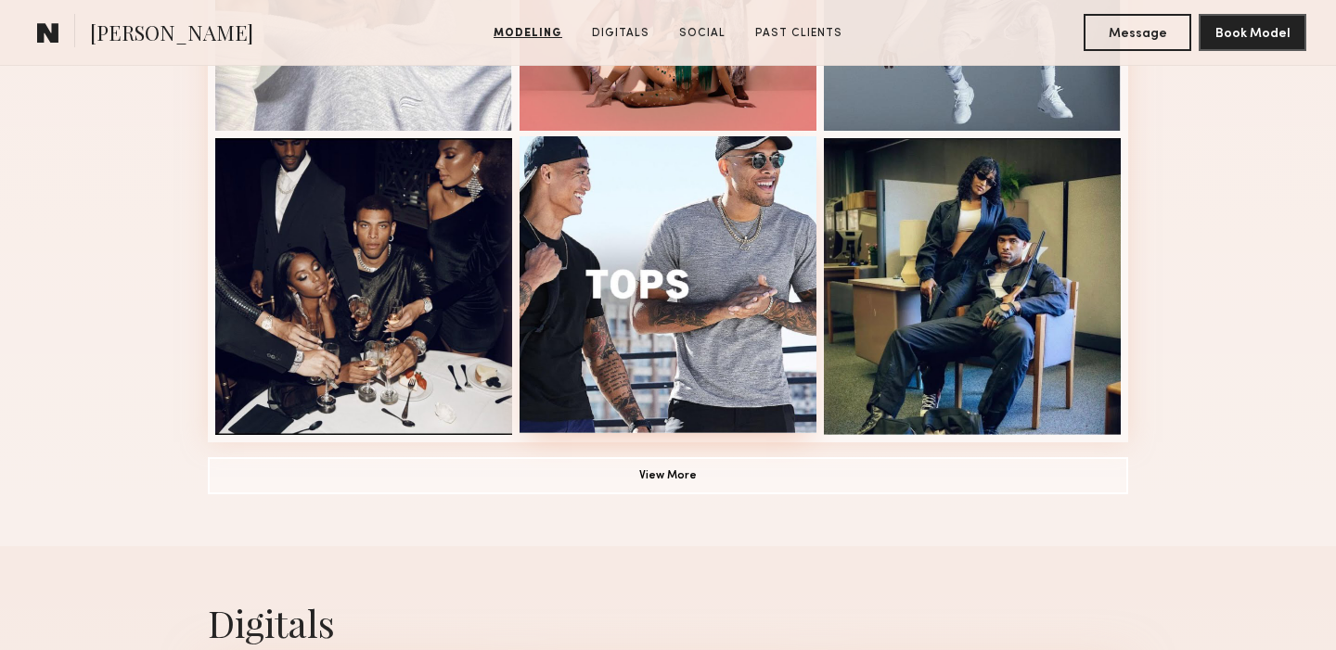
scroll to position [1357, 0]
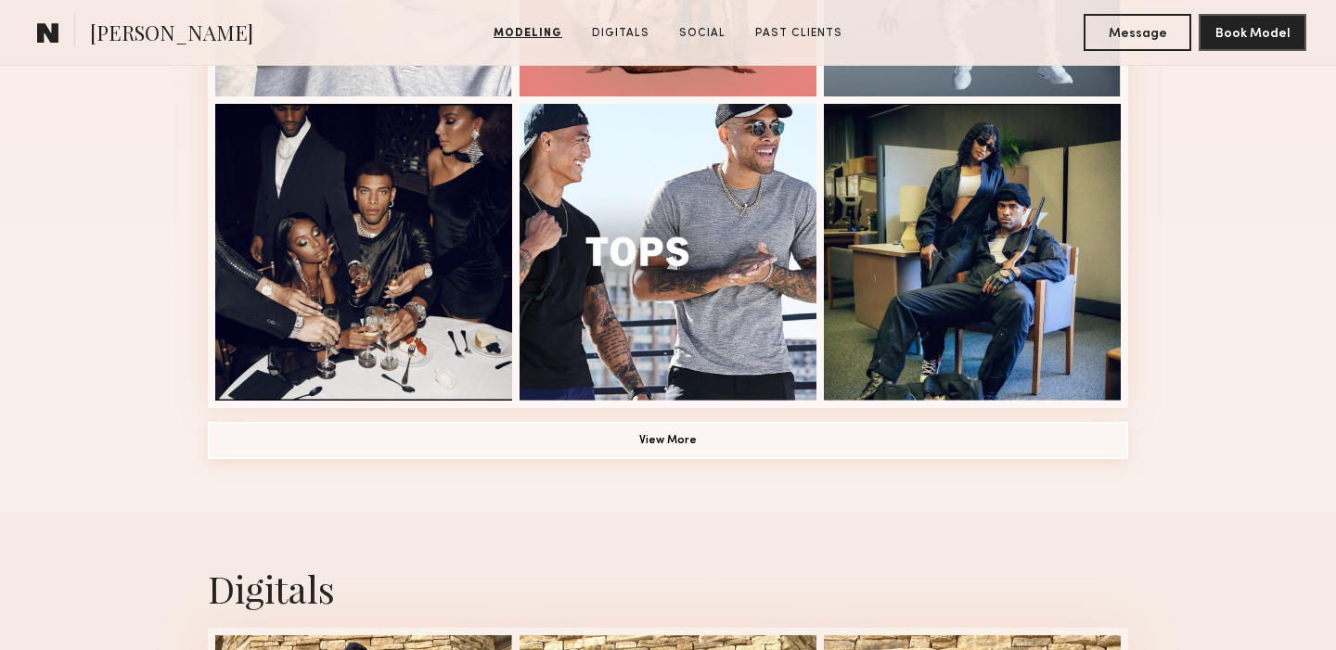
click at [680, 426] on button "View More" at bounding box center [668, 440] width 920 height 37
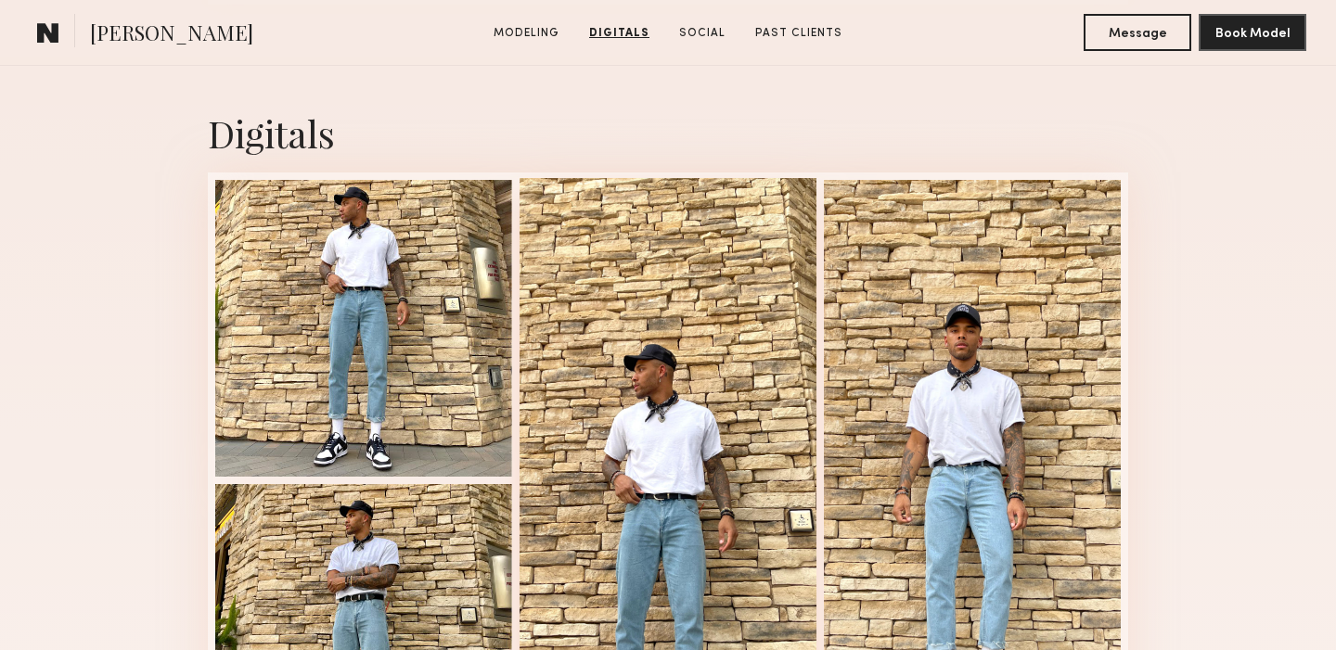
scroll to position [2978, 0]
